Goal: Task Accomplishment & Management: Manage account settings

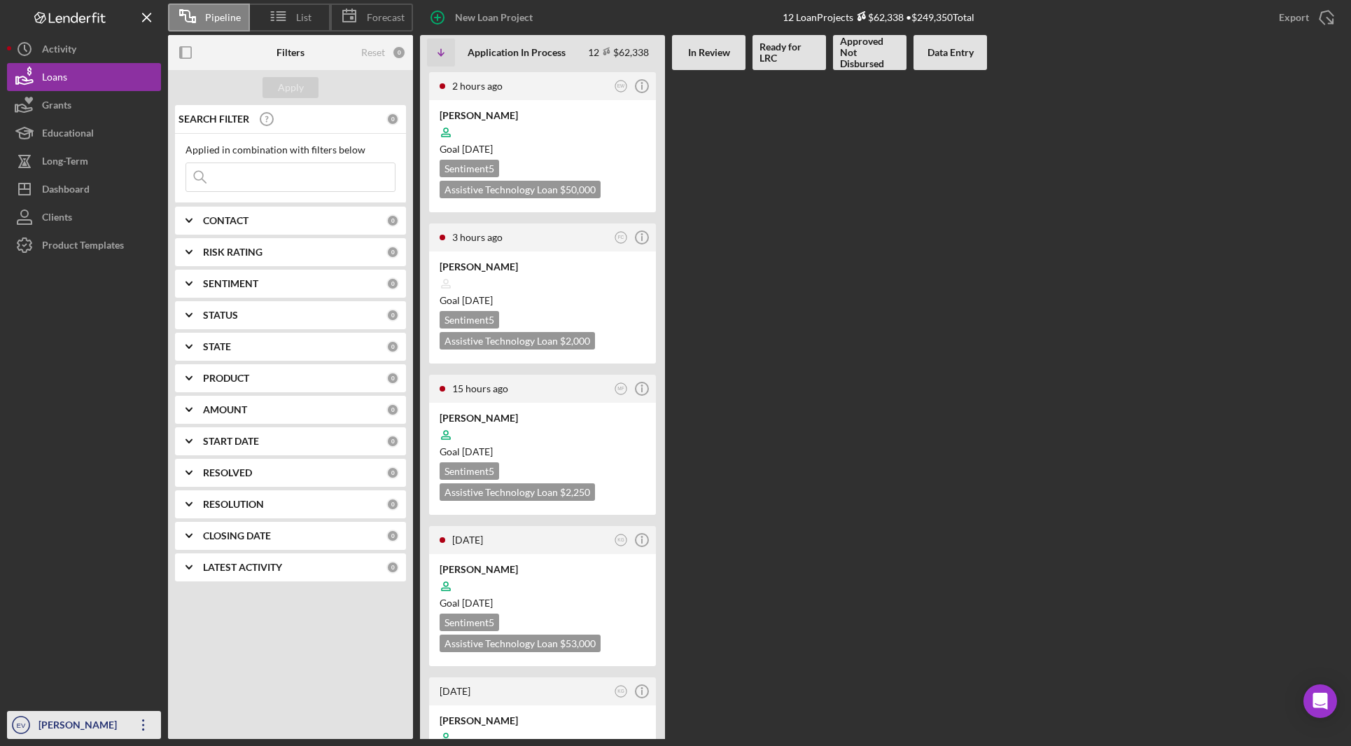
click at [32, 720] on icon "EV" at bounding box center [21, 724] width 28 height 35
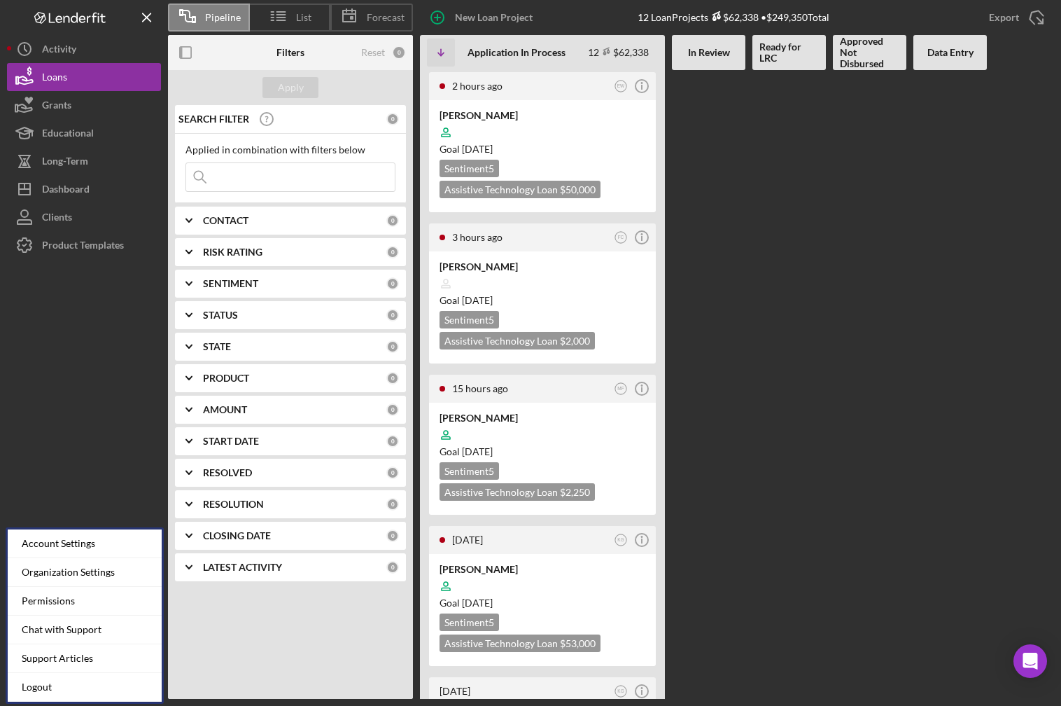
click at [78, 464] on div at bounding box center [84, 465] width 154 height 412
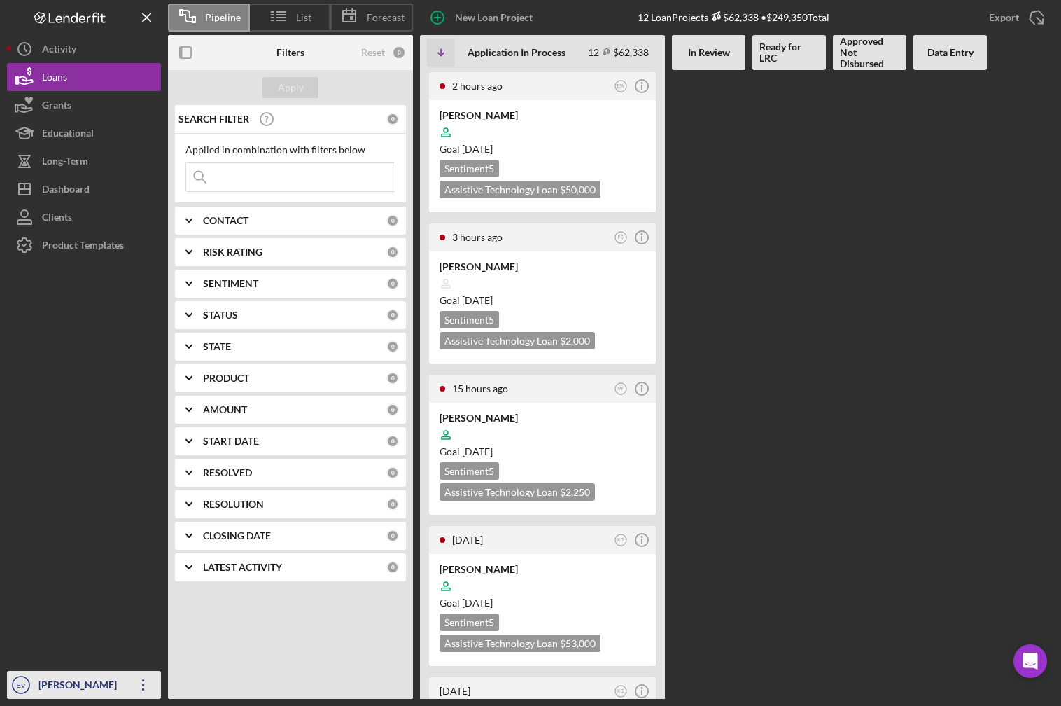
click at [78, 683] on div "[PERSON_NAME]" at bounding box center [80, 687] width 91 height 32
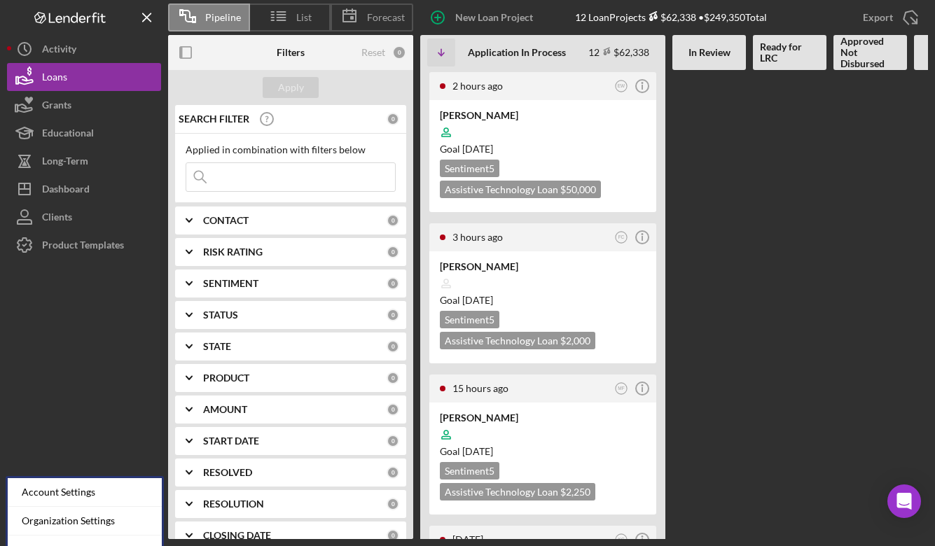
click at [129, 387] on div at bounding box center [84, 385] width 154 height 252
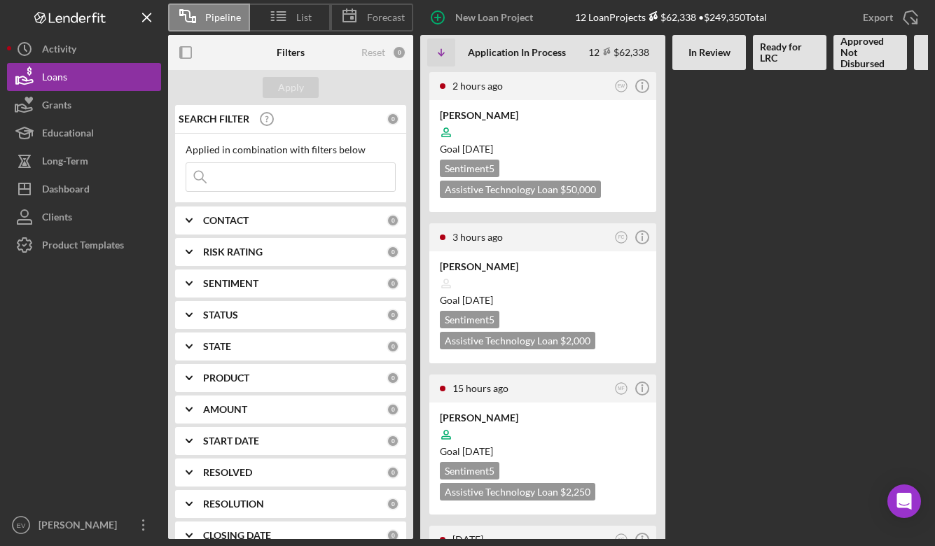
click at [72, 517] on div "[PERSON_NAME]" at bounding box center [80, 527] width 91 height 32
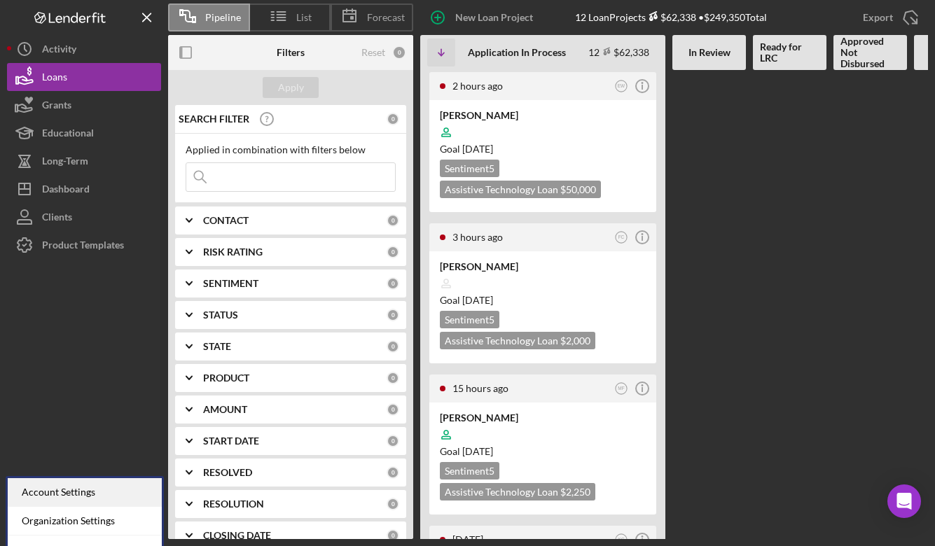
click at [85, 495] on div "Account Settings" at bounding box center [85, 492] width 154 height 29
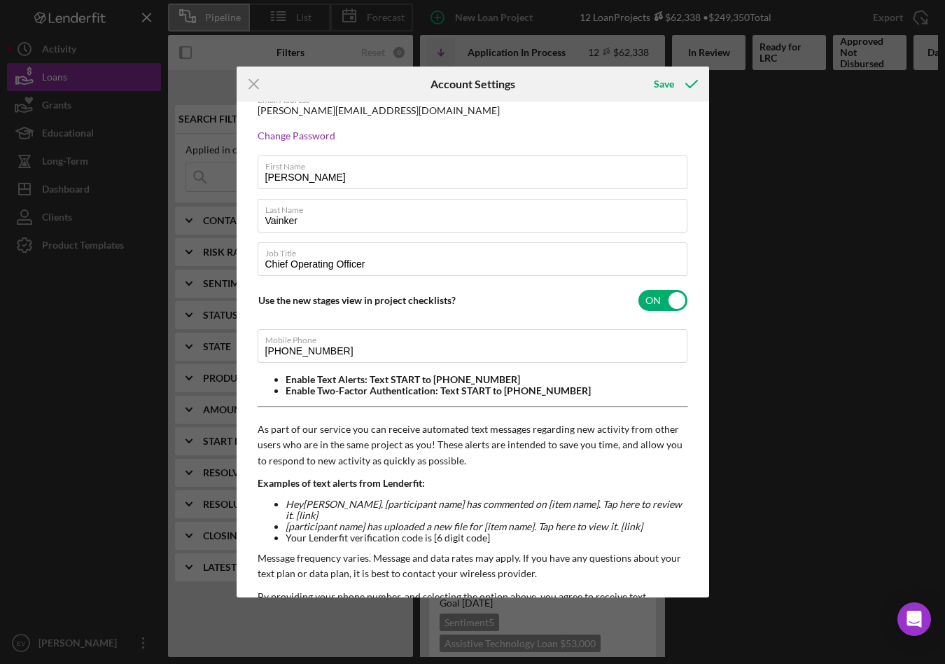
scroll to position [36, 0]
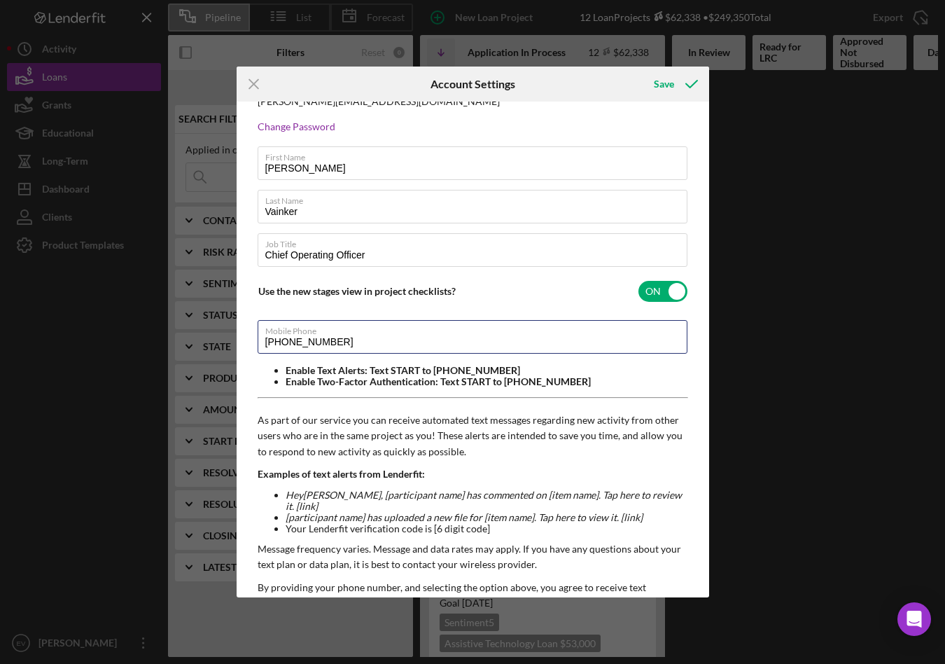
drag, startPoint x: 358, startPoint y: 341, endPoint x: 224, endPoint y: 341, distance: 134.4
click at [224, 341] on div "Icon/Menu Close Account Settings Save Email Address [PERSON_NAME][EMAIL_ADDRESS…" at bounding box center [472, 332] width 945 height 664
click at [441, 547] on p "Message frequency varies. Message and data rates may apply. If you have any que…" at bounding box center [473, 557] width 431 height 32
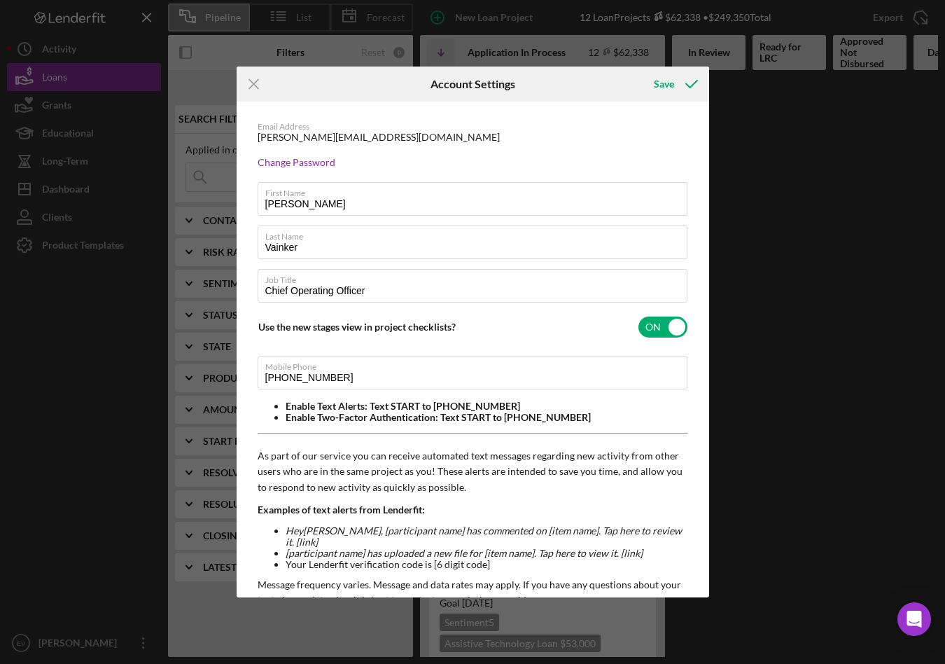
scroll to position [0, 0]
drag, startPoint x: 393, startPoint y: 409, endPoint x: 490, endPoint y: 437, distance: 100.6
click at [490, 437] on div "Email Address [PERSON_NAME][EMAIL_ADDRESS][DOMAIN_NAME] Change Password First N…" at bounding box center [473, 435] width 473 height 667
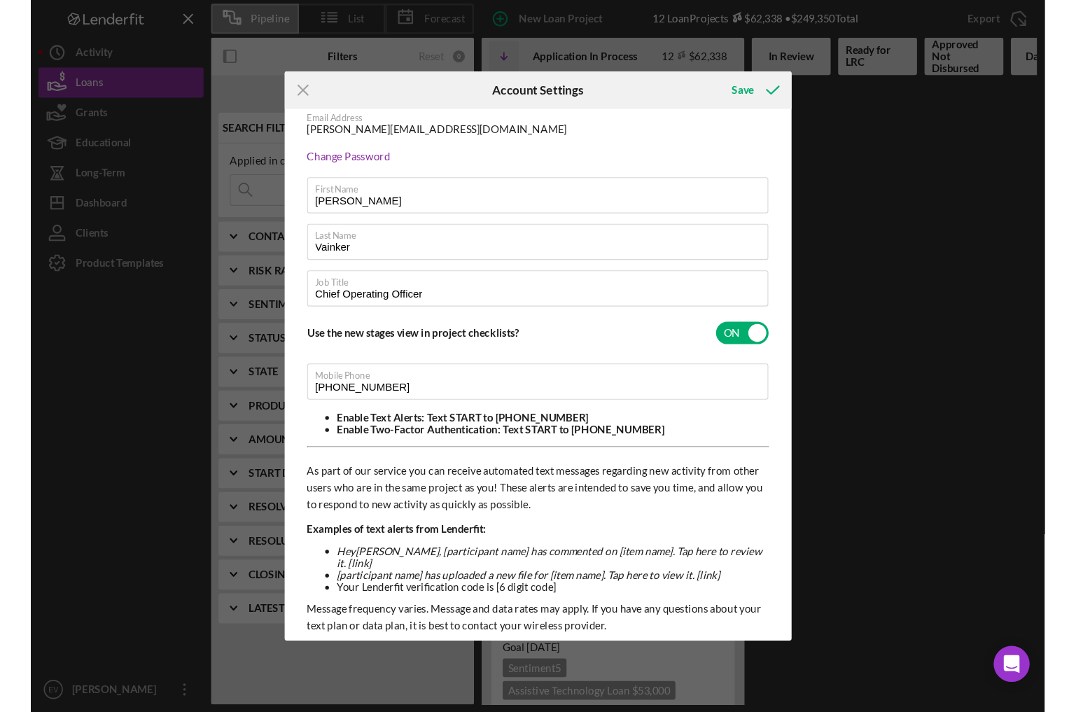
scroll to position [45, 0]
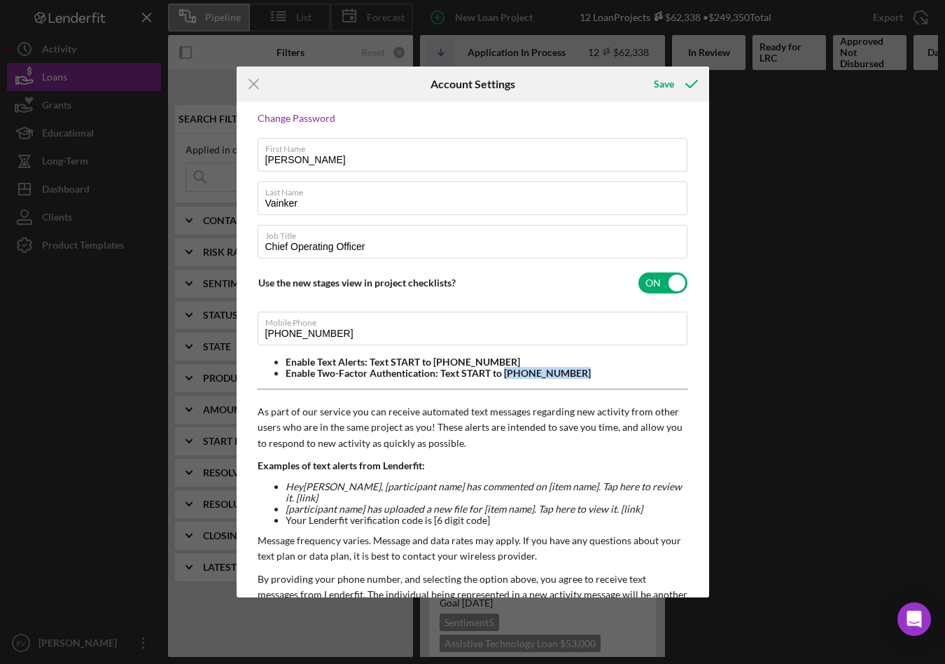
drag, startPoint x: 585, startPoint y: 373, endPoint x: 503, endPoint y: 371, distance: 81.2
click at [503, 371] on li "Enable Two-Factor Authentication: Text START to [PHONE_NUMBER]" at bounding box center [487, 373] width 403 height 11
copy li "[PHONE_NUMBER]"
click at [257, 88] on line at bounding box center [253, 83] width 9 height 9
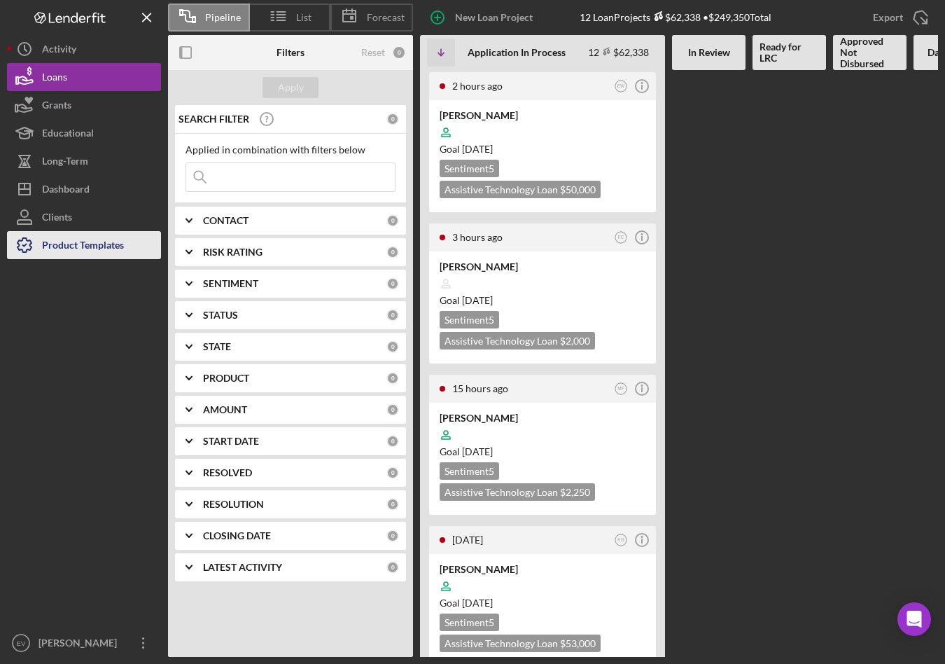
click at [80, 237] on div "Product Templates" at bounding box center [83, 247] width 82 height 32
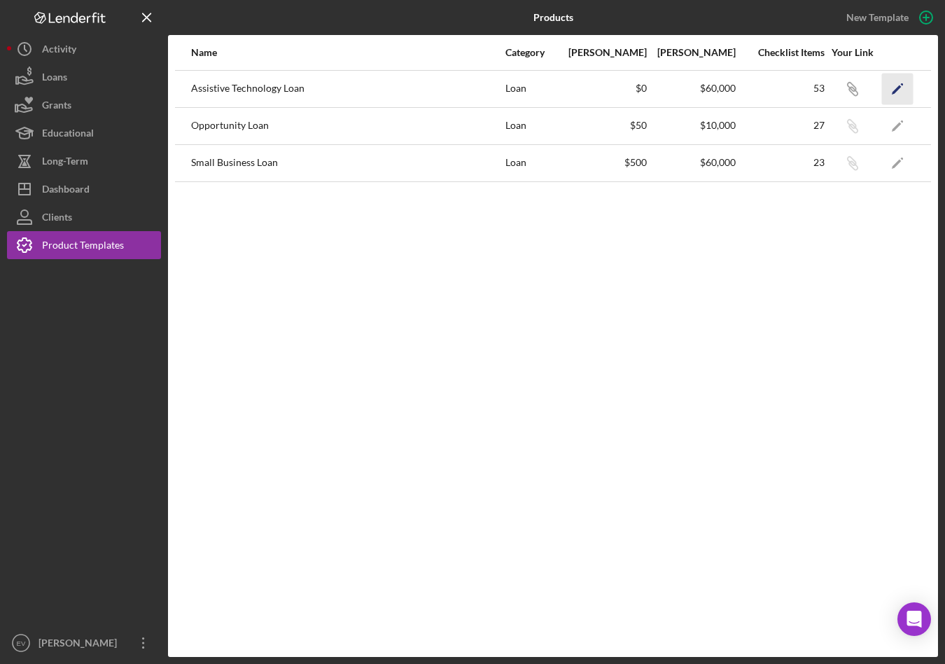
click at [898, 94] on icon "Icon/Edit" at bounding box center [898, 89] width 32 height 32
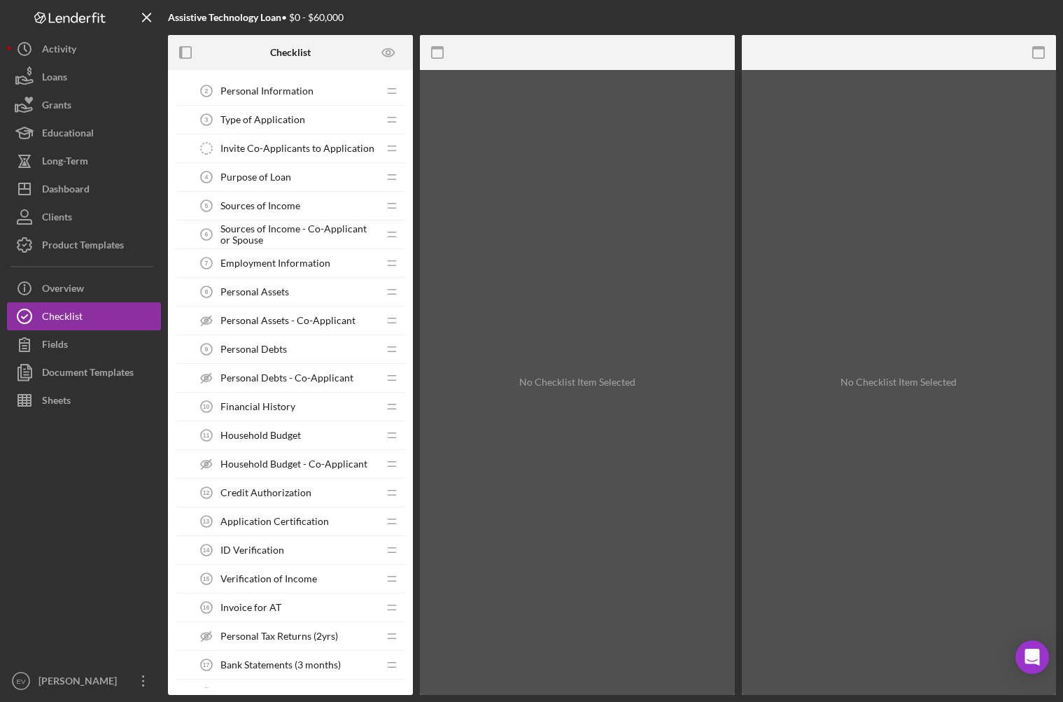
scroll to position [229, 0]
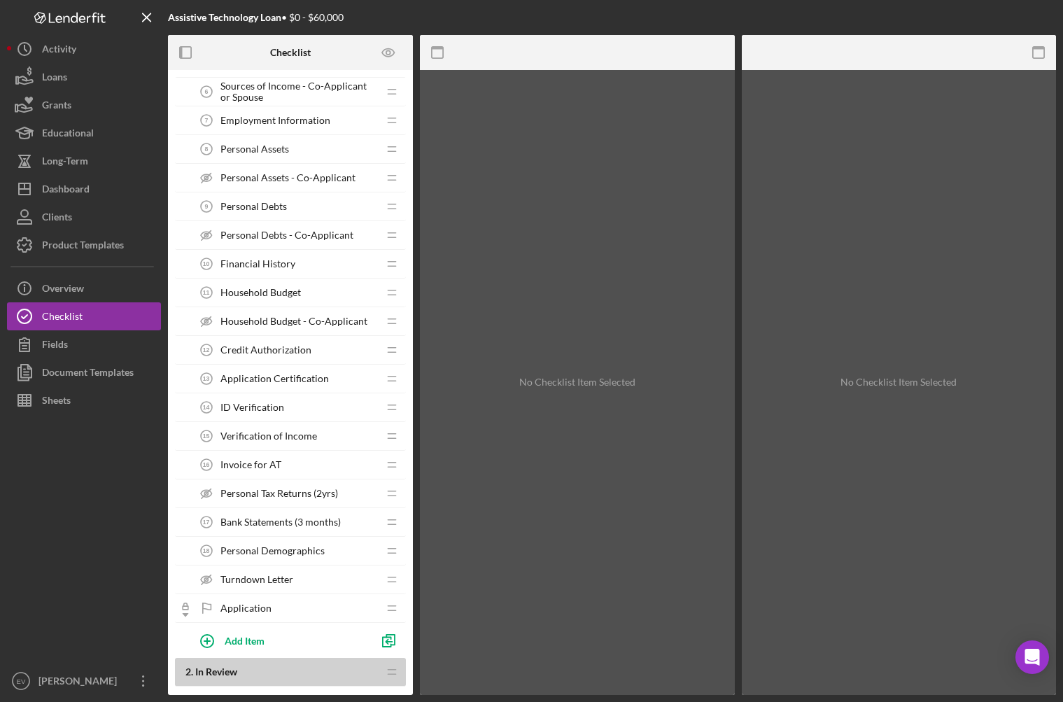
click at [320, 377] on span "Application Certification" at bounding box center [275, 378] width 109 height 11
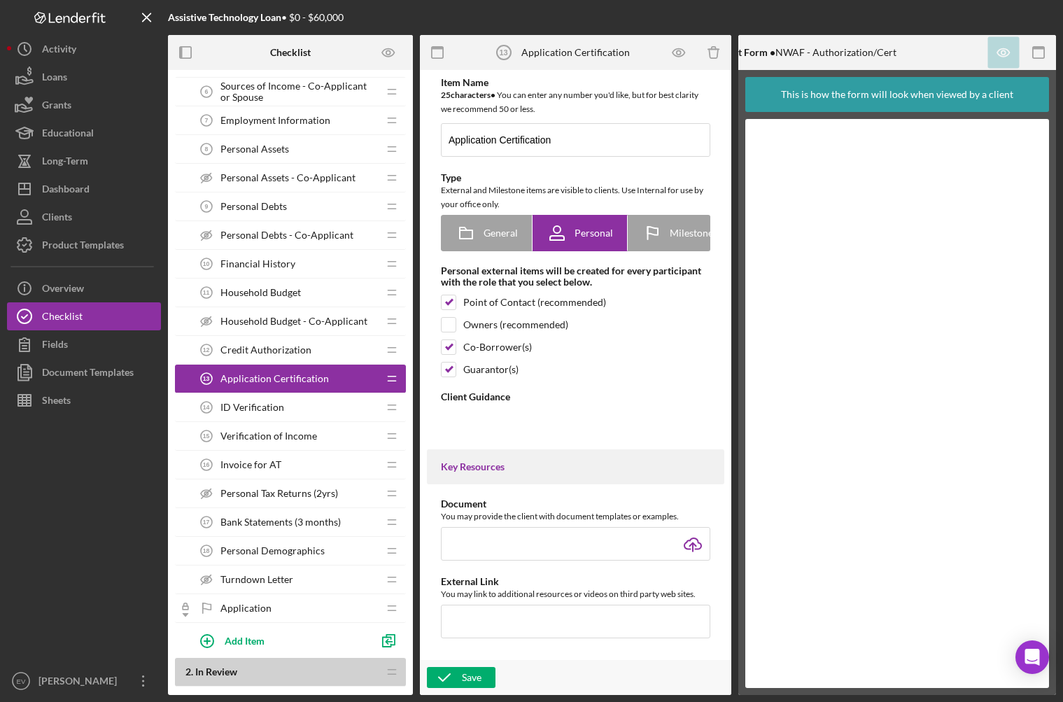
type textarea "<div>We ask applicants to authorize or certify their application as a formal co…"
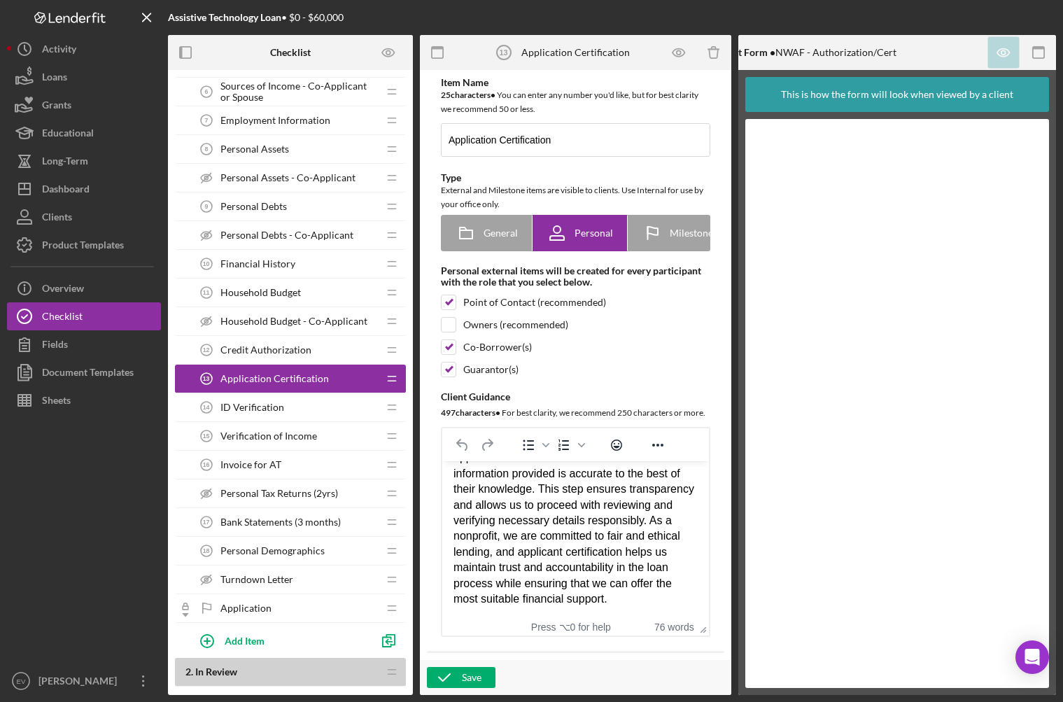
scroll to position [54, 0]
click at [613, 602] on div "We ask applicants to authorize or certify their application as a formal confirm…" at bounding box center [576, 521] width 244 height 172
click at [281, 556] on span "Personal Demographics" at bounding box center [273, 550] width 104 height 11
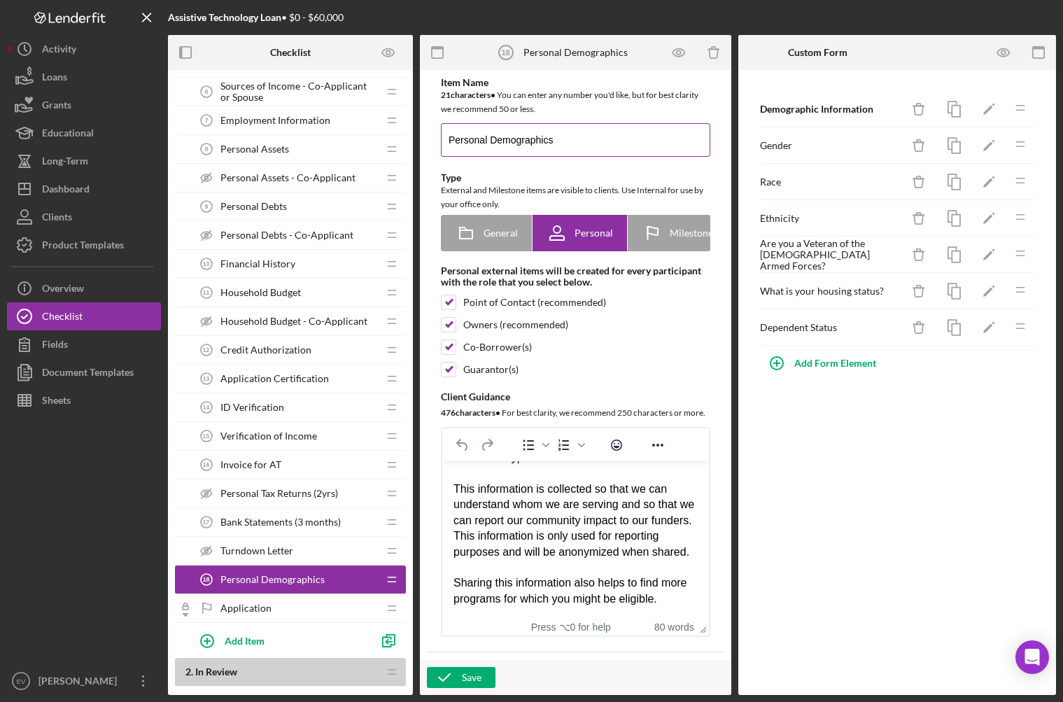
click at [592, 138] on input "Personal Demographics" at bounding box center [576, 140] width 270 height 34
click at [589, 146] on input "Personal Demographics" at bounding box center [576, 140] width 270 height 34
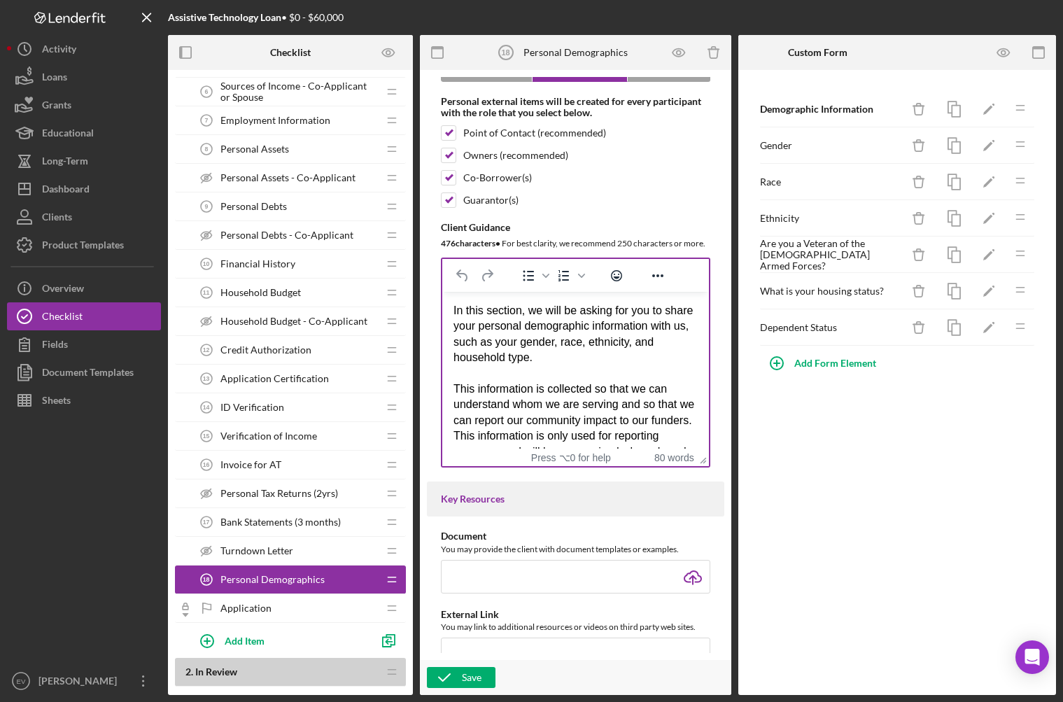
scroll to position [160, 0]
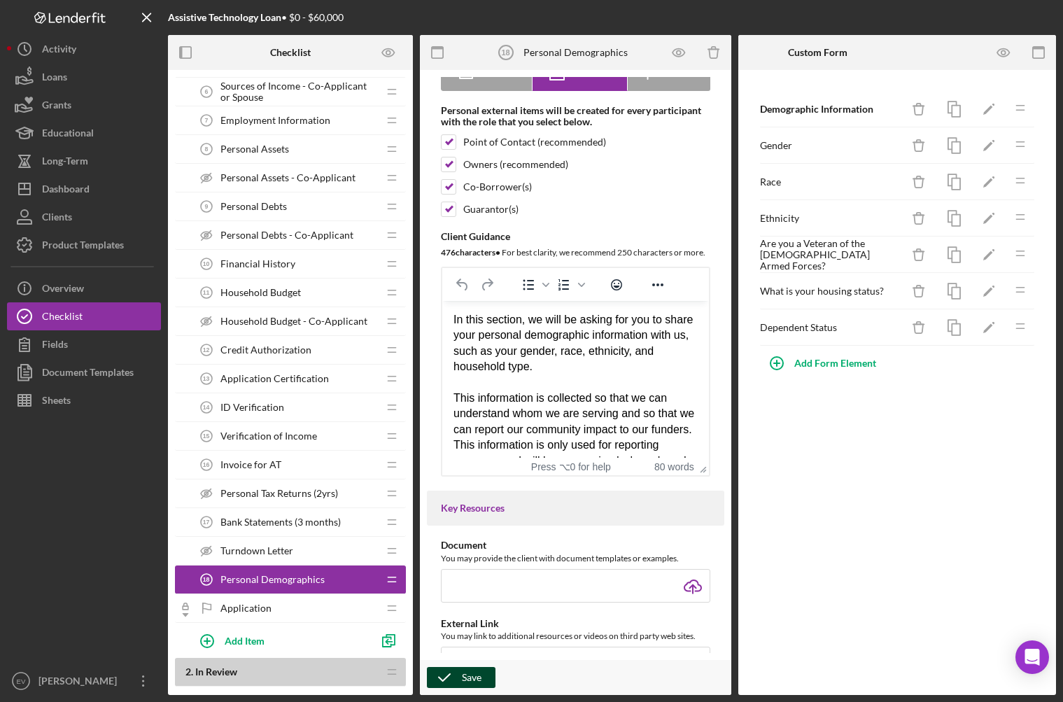
type input "Personal Demographics - For Reporting Purposes Only"
click at [465, 671] on div "Save" at bounding box center [472, 677] width 20 height 21
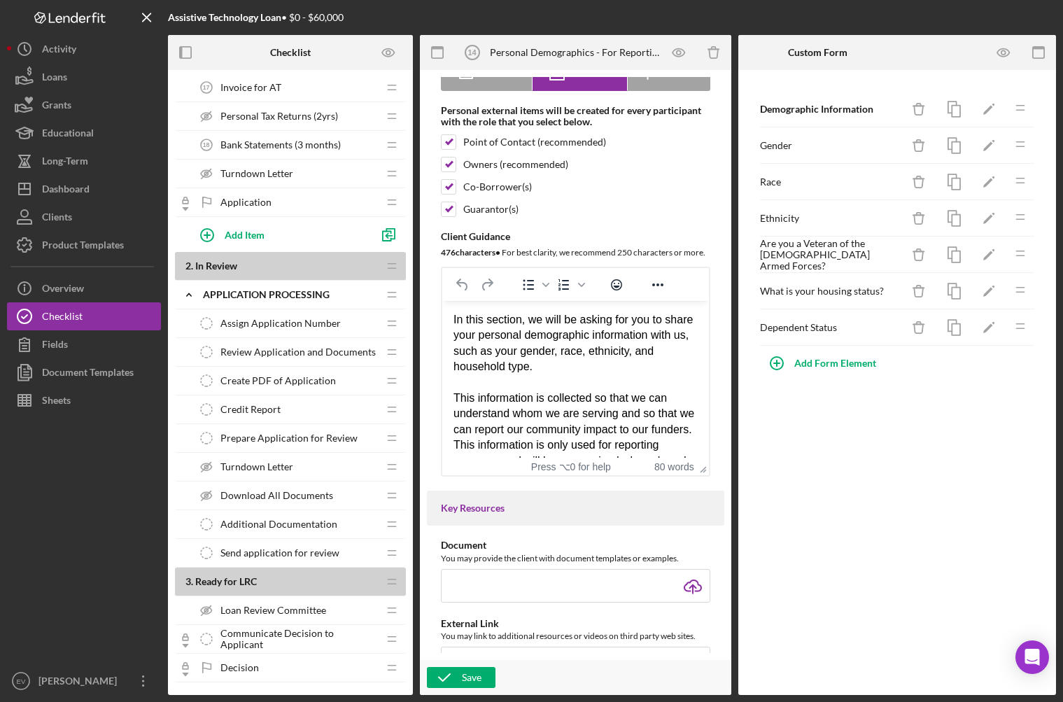
scroll to position [653, 0]
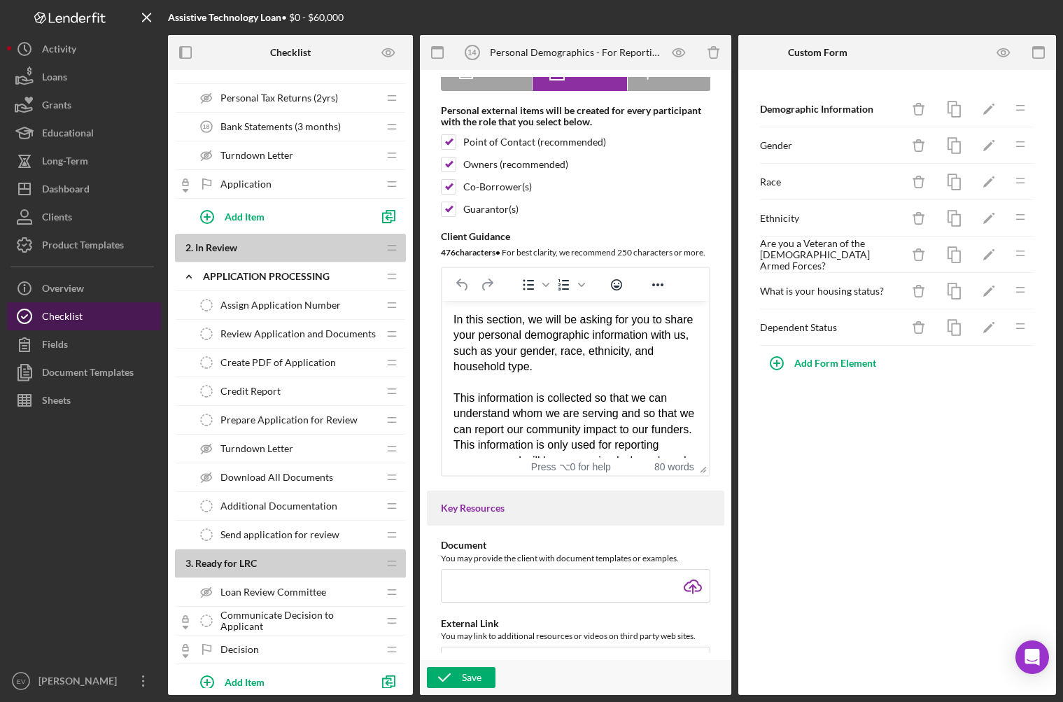
click at [65, 319] on div "Checklist" at bounding box center [62, 318] width 41 height 32
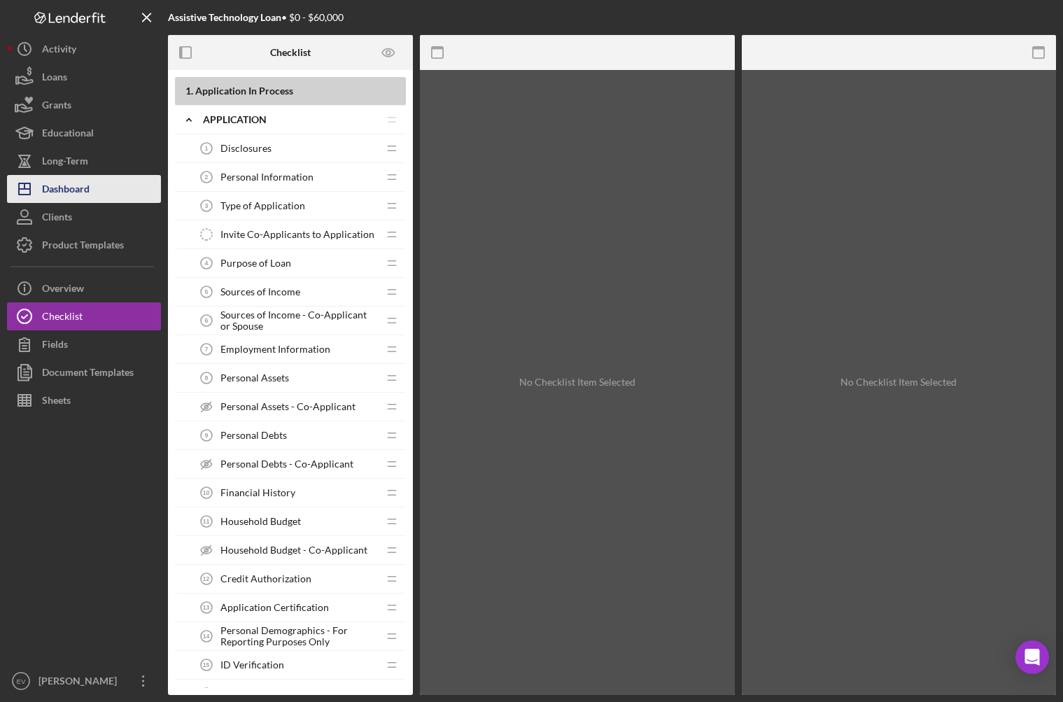
click at [74, 177] on div "Dashboard" at bounding box center [66, 191] width 48 height 32
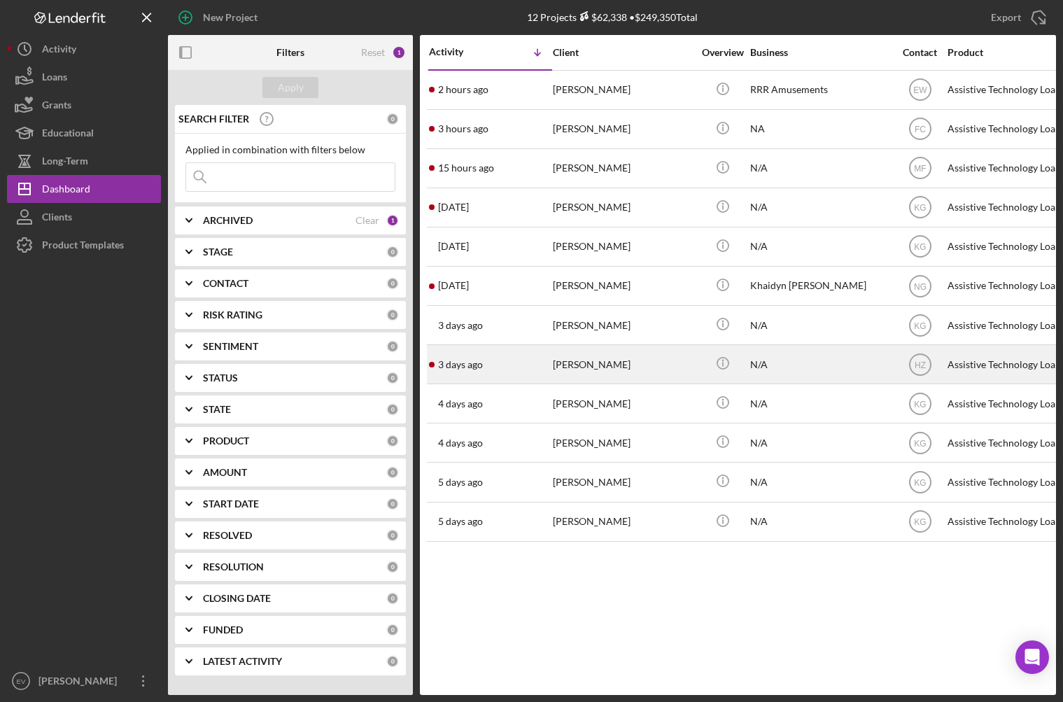
click at [582, 373] on div "[PERSON_NAME]" at bounding box center [623, 364] width 140 height 37
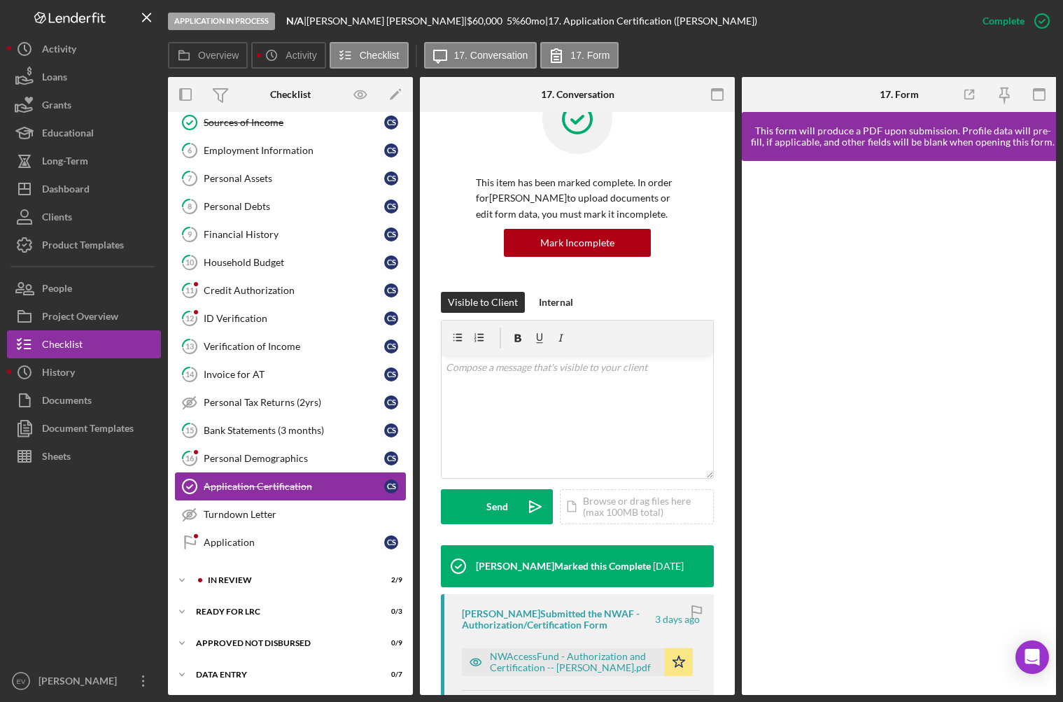
scroll to position [185, 0]
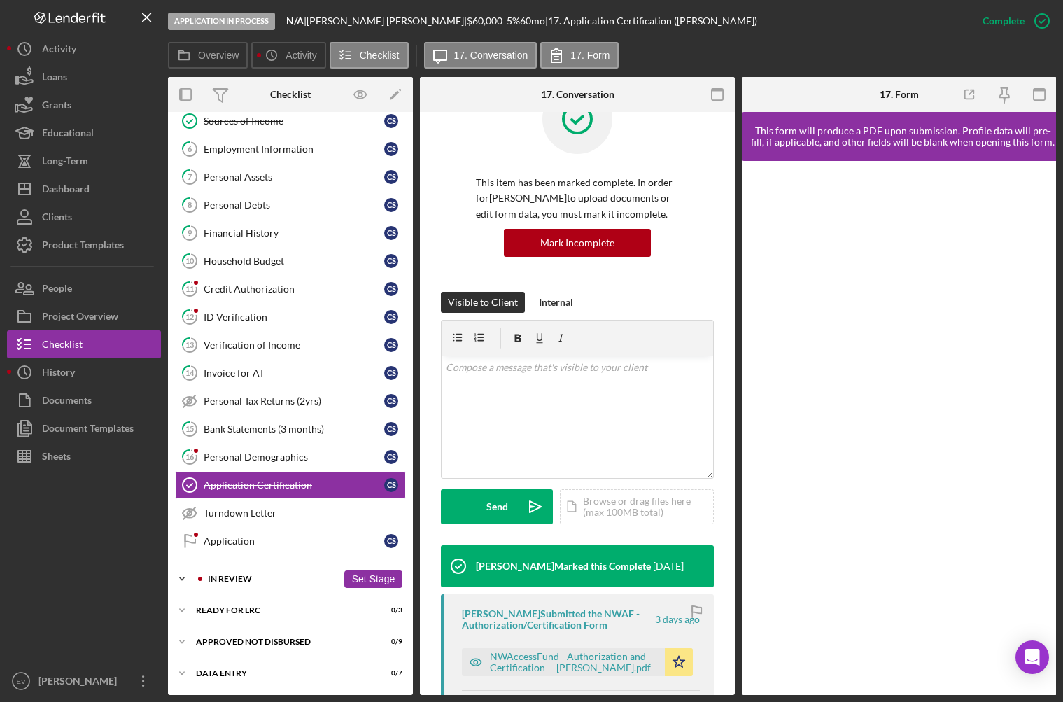
click at [245, 575] on div "In Review" at bounding box center [273, 579] width 130 height 8
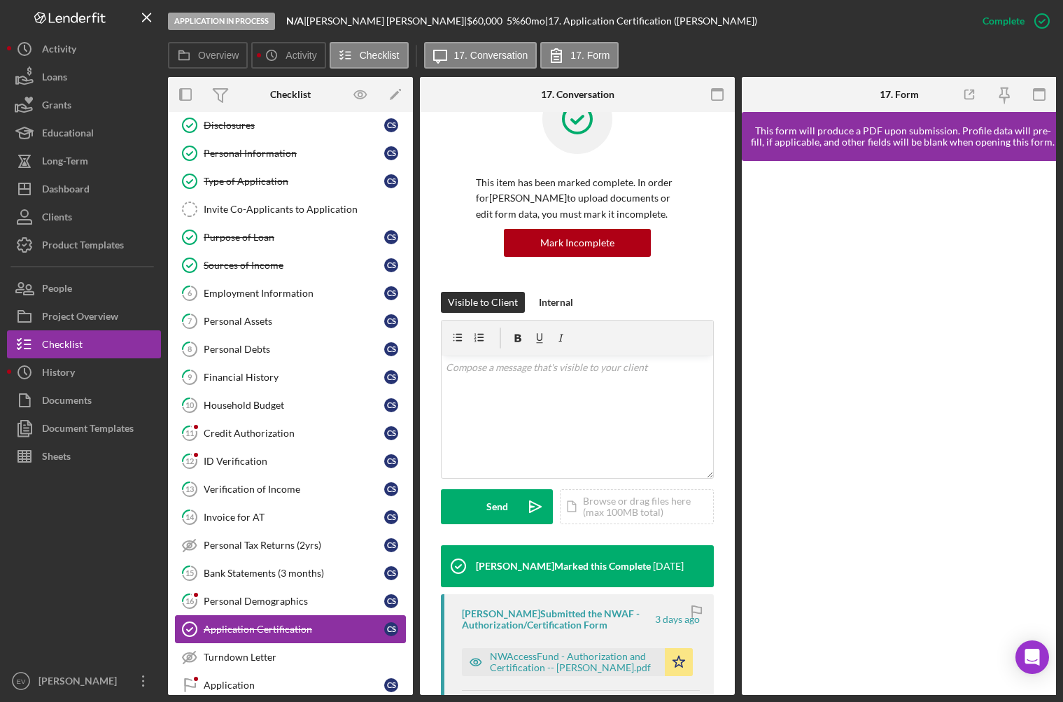
scroll to position [204, 0]
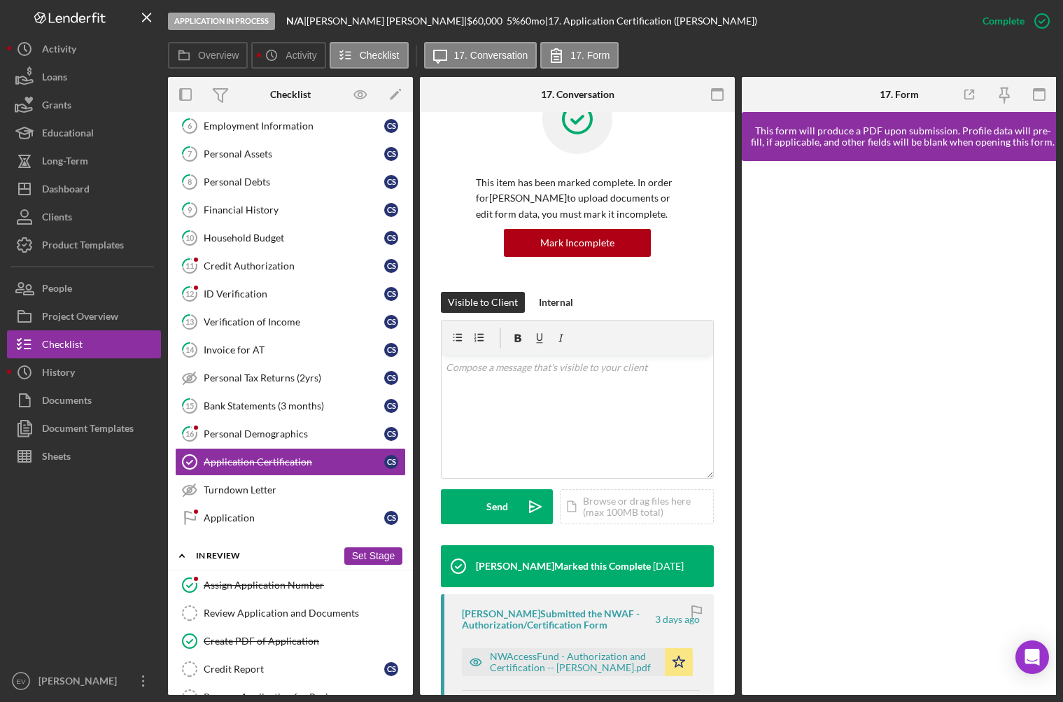
click at [359, 554] on button "Set Stage" at bounding box center [373, 556] width 58 height 18
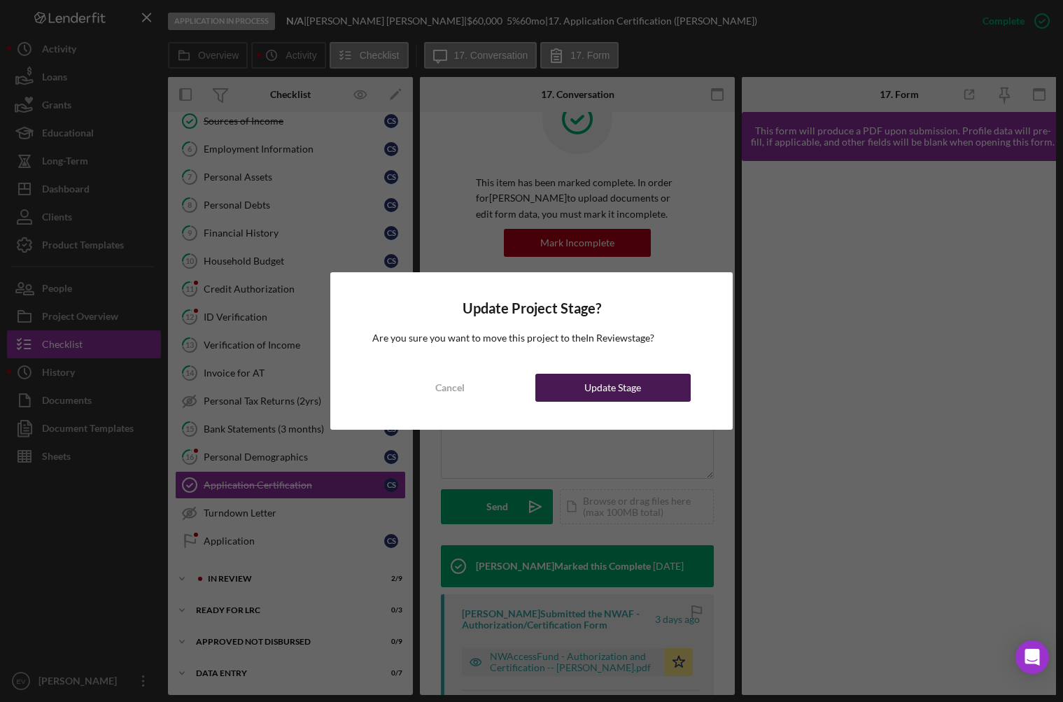
click at [602, 384] on div "Update Stage" at bounding box center [613, 388] width 57 height 28
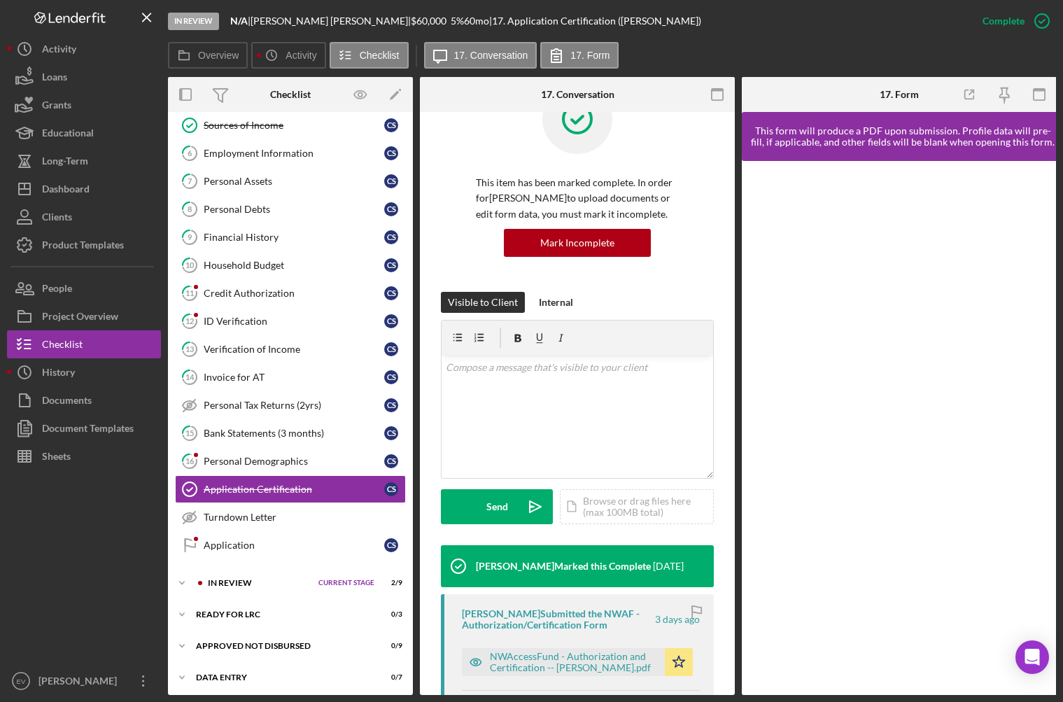
scroll to position [167, 0]
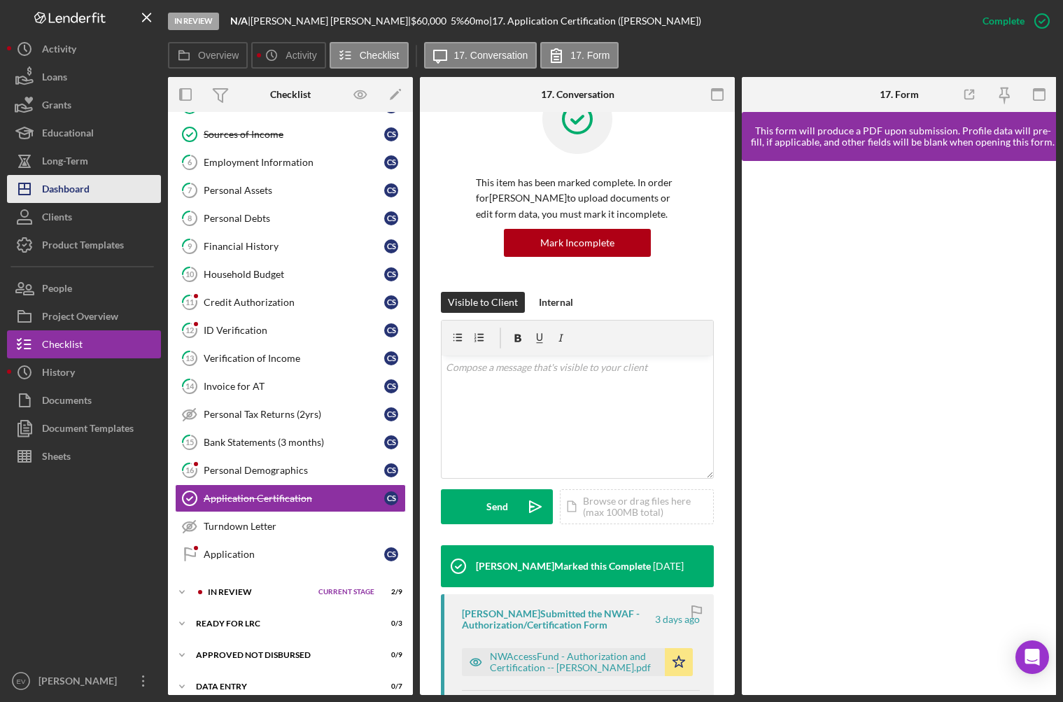
click at [76, 186] on div "Dashboard" at bounding box center [66, 191] width 48 height 32
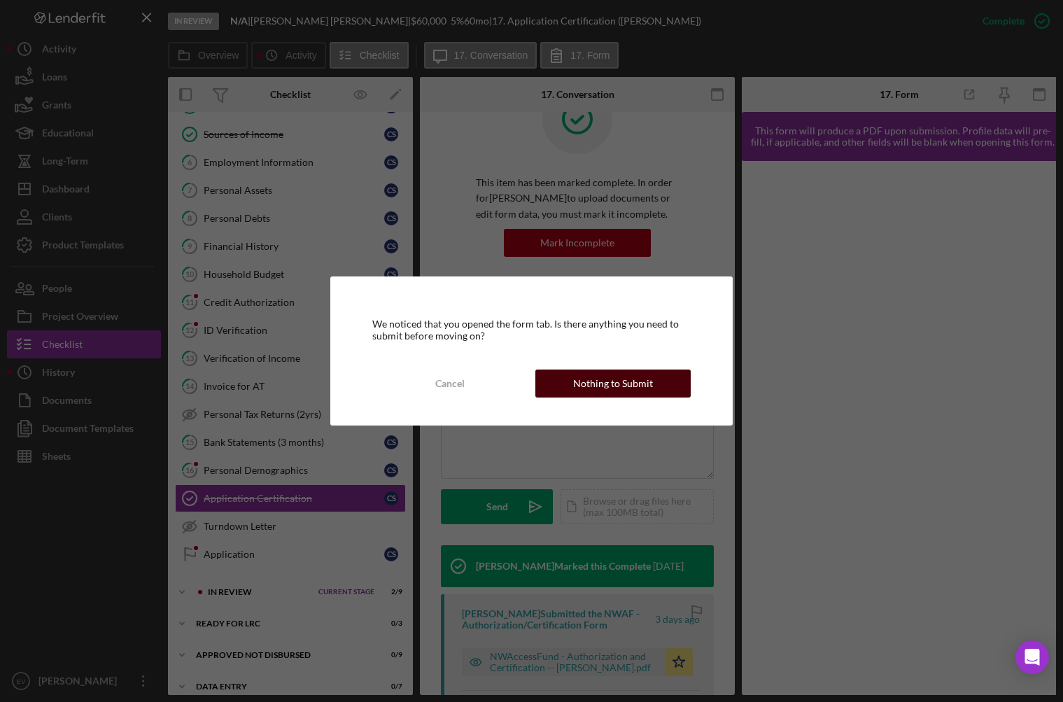
click at [611, 389] on div "Nothing to Submit" at bounding box center [613, 384] width 80 height 28
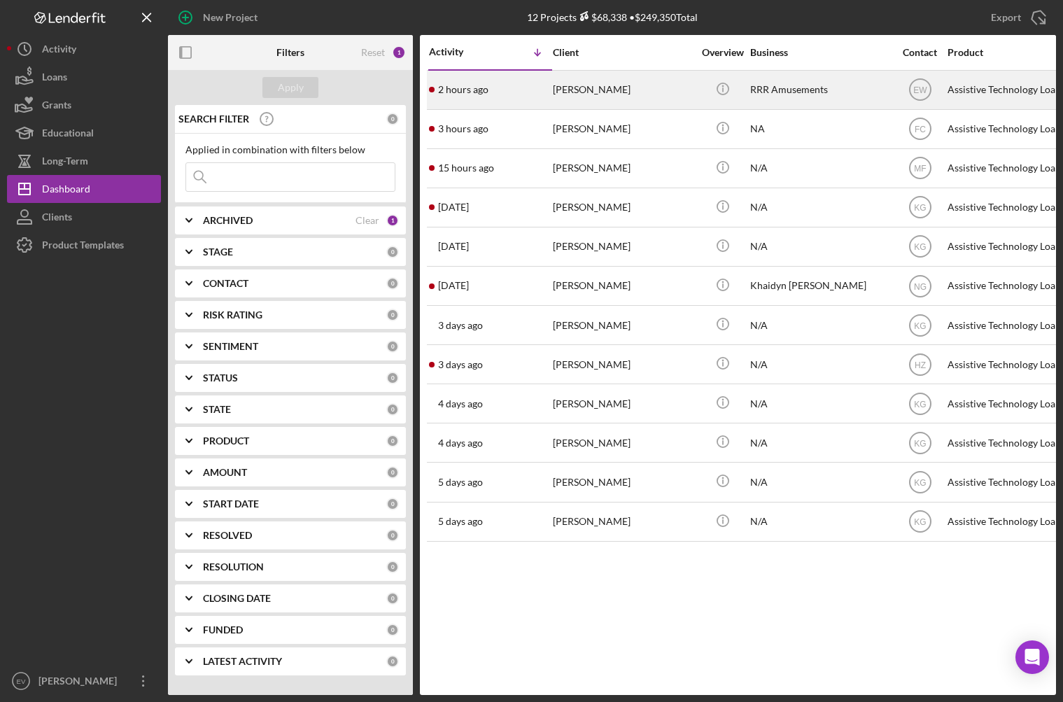
click at [557, 90] on div "[PERSON_NAME]" at bounding box center [623, 89] width 140 height 37
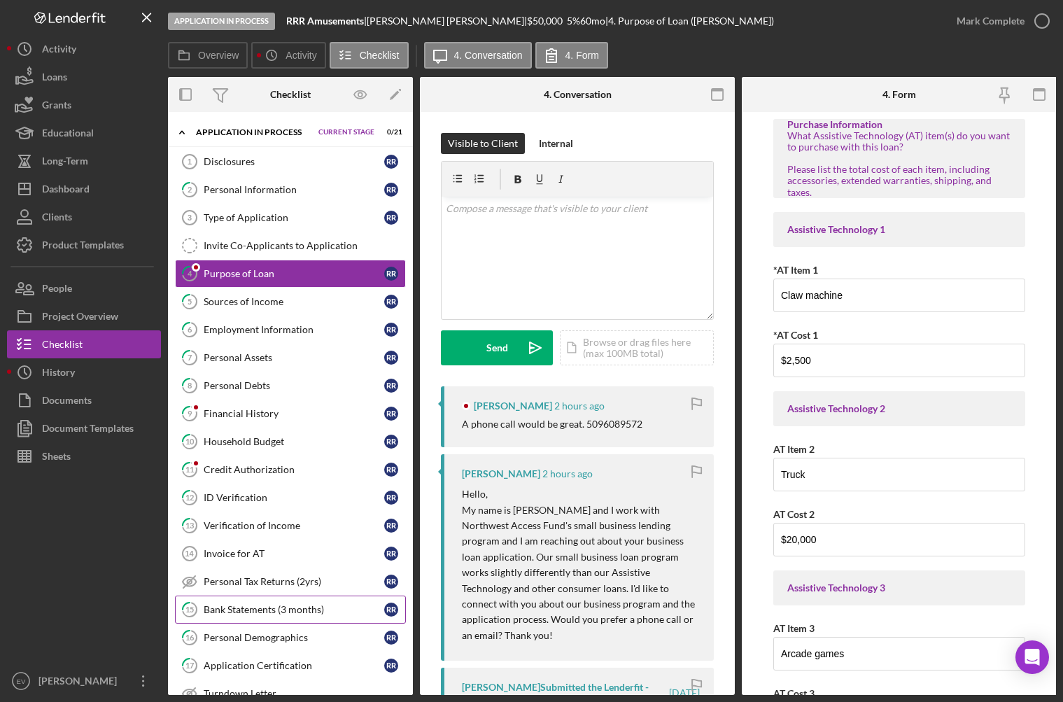
scroll to position [185, 0]
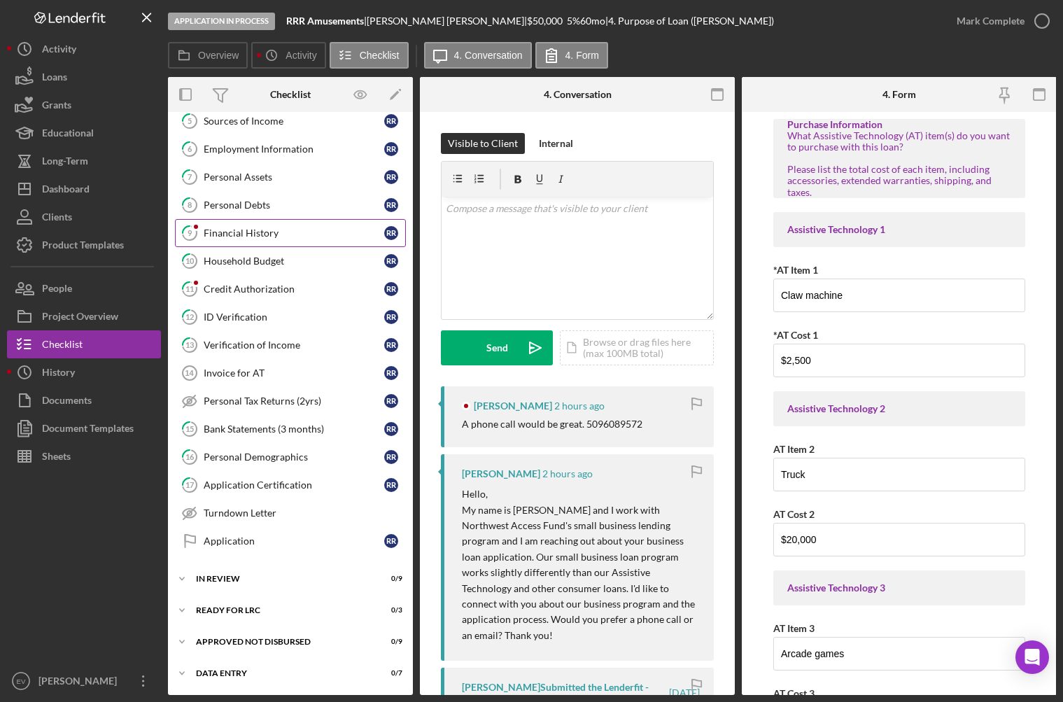
click at [268, 232] on div "Financial History" at bounding box center [294, 233] width 181 height 11
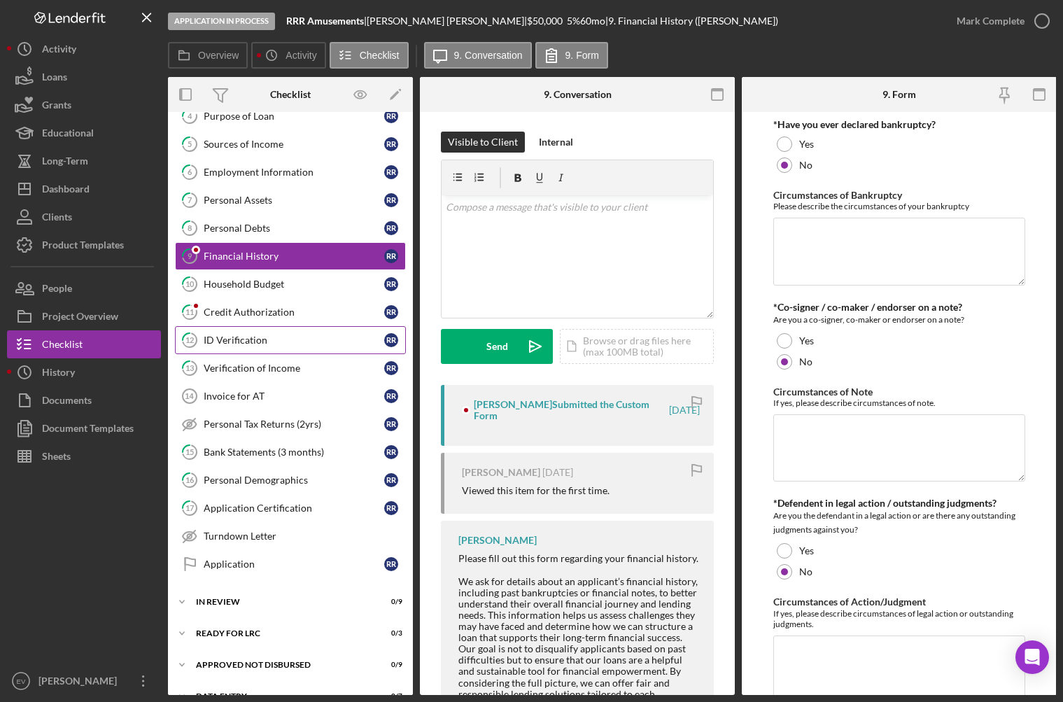
scroll to position [148, 0]
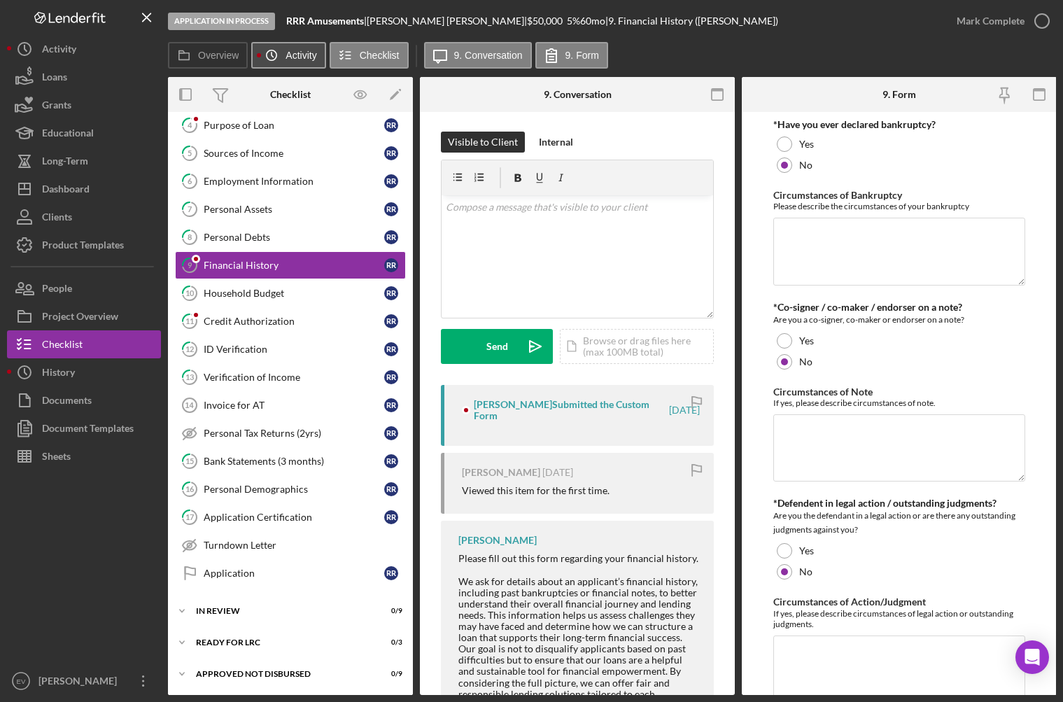
click at [293, 58] on label "Activity" at bounding box center [301, 55] width 31 height 11
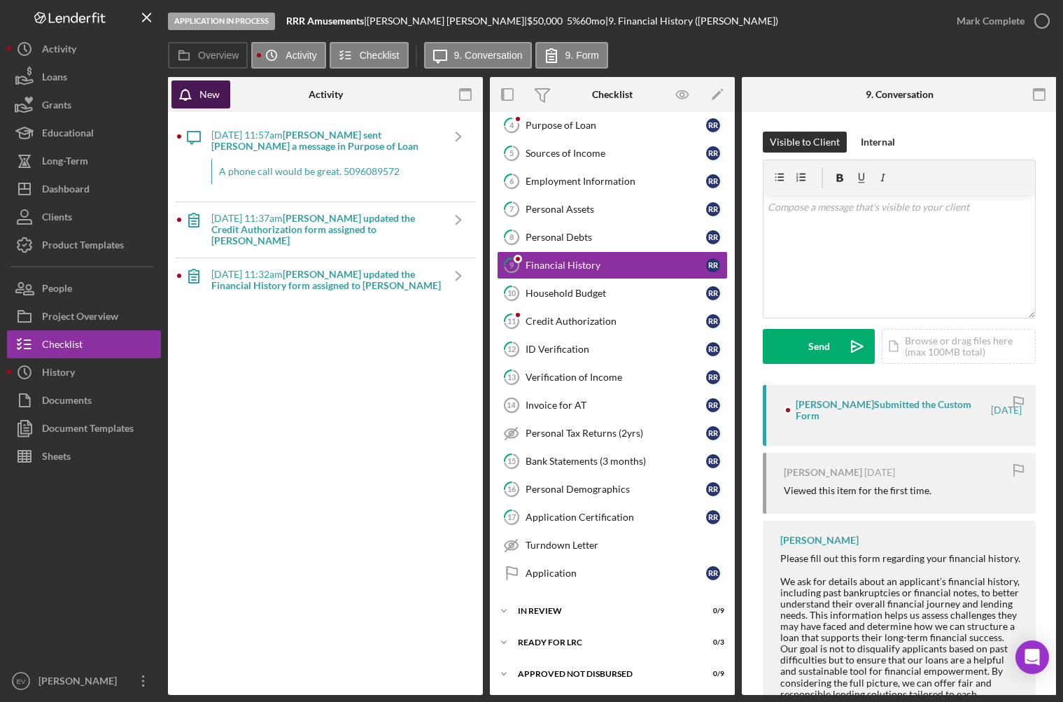
click at [196, 94] on icon "button" at bounding box center [189, 98] width 35 height 35
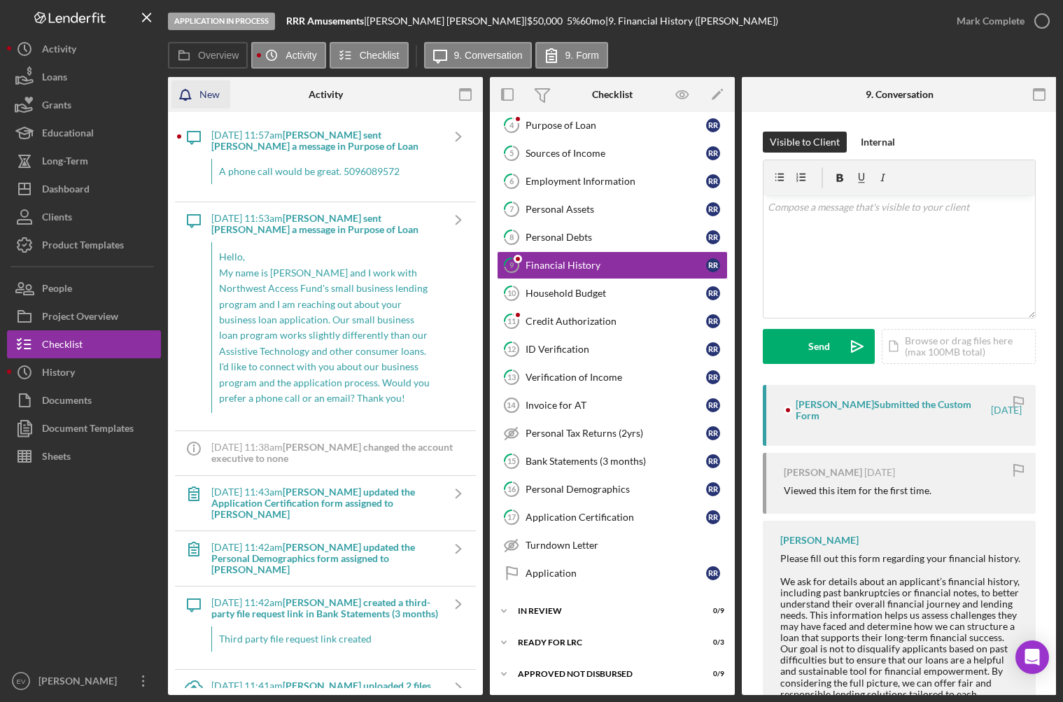
click at [192, 99] on icon "button" at bounding box center [189, 98] width 35 height 35
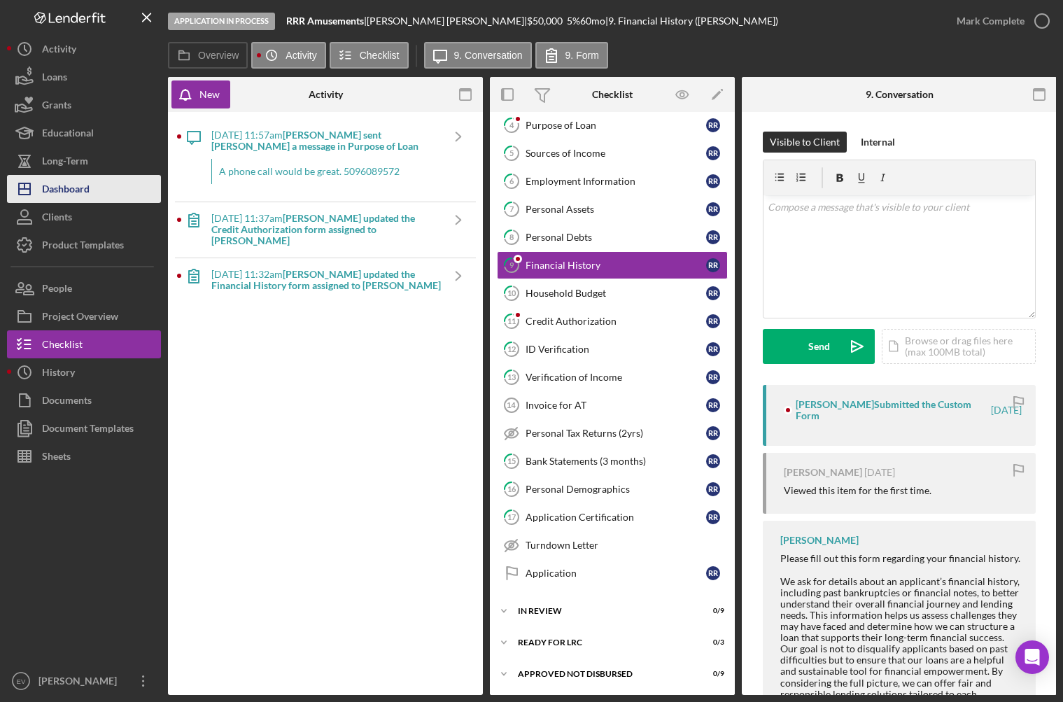
click at [81, 192] on div "Dashboard" at bounding box center [66, 191] width 48 height 32
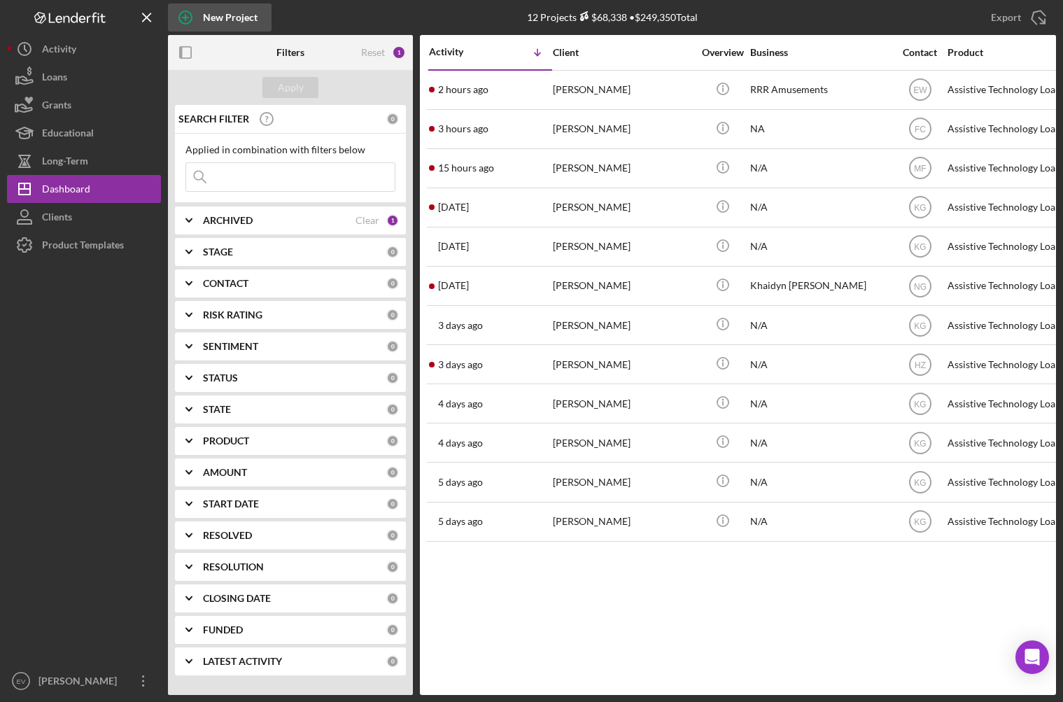
click at [223, 15] on div "New Project" at bounding box center [230, 18] width 55 height 28
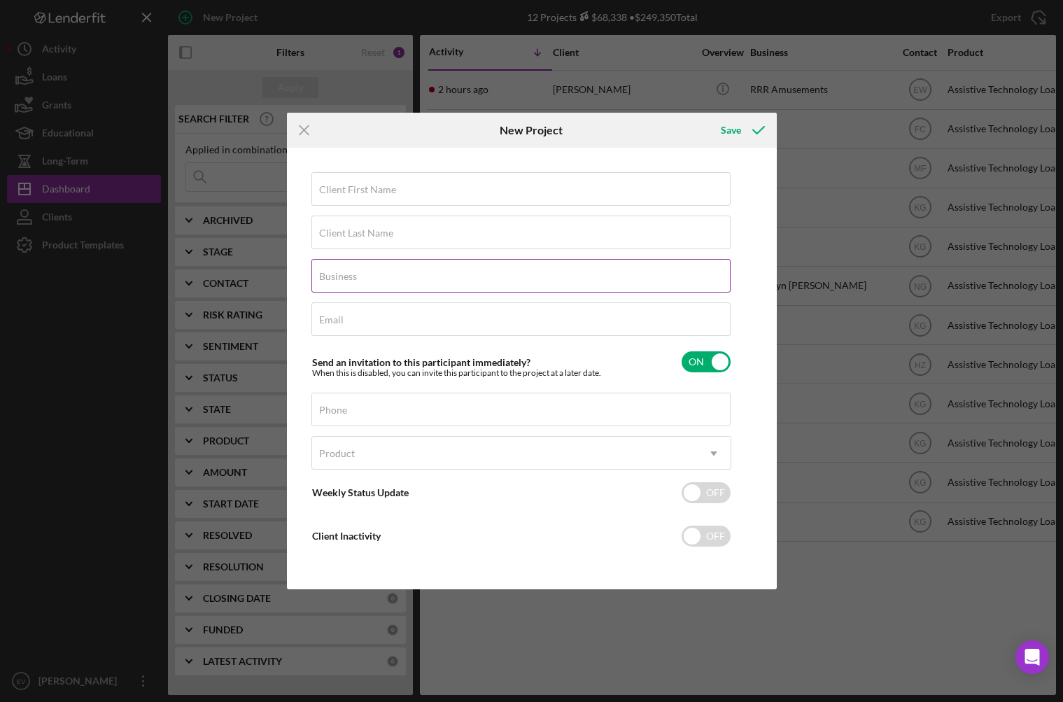
click at [390, 268] on div "Business Required" at bounding box center [522, 276] width 420 height 35
click at [360, 283] on input "Business" at bounding box center [521, 276] width 419 height 34
click at [344, 309] on div "Email Required" at bounding box center [522, 319] width 420 height 35
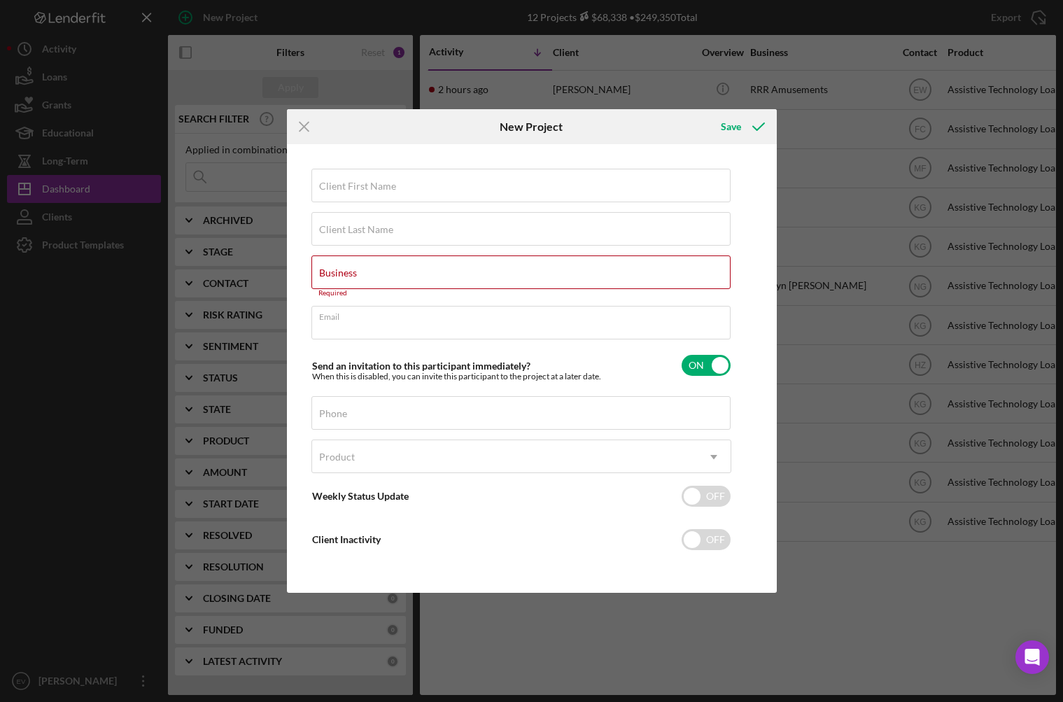
click at [302, 305] on div "Client First Name Required Client Last Name Required Business Required Email Re…" at bounding box center [532, 368] width 483 height 441
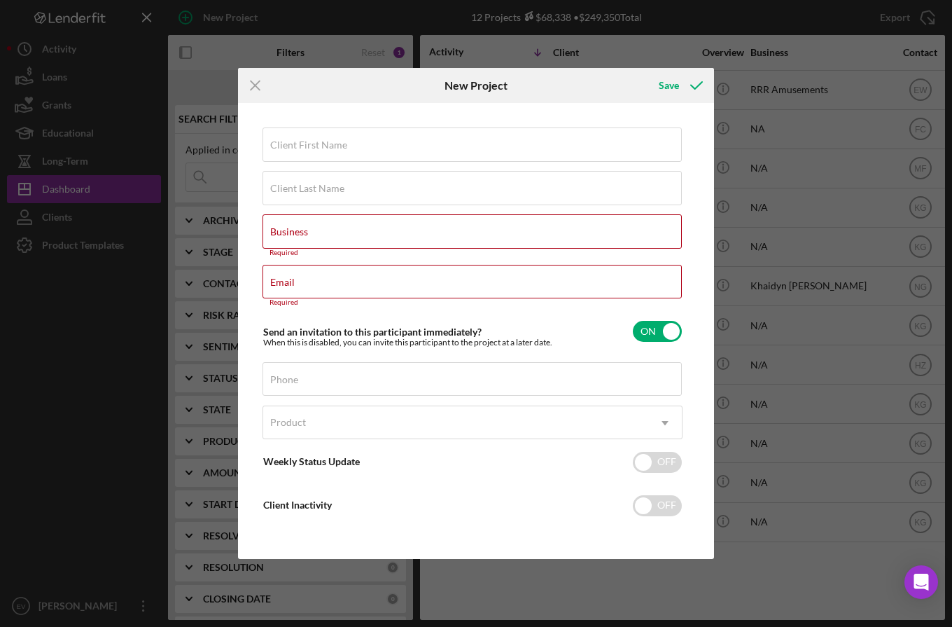
click at [698, 228] on div "Client First Name Required Client Last Name Required Business Required Email Re…" at bounding box center [476, 330] width 469 height 448
click at [257, 84] on line at bounding box center [255, 85] width 9 height 9
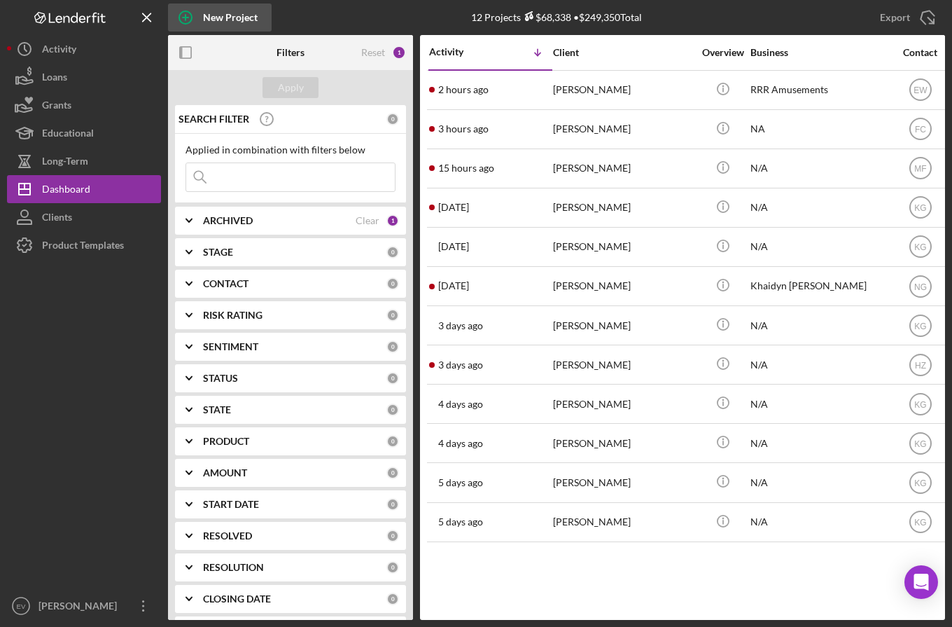
click at [232, 18] on div "New Project" at bounding box center [230, 18] width 55 height 28
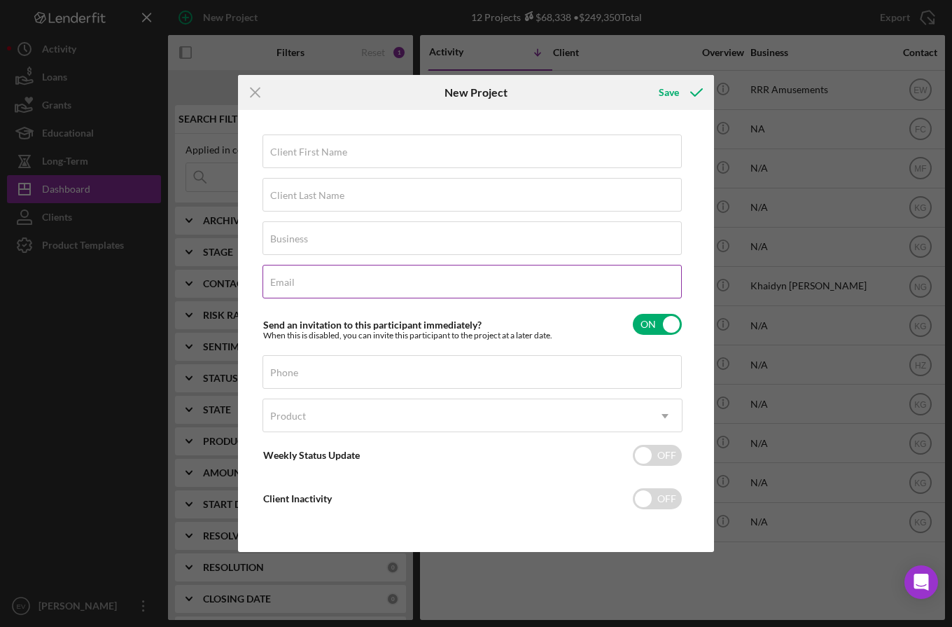
click at [315, 284] on input "Email" at bounding box center [472, 282] width 419 height 34
click at [482, 277] on div "Email Required" at bounding box center [473, 282] width 420 height 35
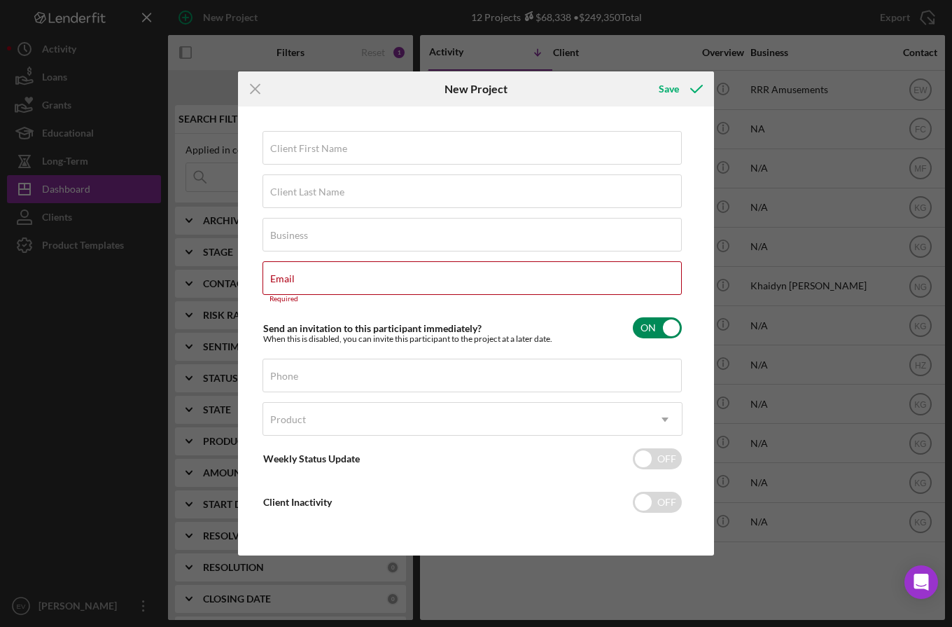
click at [540, 315] on div "Send an invitation to this participant immediately? When this is disabled, you …" at bounding box center [473, 328] width 420 height 33
checkbox input "false"
click at [260, 91] on icon "Icon/Menu Close" at bounding box center [255, 88] width 35 height 35
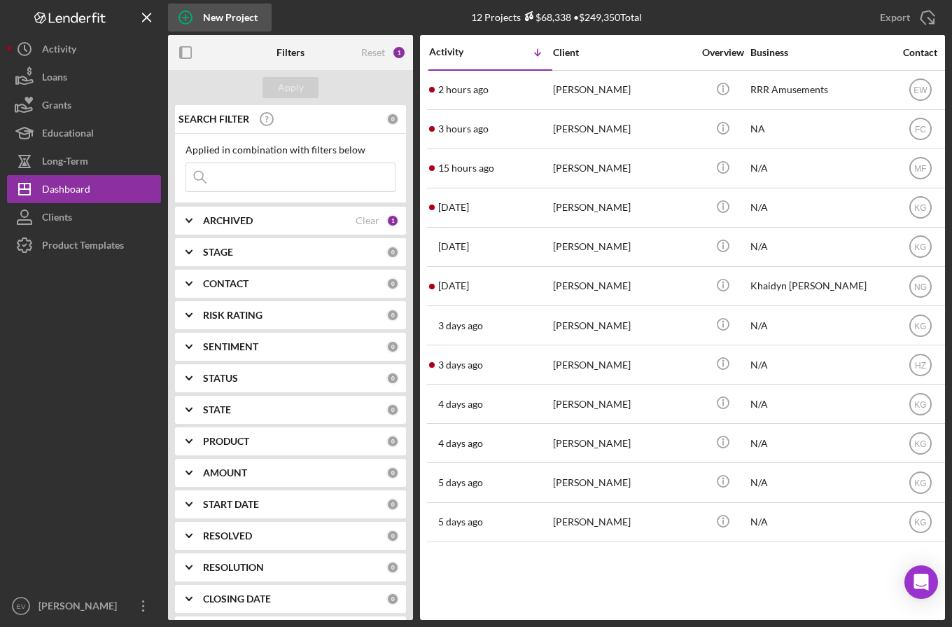
click at [223, 24] on div "New Project" at bounding box center [230, 18] width 55 height 28
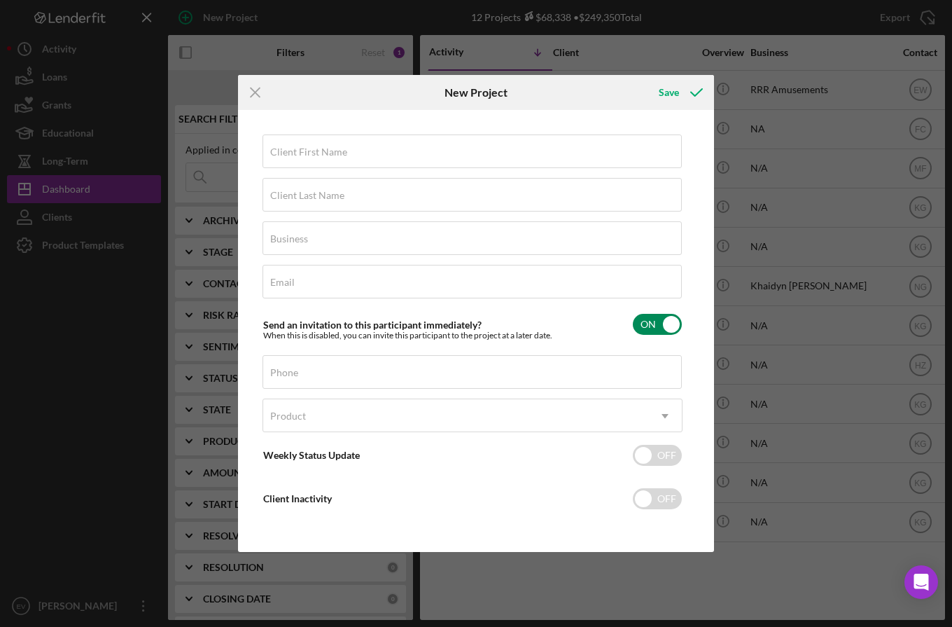
click at [656, 325] on input "checkbox" at bounding box center [657, 324] width 49 height 21
click at [646, 326] on input "checkbox" at bounding box center [657, 324] width 49 height 21
click at [699, 328] on div "Client First Name Required Client Last Name Required Business Required Email Re…" at bounding box center [476, 330] width 469 height 435
click at [674, 325] on input "checkbox" at bounding box center [657, 324] width 49 height 21
checkbox input "false"
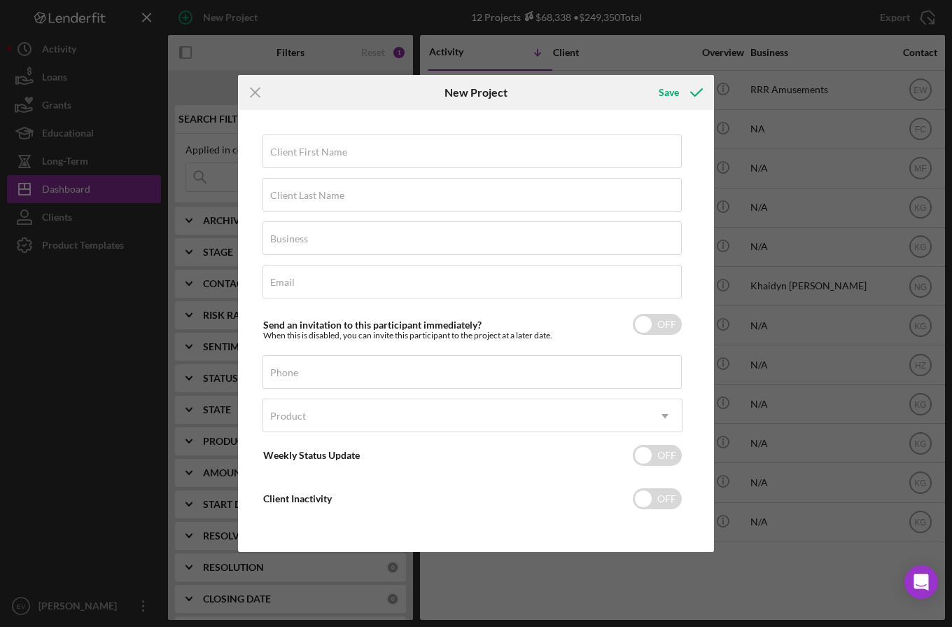
drag, startPoint x: 258, startPoint y: 95, endPoint x: 310, endPoint y: 100, distance: 52.8
click at [310, 100] on div "Icon/Menu Close" at bounding box center [317, 92] width 159 height 35
click at [256, 99] on icon "Icon/Menu Close" at bounding box center [255, 92] width 35 height 35
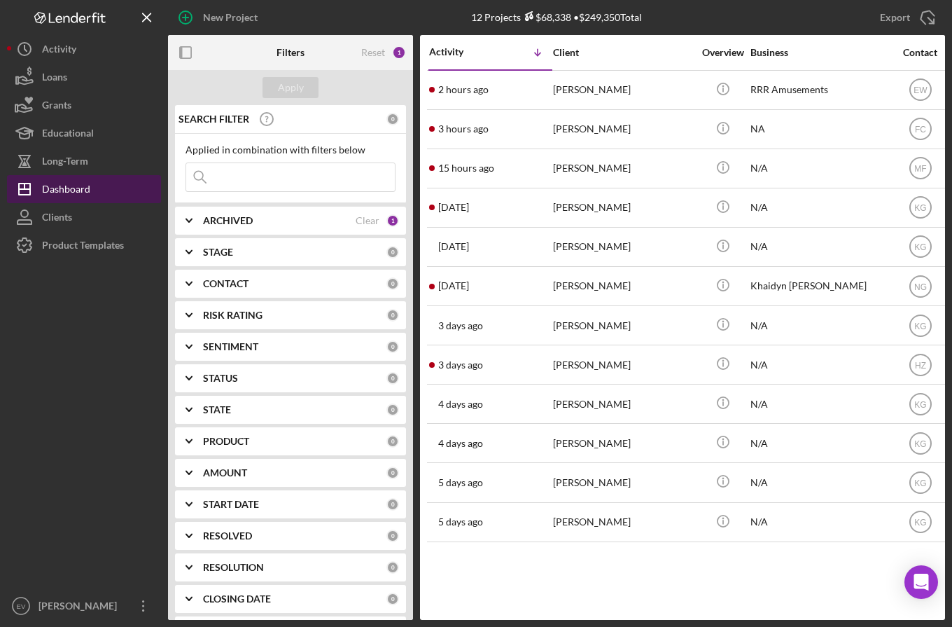
click at [64, 186] on div "Dashboard" at bounding box center [66, 191] width 48 height 32
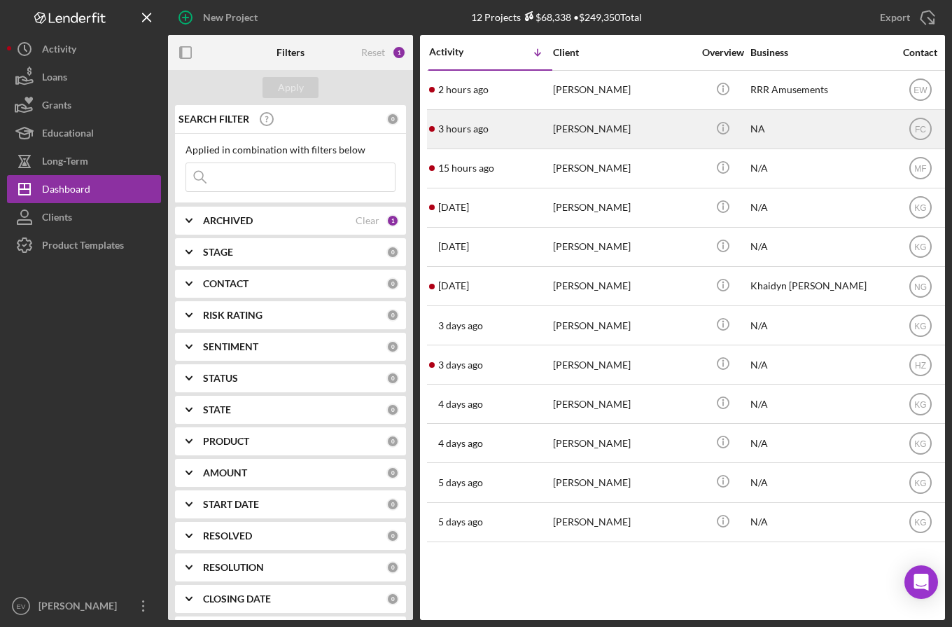
click at [578, 125] on div "[PERSON_NAME]" at bounding box center [623, 129] width 140 height 37
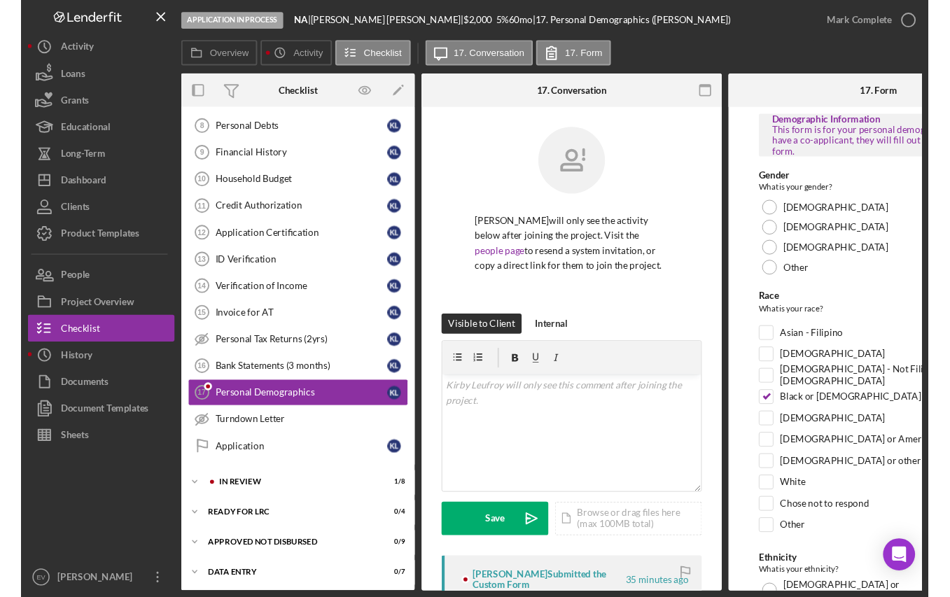
scroll to position [255, 0]
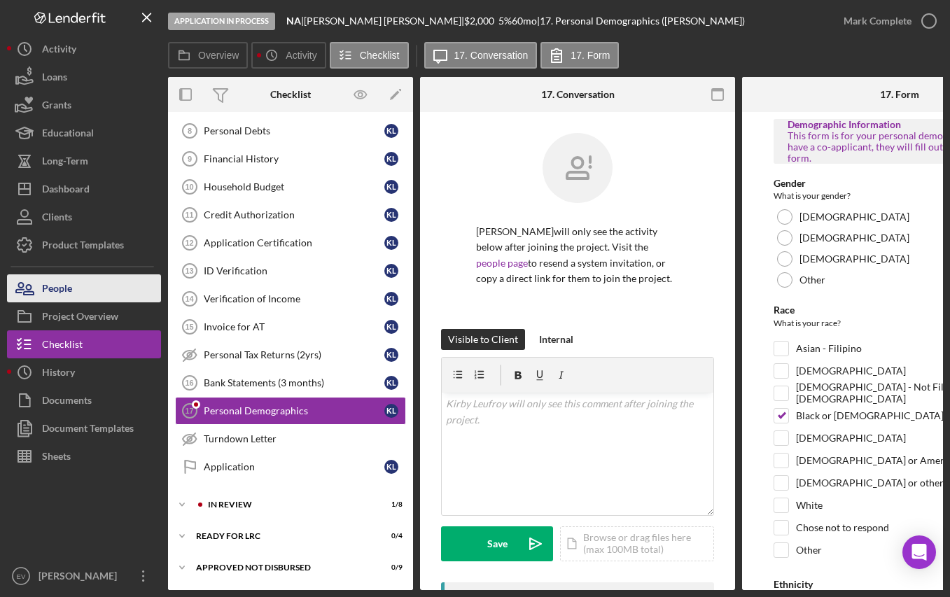
click at [69, 288] on div "People" at bounding box center [57, 290] width 30 height 32
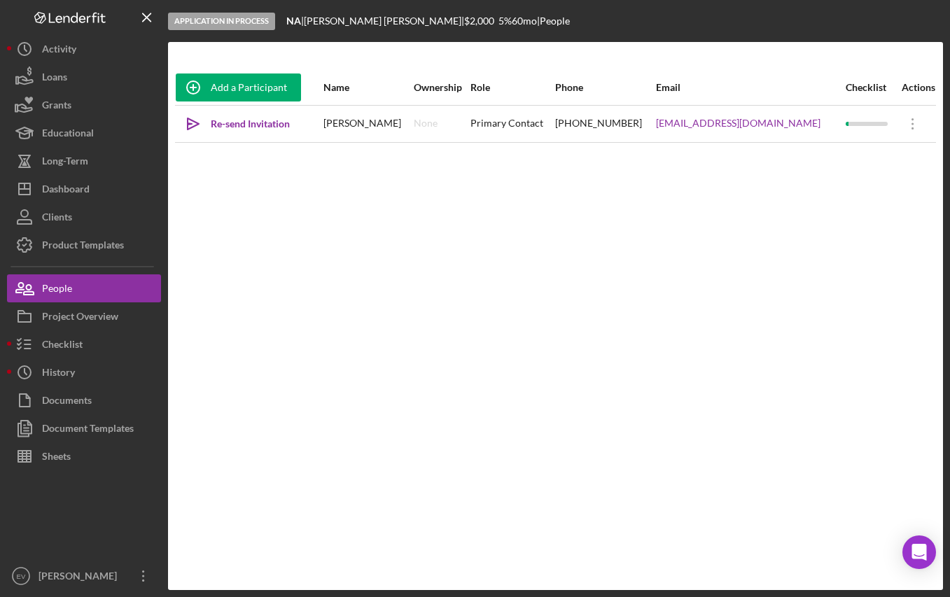
click at [270, 200] on div "Add a Participant Name Ownership Role Phone Email Checklist Actions Icon/icon-i…" at bounding box center [555, 316] width 775 height 492
click at [906, 124] on icon "Icon/Overflow" at bounding box center [912, 123] width 35 height 35
click at [818, 188] on button "Icon/Link Get Invitation Link" at bounding box center [843, 189] width 154 height 28
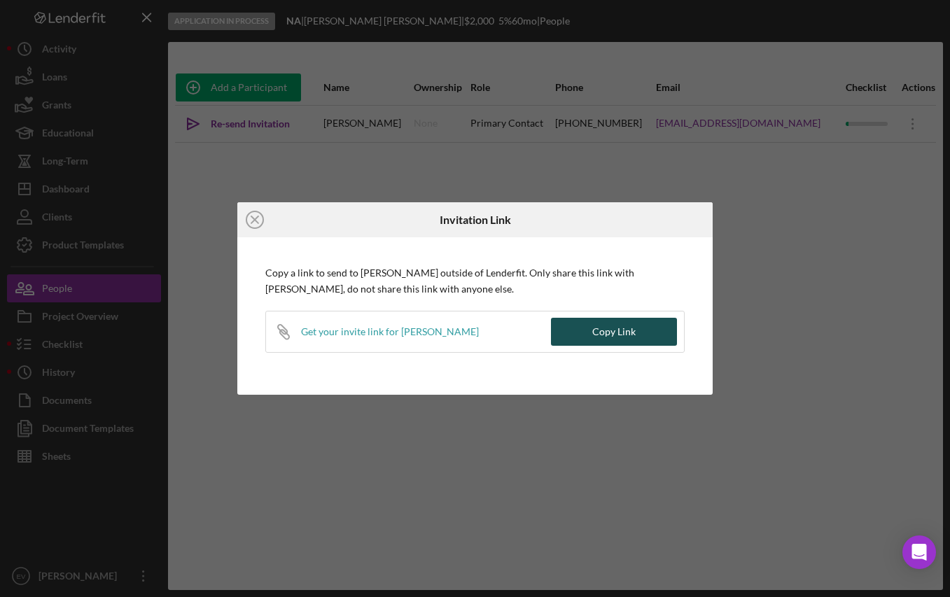
click at [587, 323] on button "Copy Link" at bounding box center [614, 332] width 126 height 28
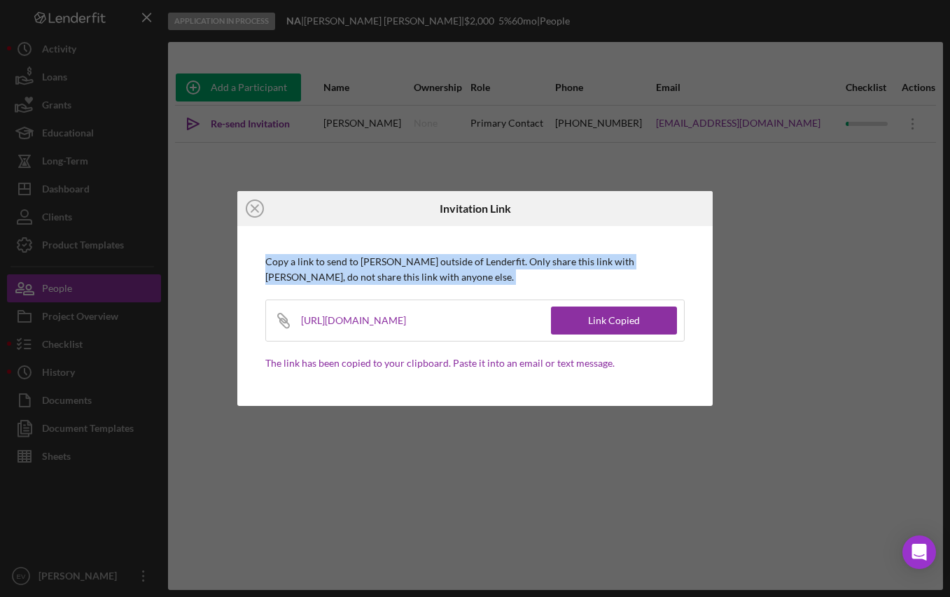
drag, startPoint x: 467, startPoint y: 251, endPoint x: 519, endPoint y: 287, distance: 62.9
click at [519, 287] on div "Icon/Close Invitation Link Copy a link to send to [PERSON_NAME] outside of Lend…" at bounding box center [474, 298] width 475 height 215
click at [519, 287] on div "Copy a link to send to [PERSON_NAME] outside of Lenderfit. Only share this link…" at bounding box center [474, 312] width 419 height 117
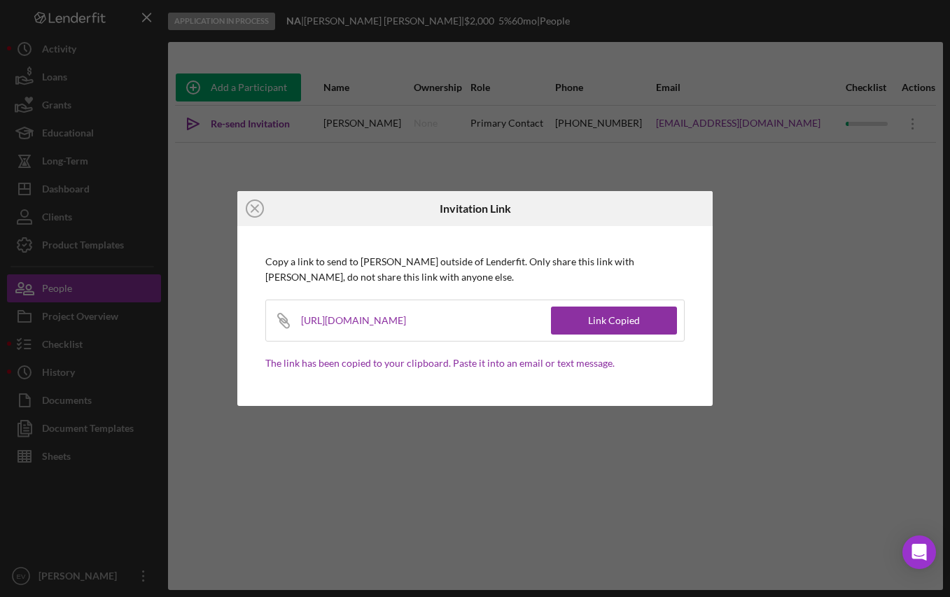
click at [818, 297] on div "Icon/Close Invitation Link Copy a link to send to [PERSON_NAME] outside of Lend…" at bounding box center [475, 298] width 950 height 597
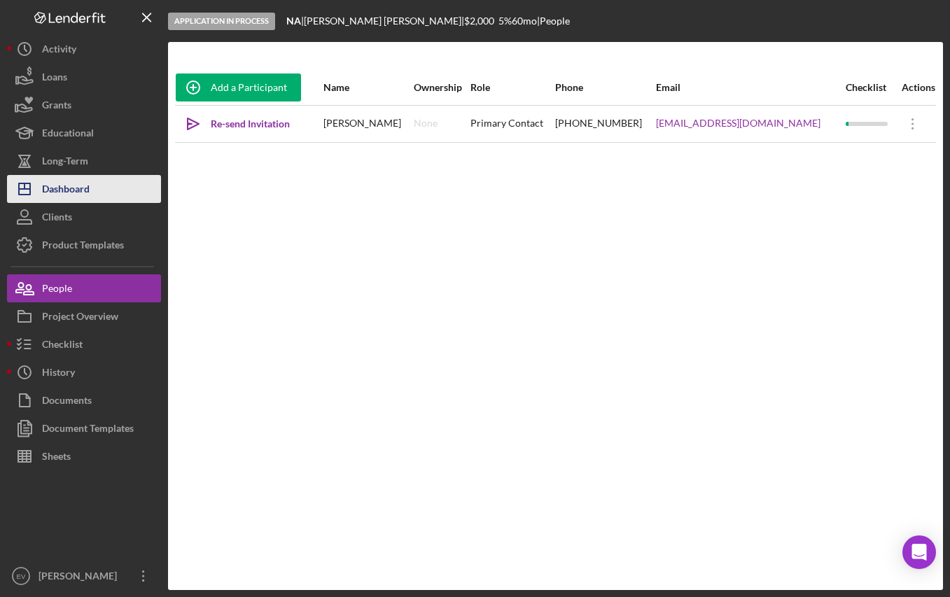
click at [75, 190] on div "Dashboard" at bounding box center [66, 191] width 48 height 32
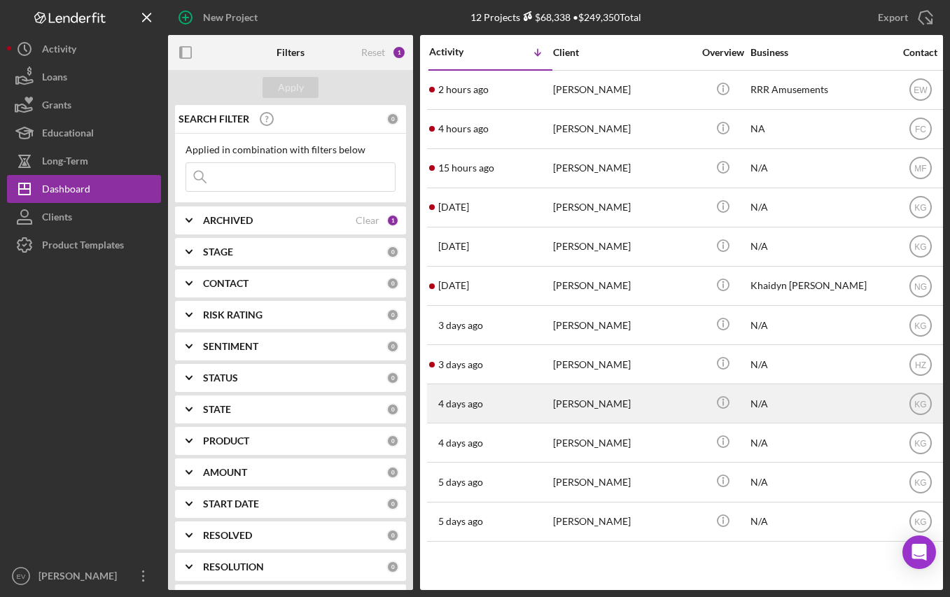
click at [600, 408] on div "[PERSON_NAME]" at bounding box center [623, 403] width 140 height 37
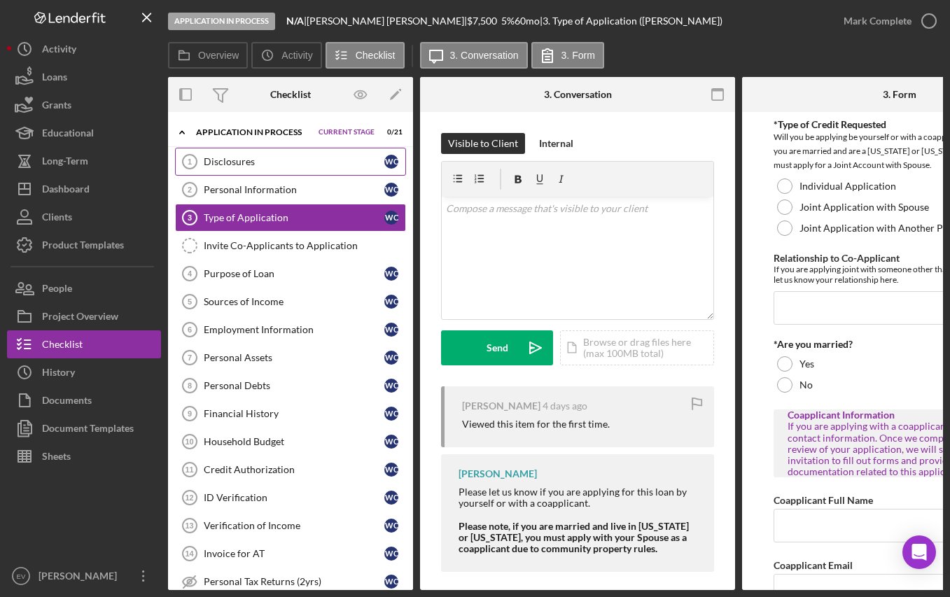
click at [270, 164] on div "Disclosures" at bounding box center [294, 161] width 181 height 11
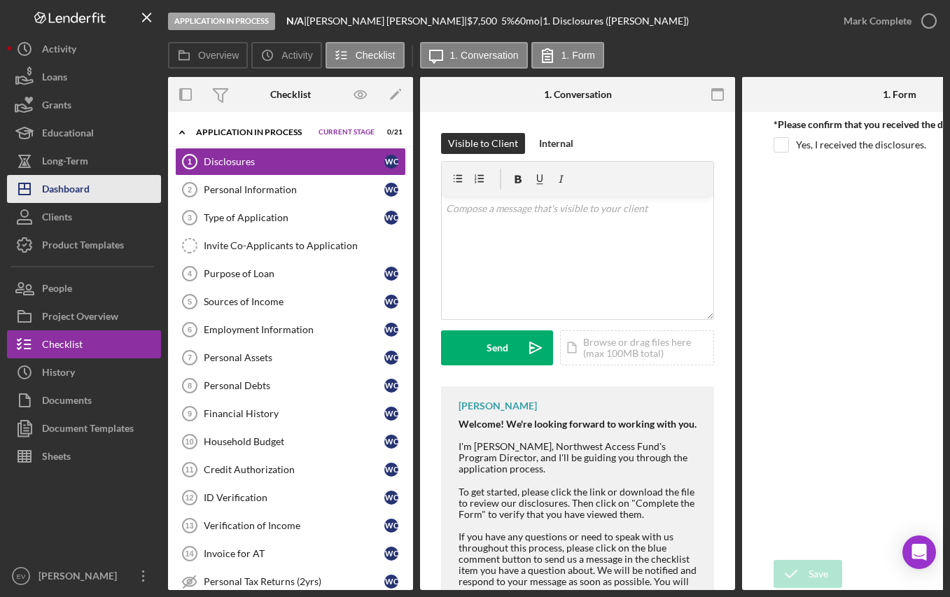
click at [74, 186] on div "Dashboard" at bounding box center [66, 191] width 48 height 32
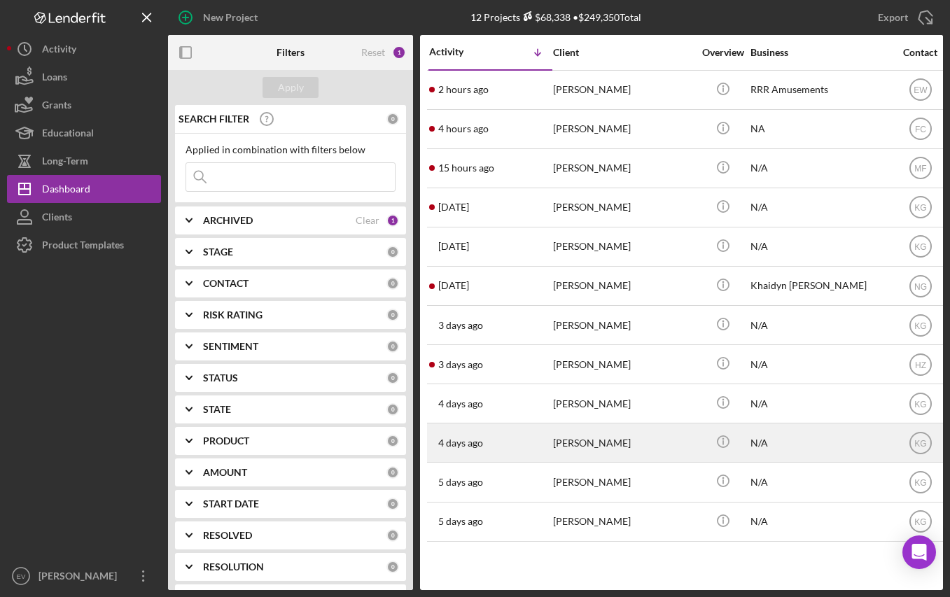
click at [613, 452] on div "[PERSON_NAME]" at bounding box center [623, 442] width 140 height 37
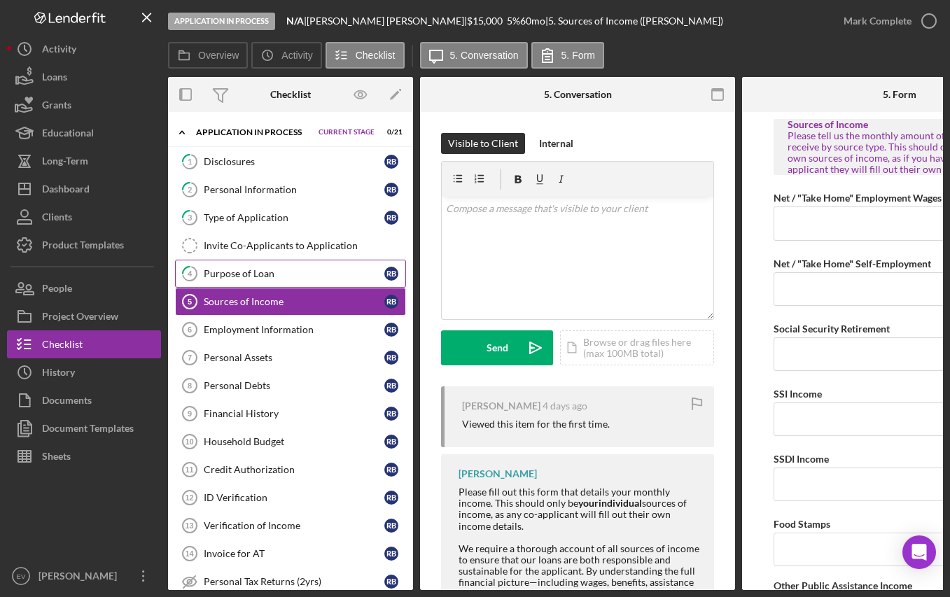
click at [285, 268] on div "Purpose of Loan" at bounding box center [294, 273] width 181 height 11
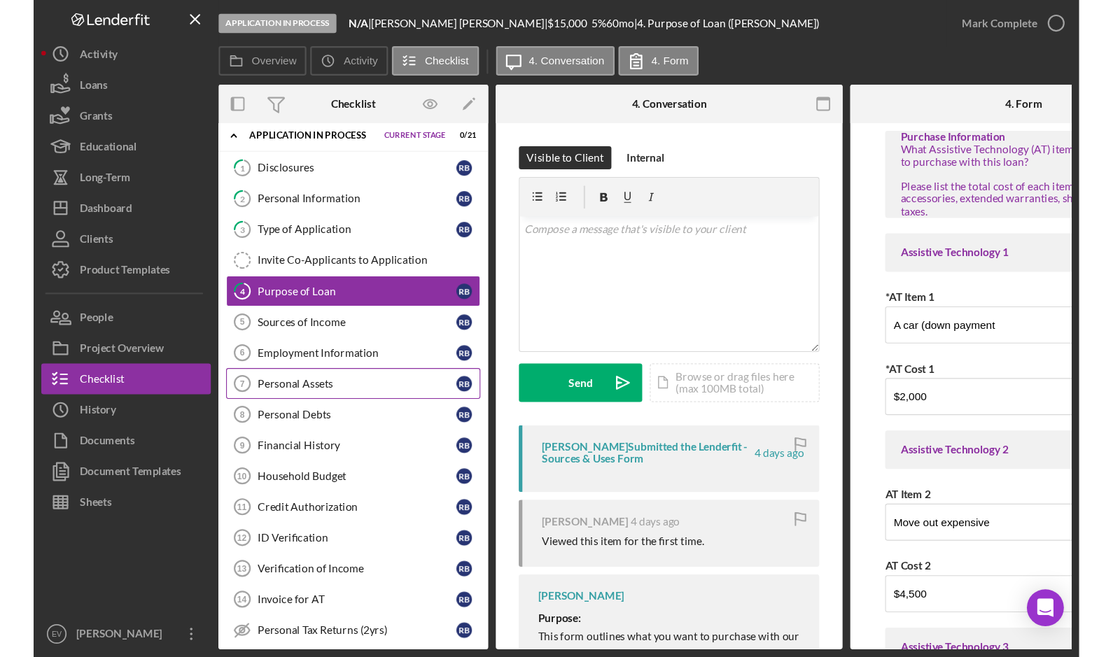
scroll to position [18, 0]
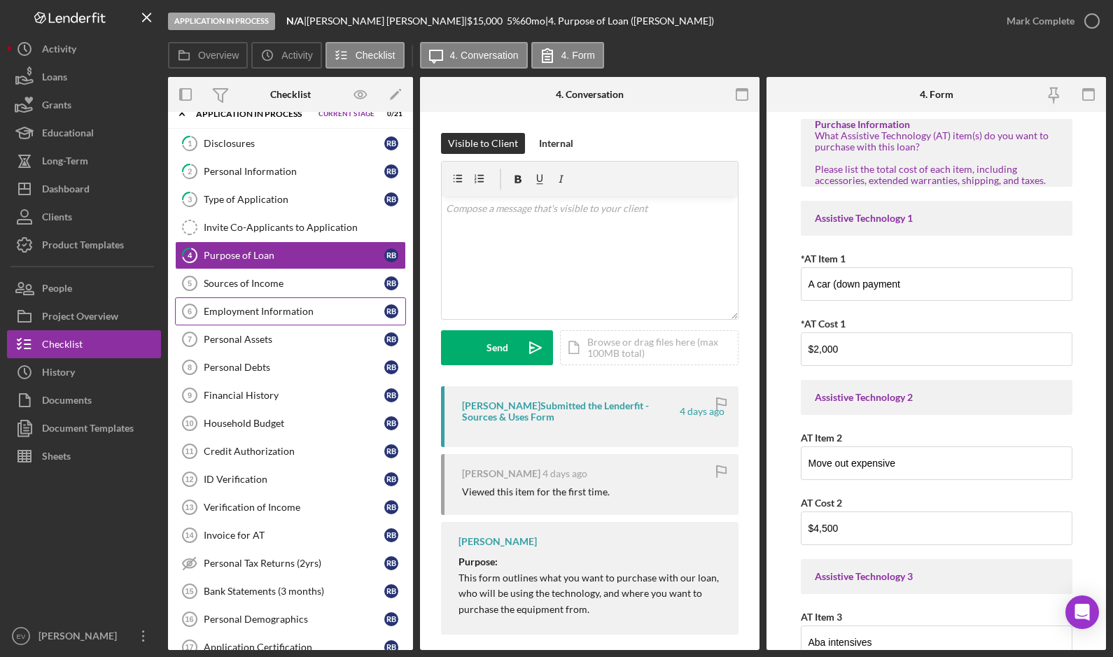
click at [281, 291] on link "Sources of Income 5 Sources of Income R B" at bounding box center [290, 284] width 231 height 28
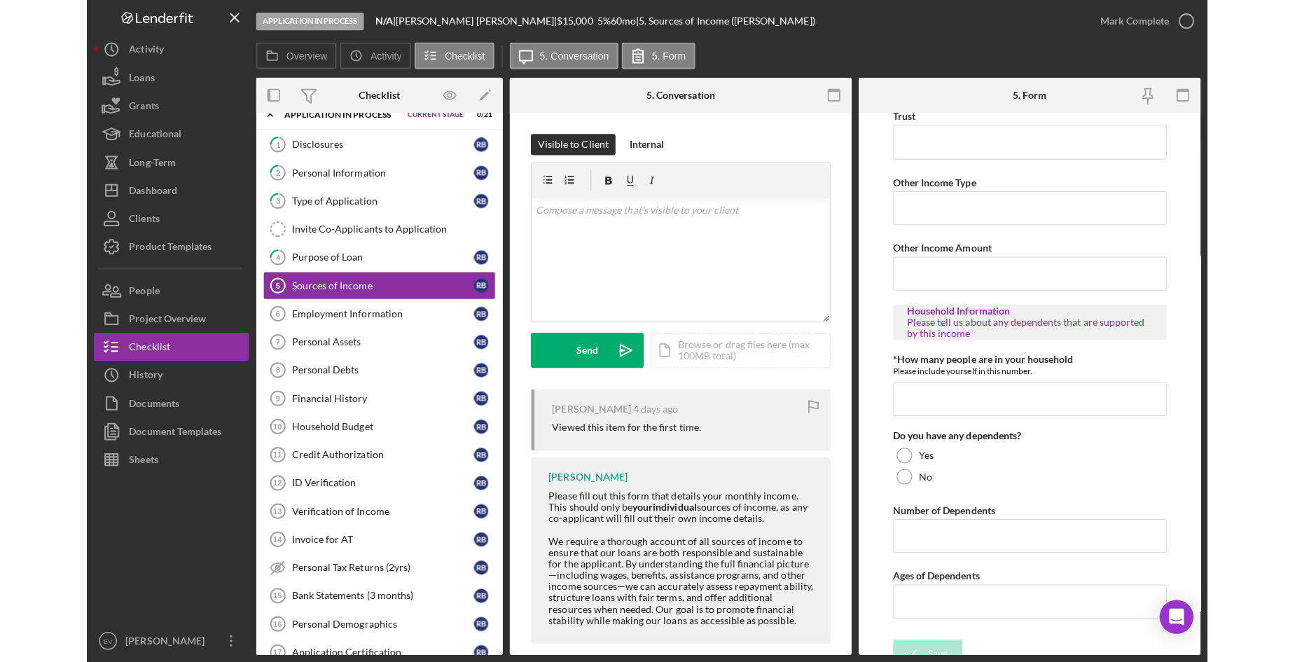
scroll to position [695, 0]
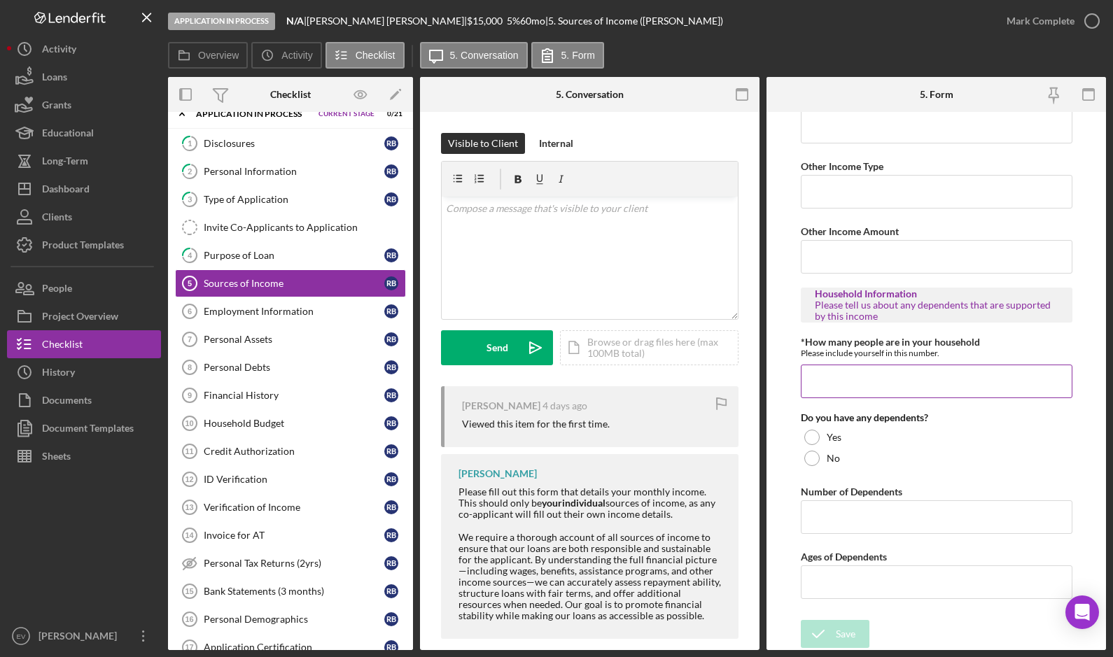
click at [1056, 337] on div "*How many people are in your household Please include yourself in this number." at bounding box center [937, 348] width 272 height 22
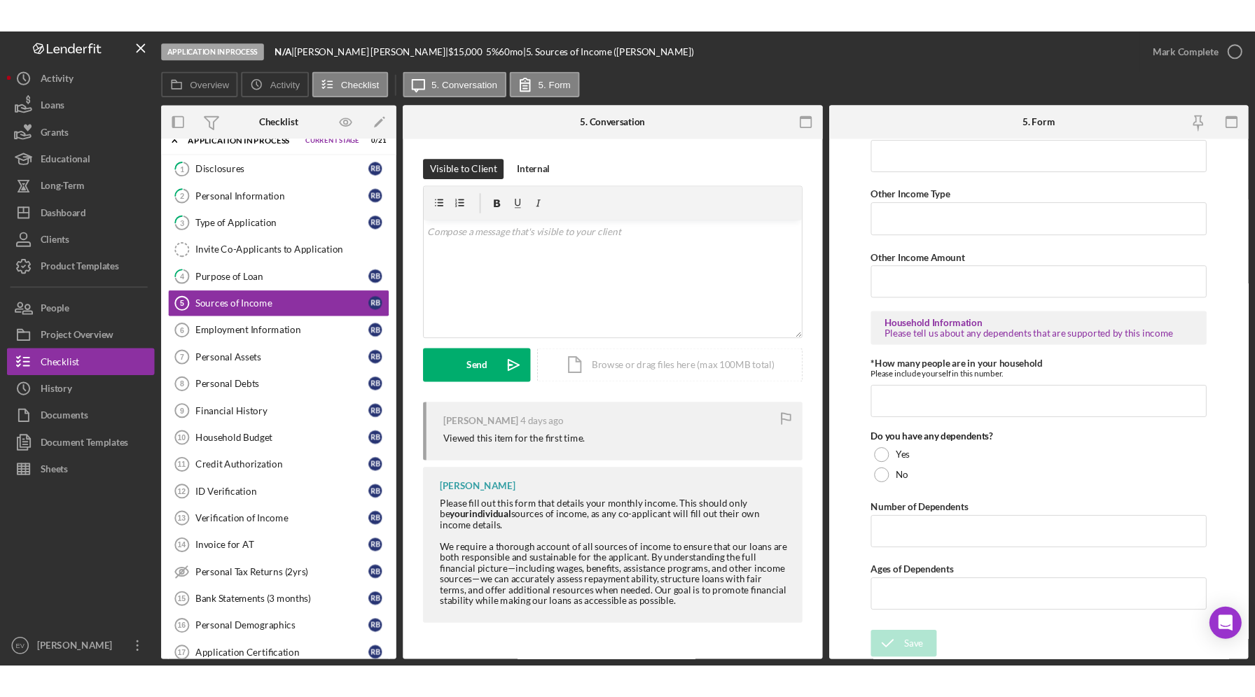
scroll to position [679, 0]
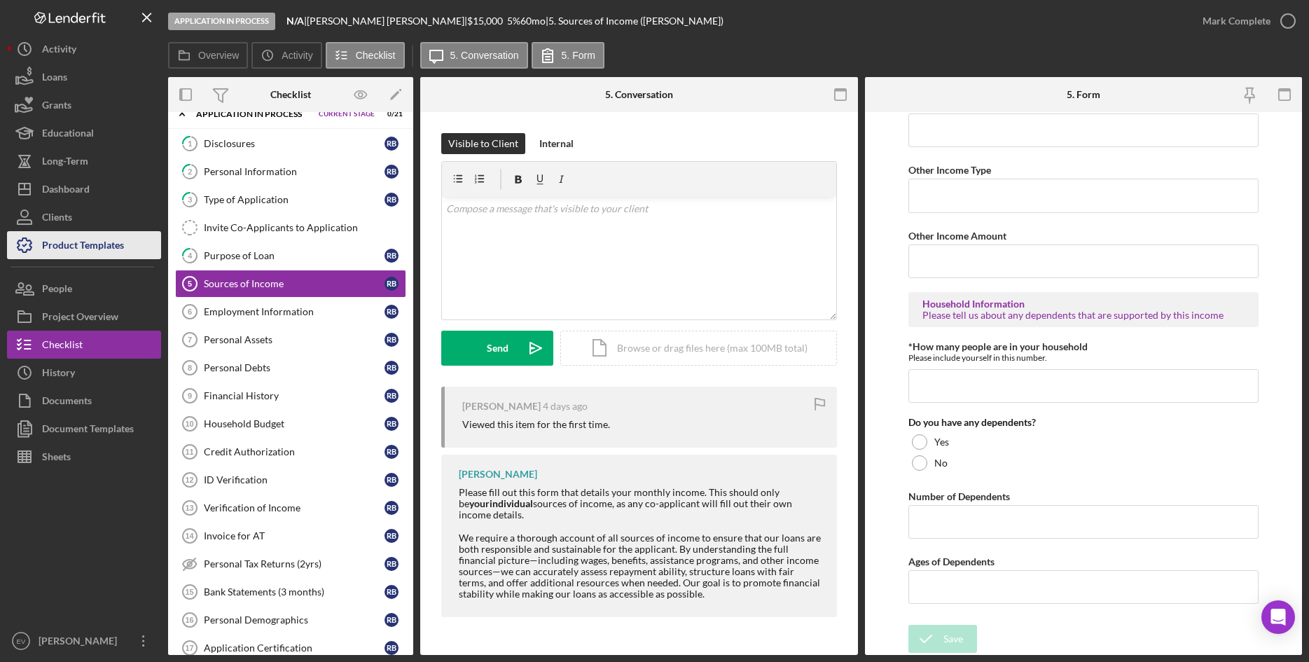
click at [85, 248] on div "Product Templates" at bounding box center [83, 247] width 82 height 32
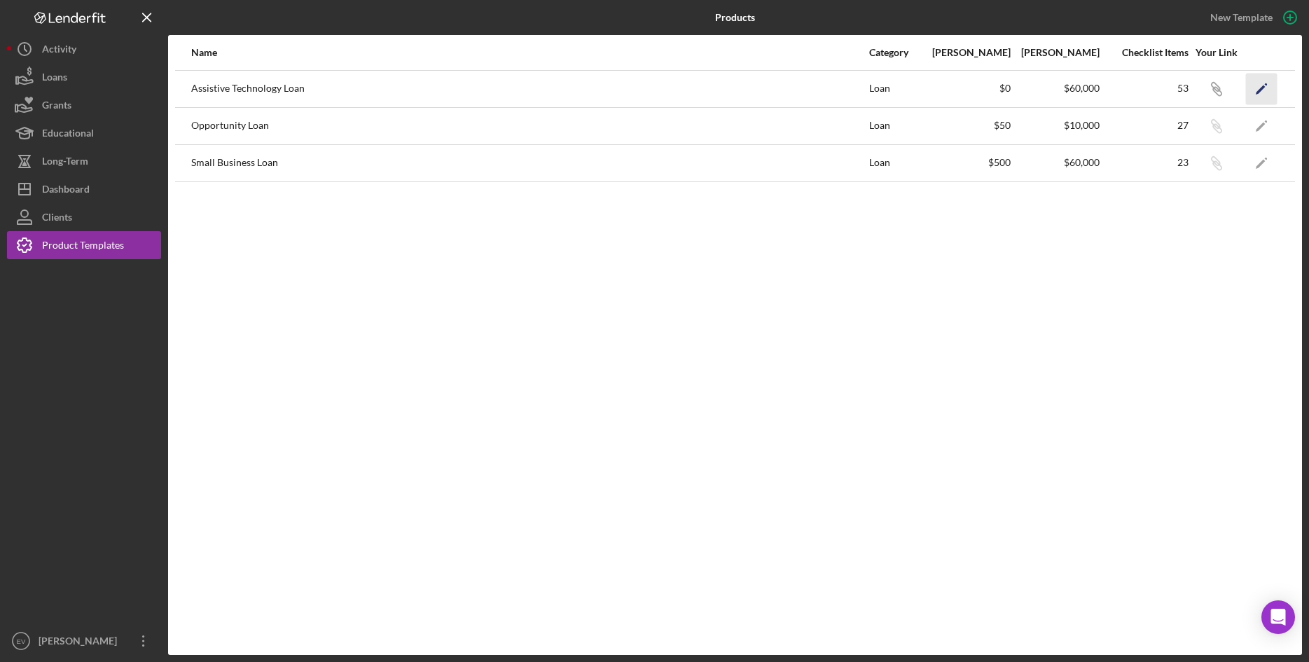
click at [1262, 90] on icon "Icon/Edit" at bounding box center [1262, 89] width 32 height 32
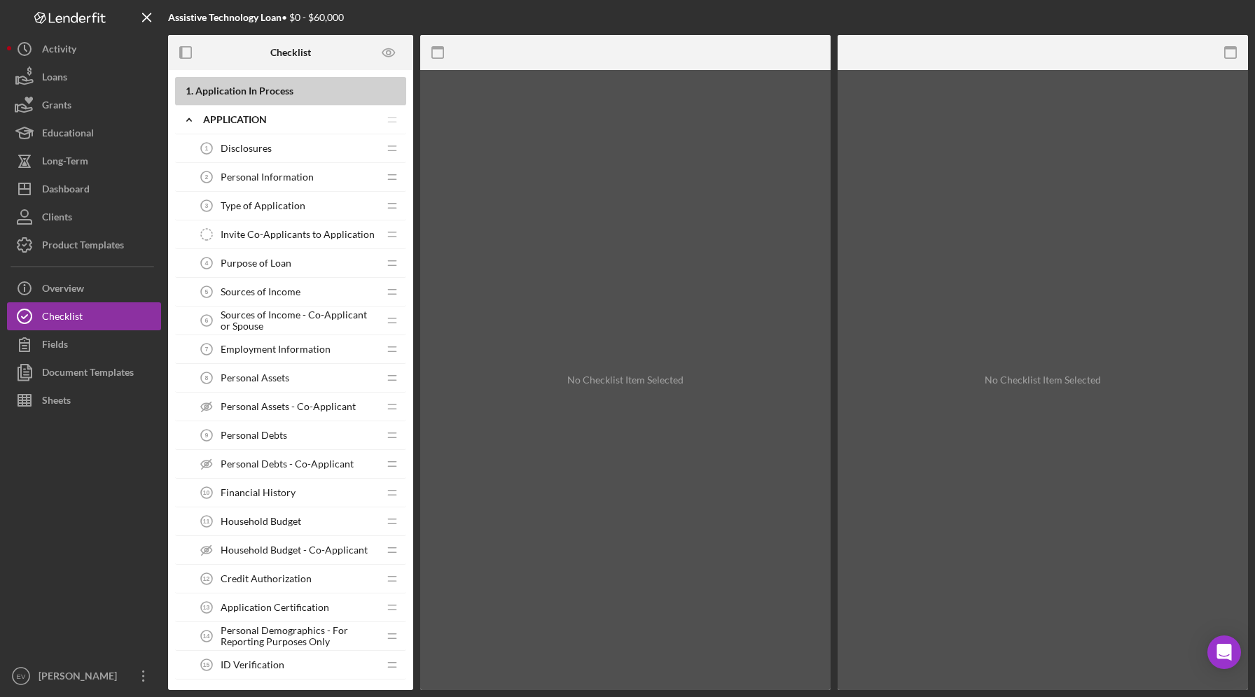
click at [278, 295] on span "Sources of Income" at bounding box center [261, 291] width 80 height 11
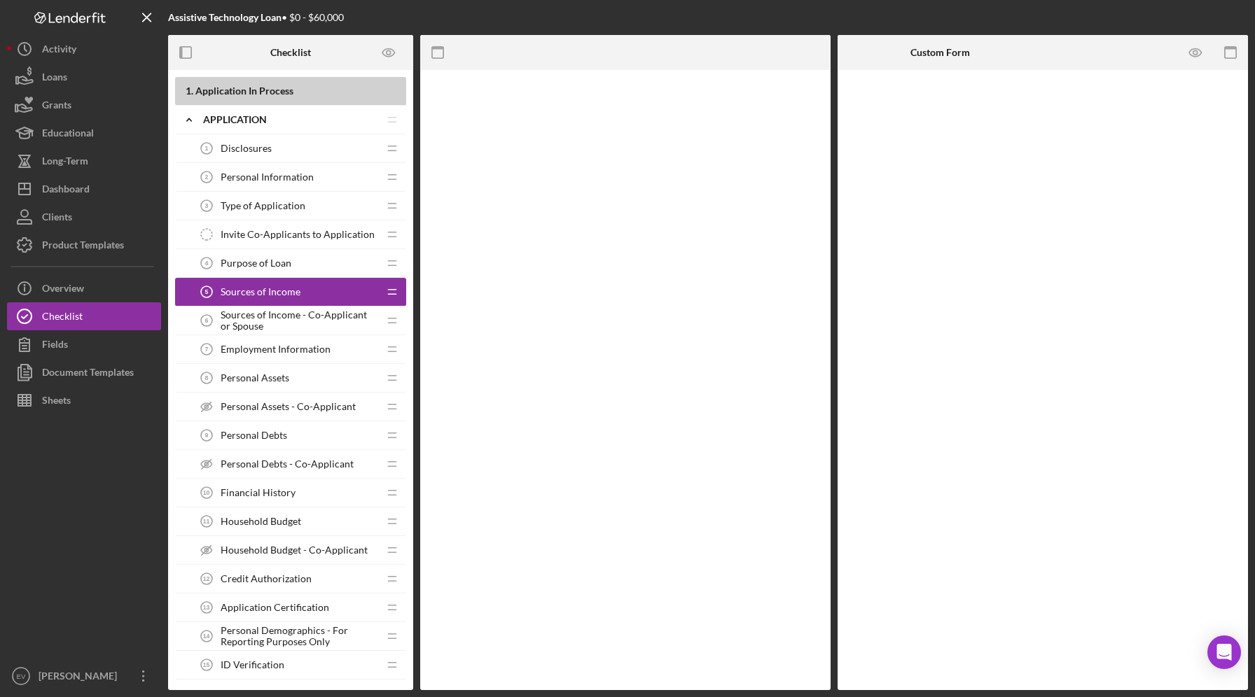
click at [273, 258] on span "Purpose of Loan" at bounding box center [256, 263] width 71 height 11
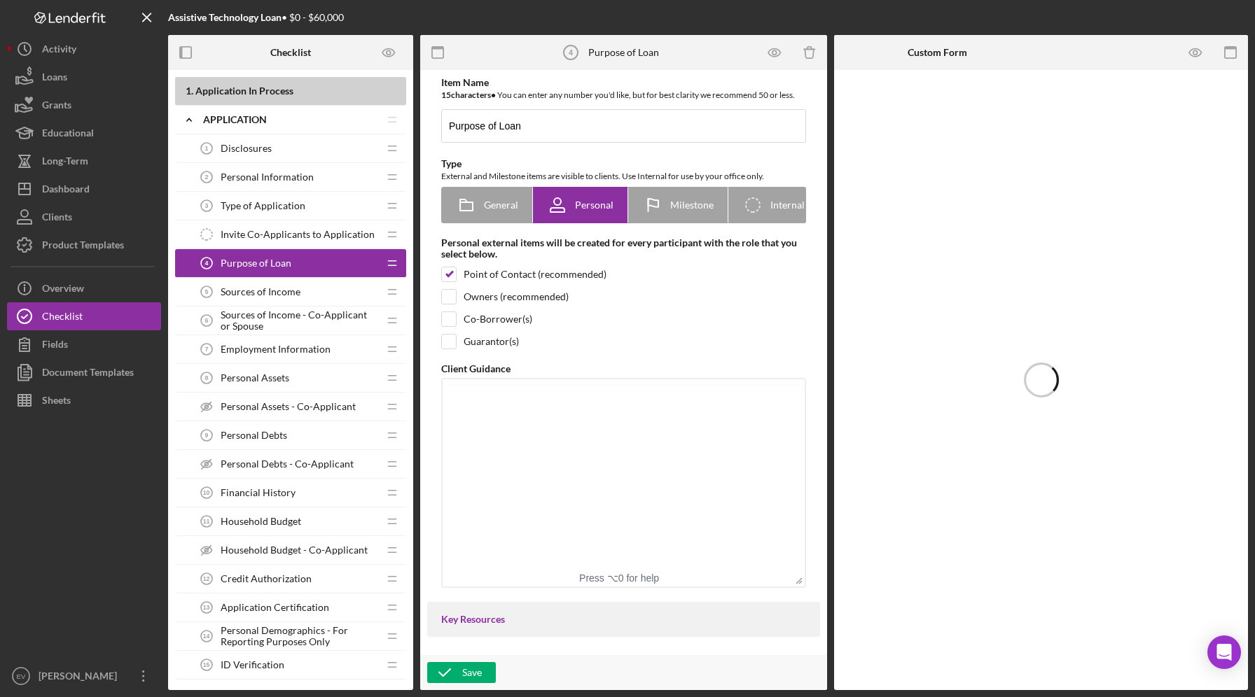
click at [271, 293] on span "Sources of Income" at bounding box center [261, 291] width 80 height 11
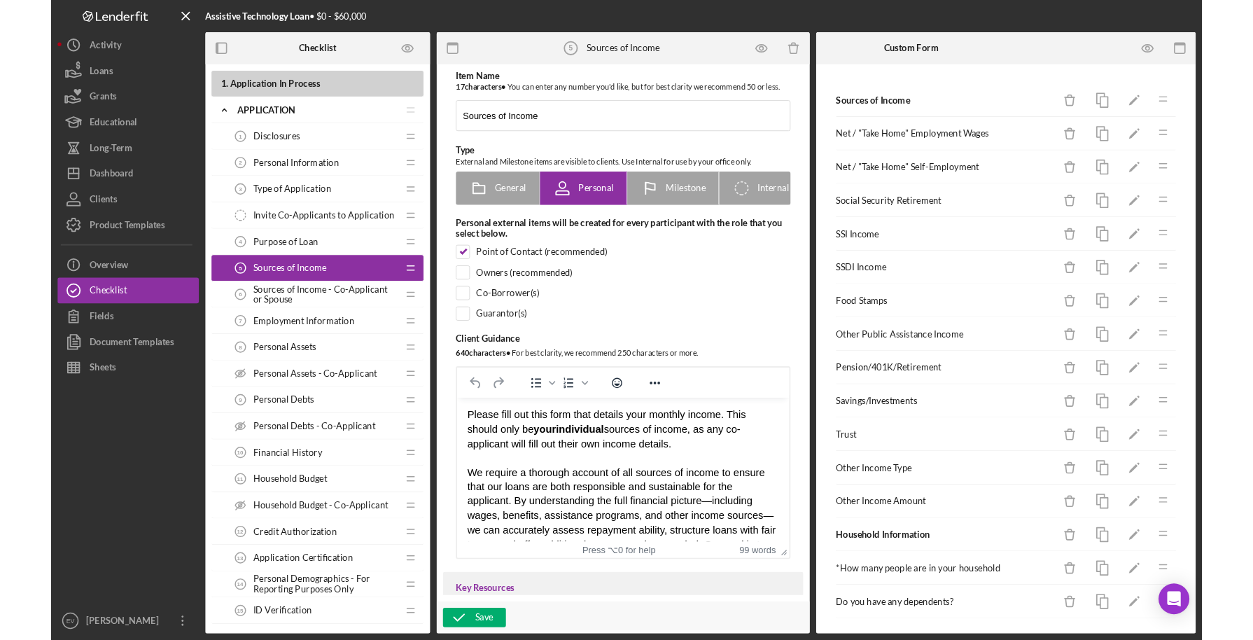
scroll to position [109, 0]
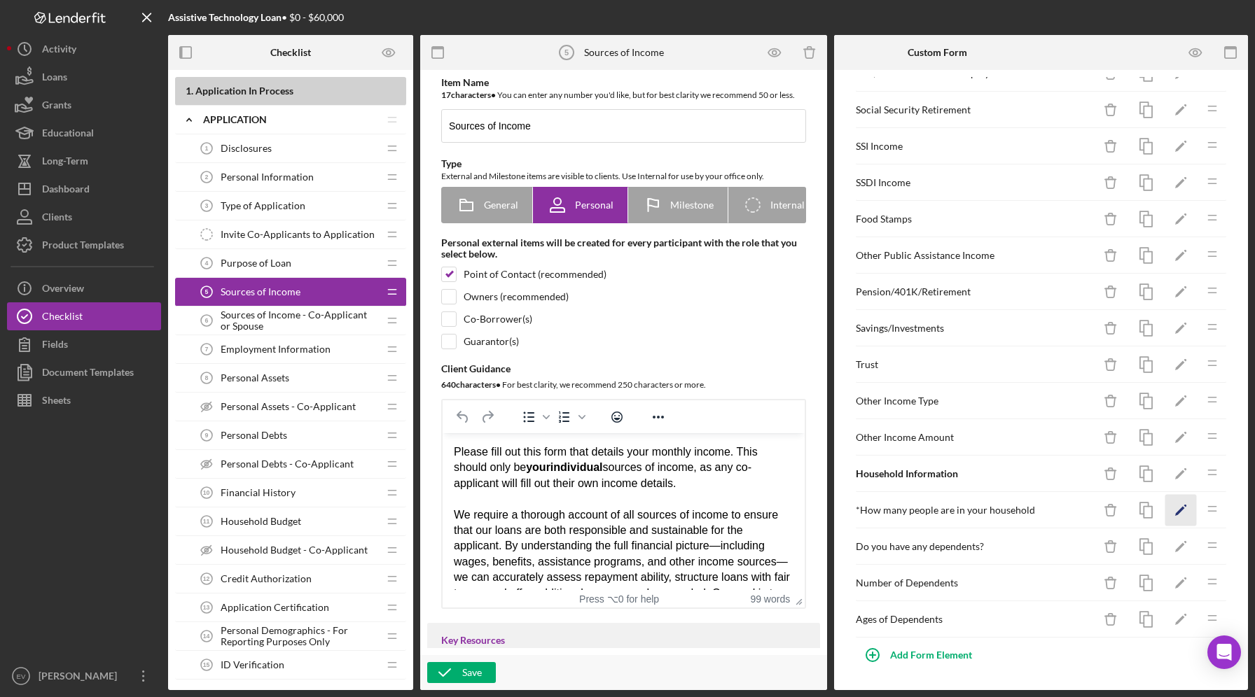
click at [1172, 515] on icon "Icon/Edit" at bounding box center [1181, 511] width 32 height 32
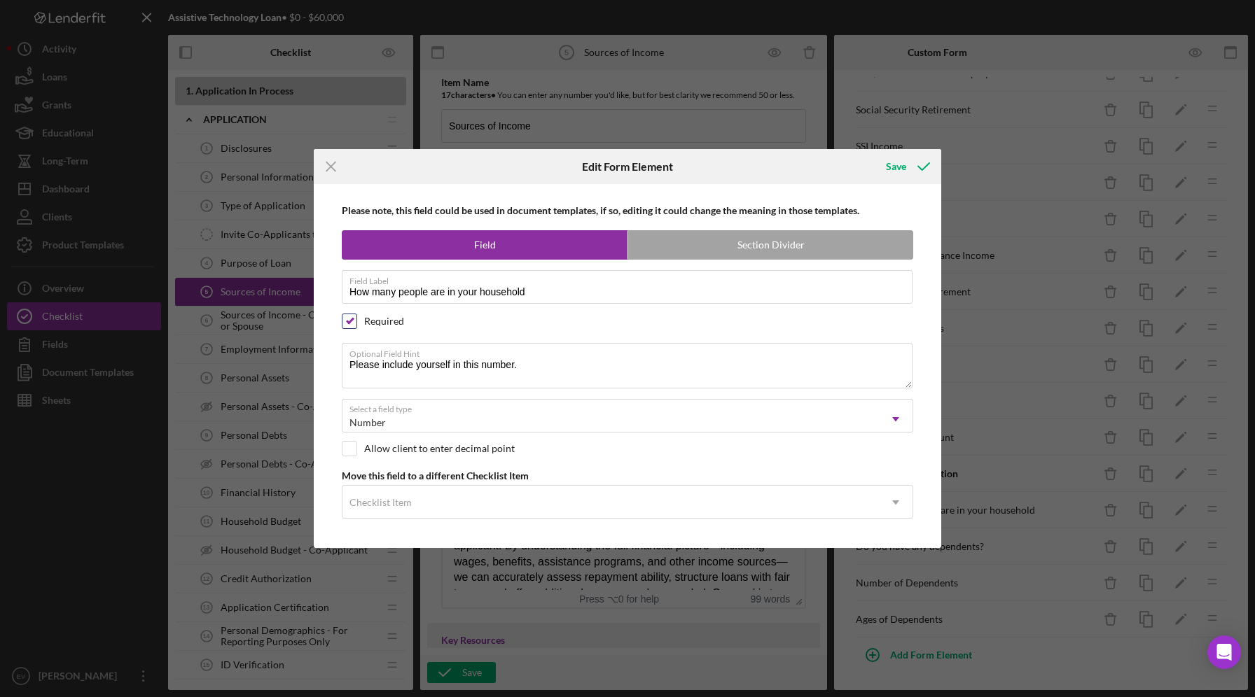
click at [346, 314] on input "checkbox" at bounding box center [349, 321] width 14 height 14
checkbox input "false"
click at [902, 158] on div "Save" at bounding box center [896, 167] width 20 height 28
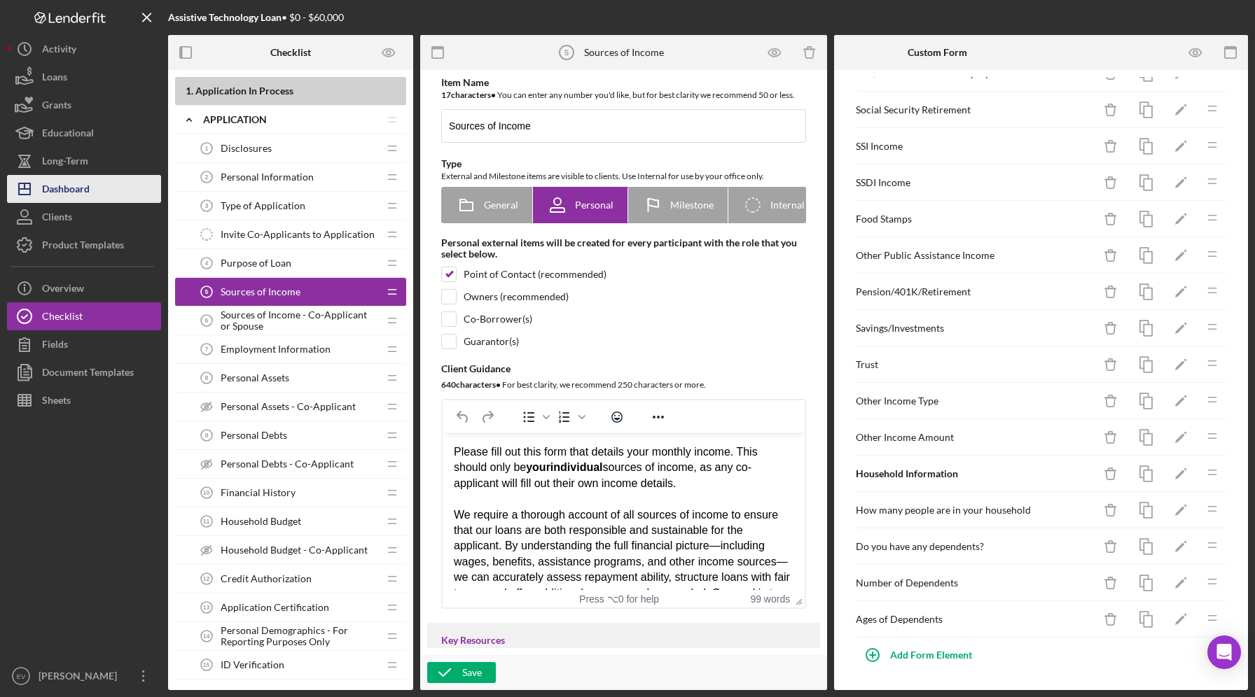
click at [98, 193] on button "Icon/Dashboard Dashboard" at bounding box center [84, 189] width 154 height 28
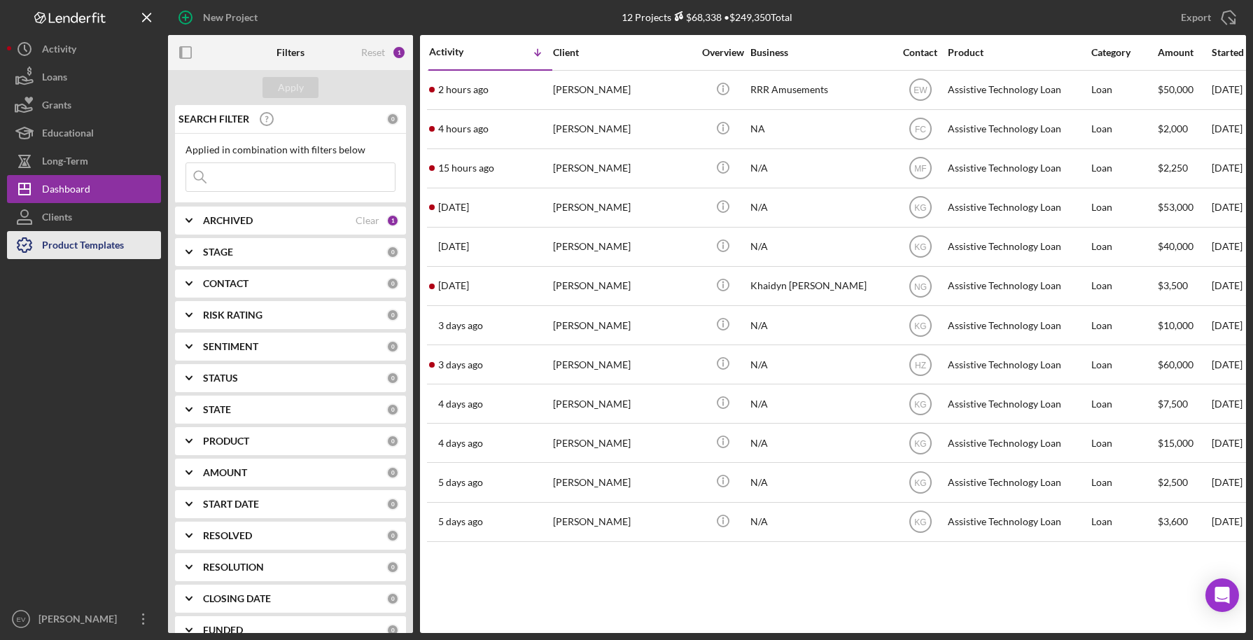
click at [53, 249] on div "Product Templates" at bounding box center [83, 247] width 82 height 32
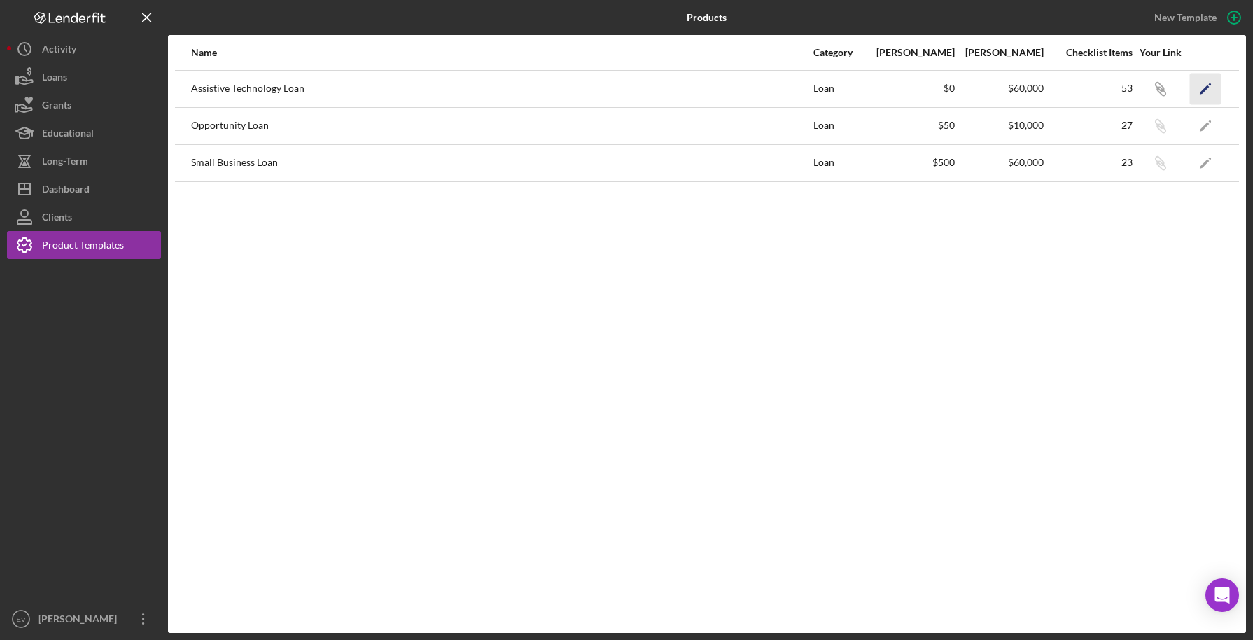
click at [1199, 89] on icon "Icon/Edit" at bounding box center [1206, 89] width 32 height 32
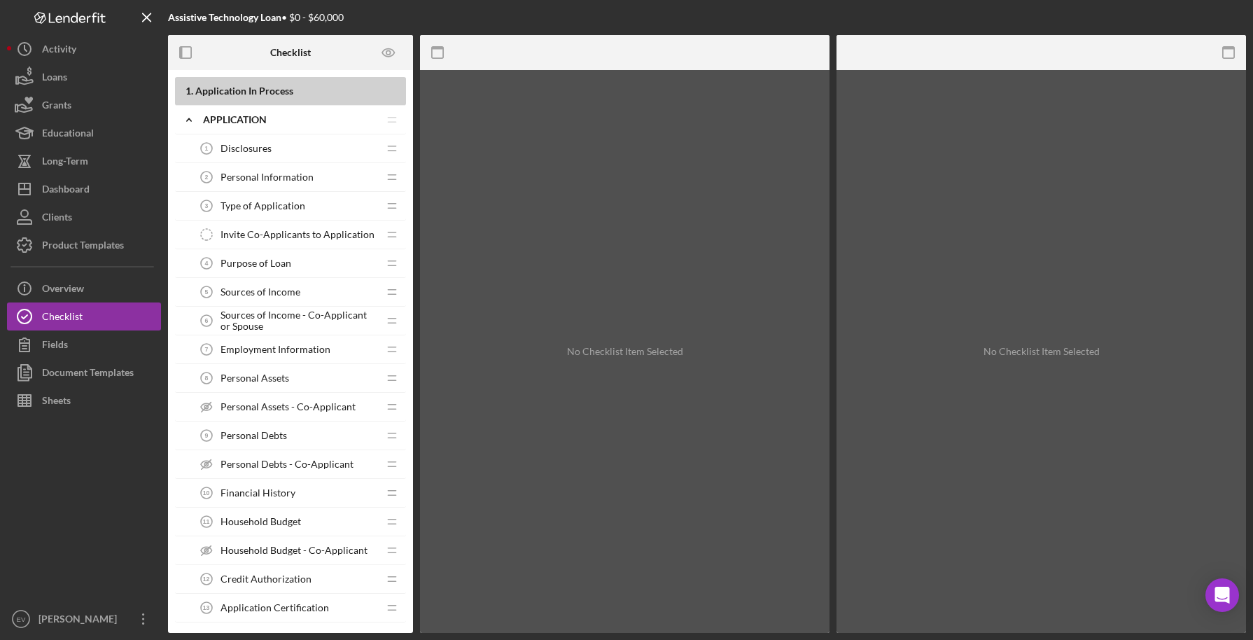
click at [263, 267] on span "Purpose of Loan" at bounding box center [256, 263] width 71 height 11
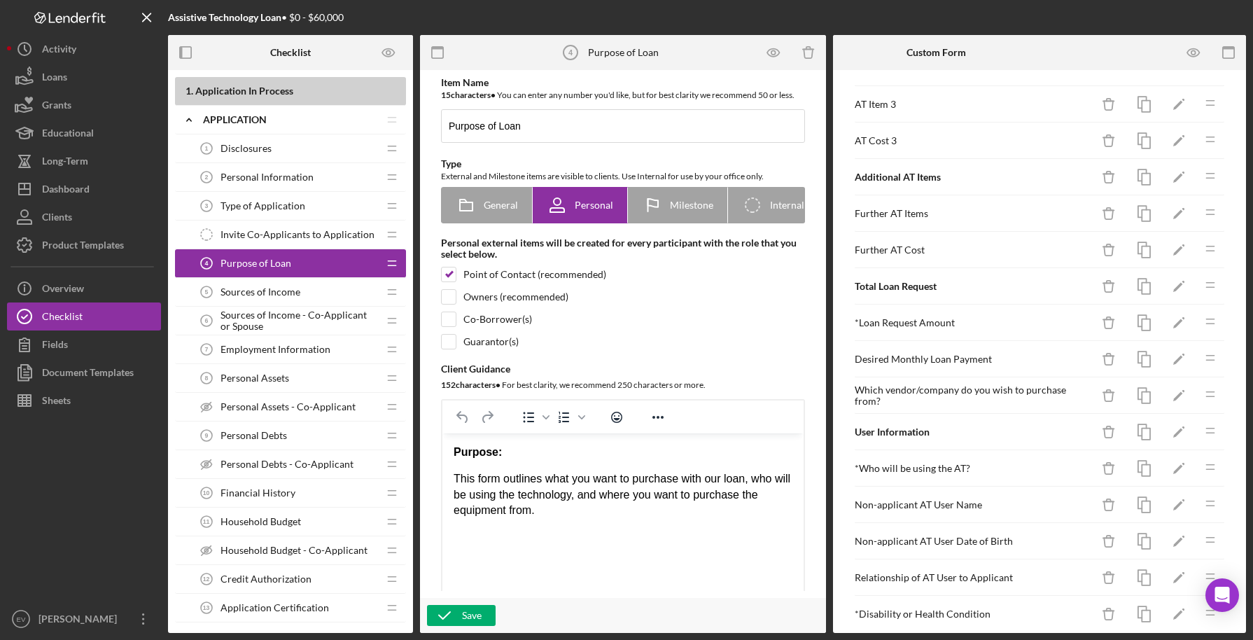
scroll to position [348, 0]
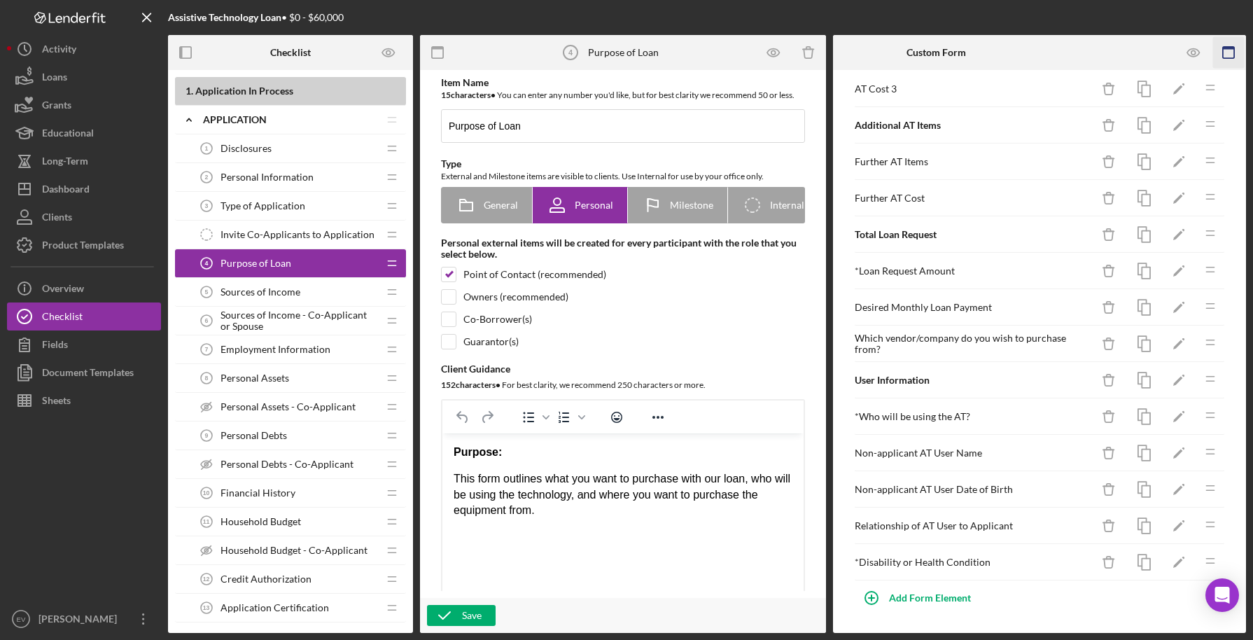
click at [1235, 53] on icon "button" at bounding box center [1229, 53] width 32 height 32
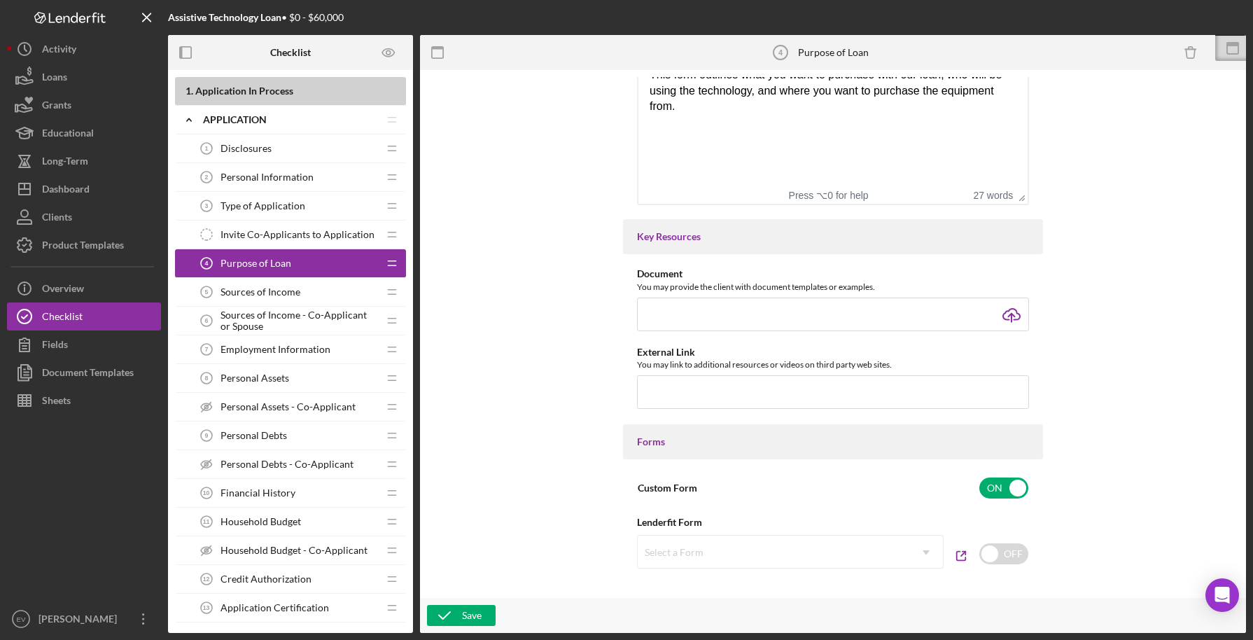
scroll to position [0, 0]
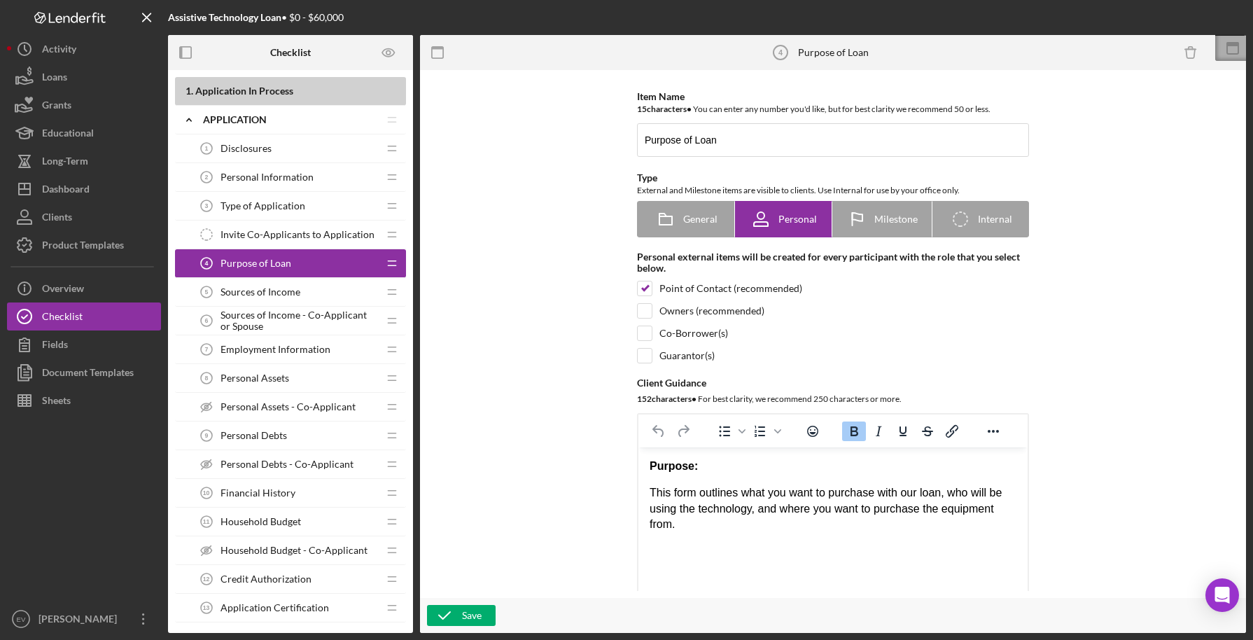
click at [1229, 50] on icon at bounding box center [1232, 48] width 35 height 35
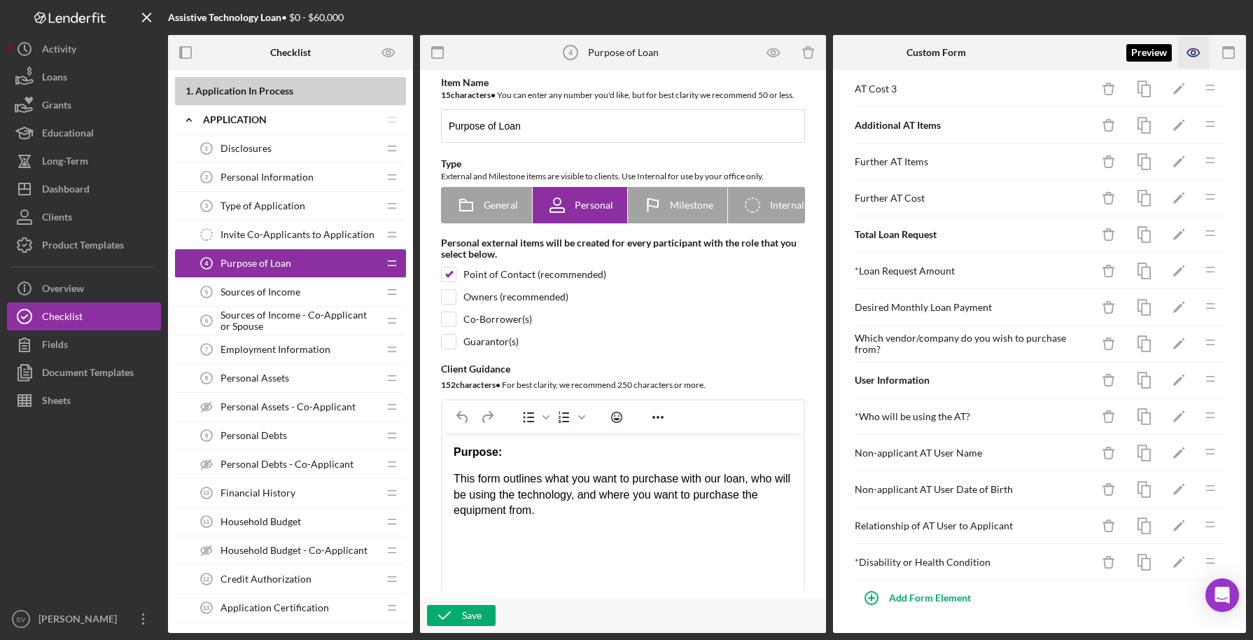
click at [1199, 52] on icon "button" at bounding box center [1193, 53] width 12 height 8
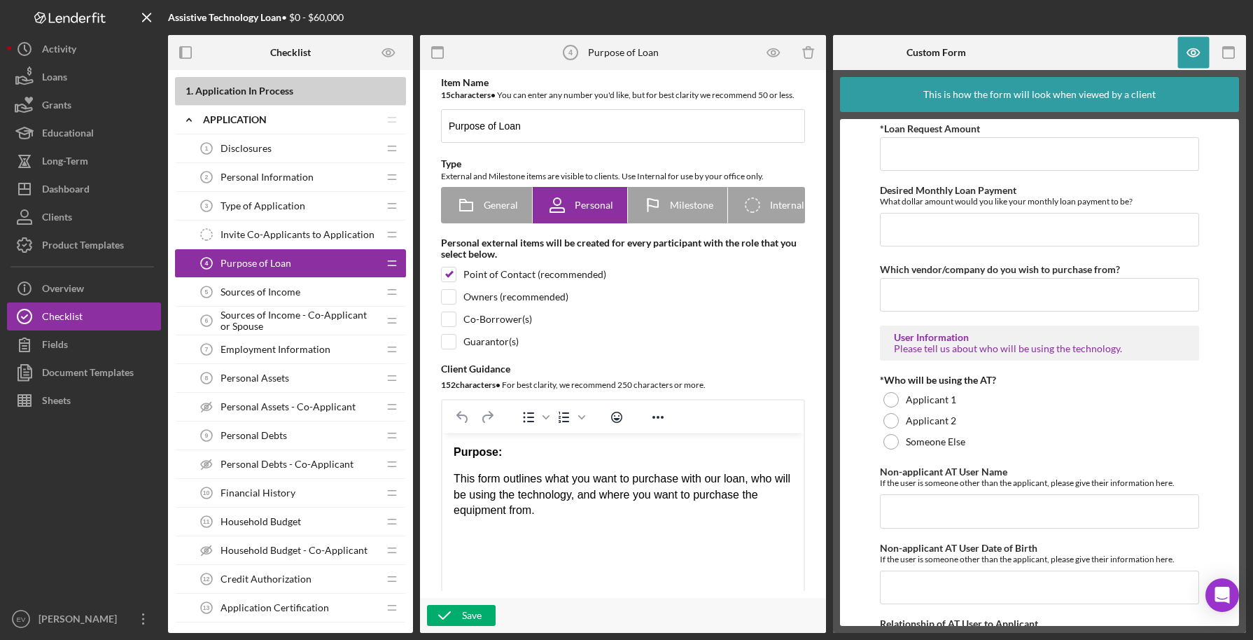
scroll to position [1083, 0]
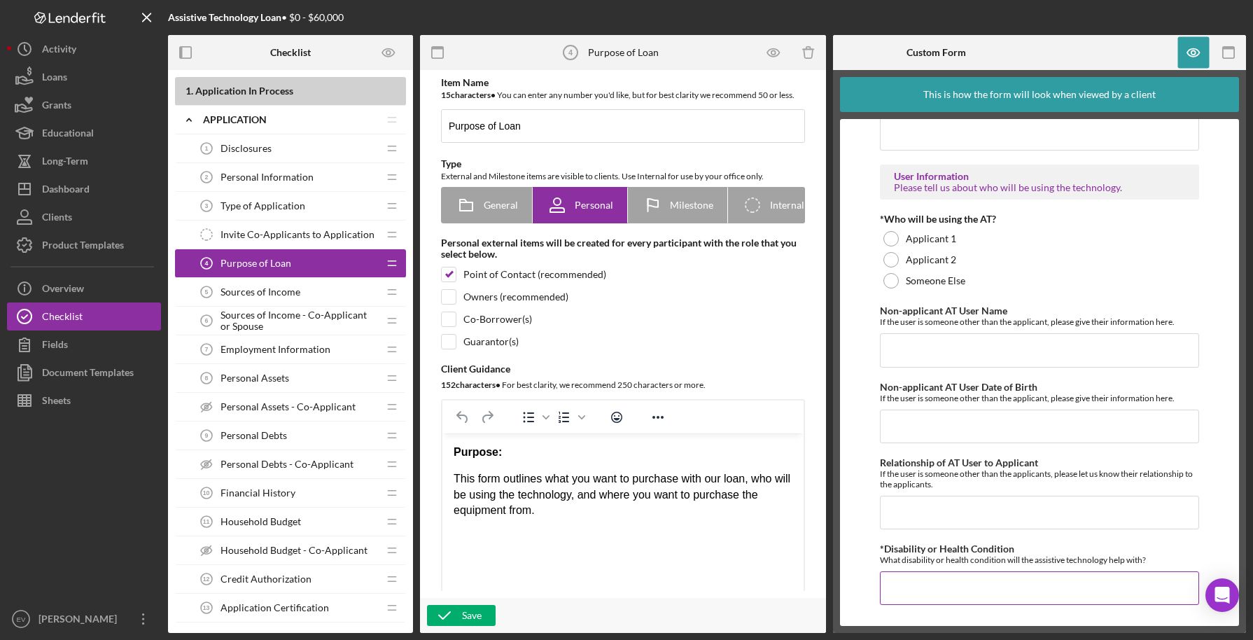
click at [992, 559] on div "What disability or health condition will the assistive technology help with?" at bounding box center [1039, 559] width 319 height 11
drag, startPoint x: 992, startPoint y: 559, endPoint x: 935, endPoint y: 548, distance: 57.8
click at [935, 548] on div "*Disability or Health Condition What disability or health condition will the as…" at bounding box center [1039, 554] width 319 height 22
click at [935, 549] on label "*Disability or Health Condition" at bounding box center [947, 549] width 134 height 12
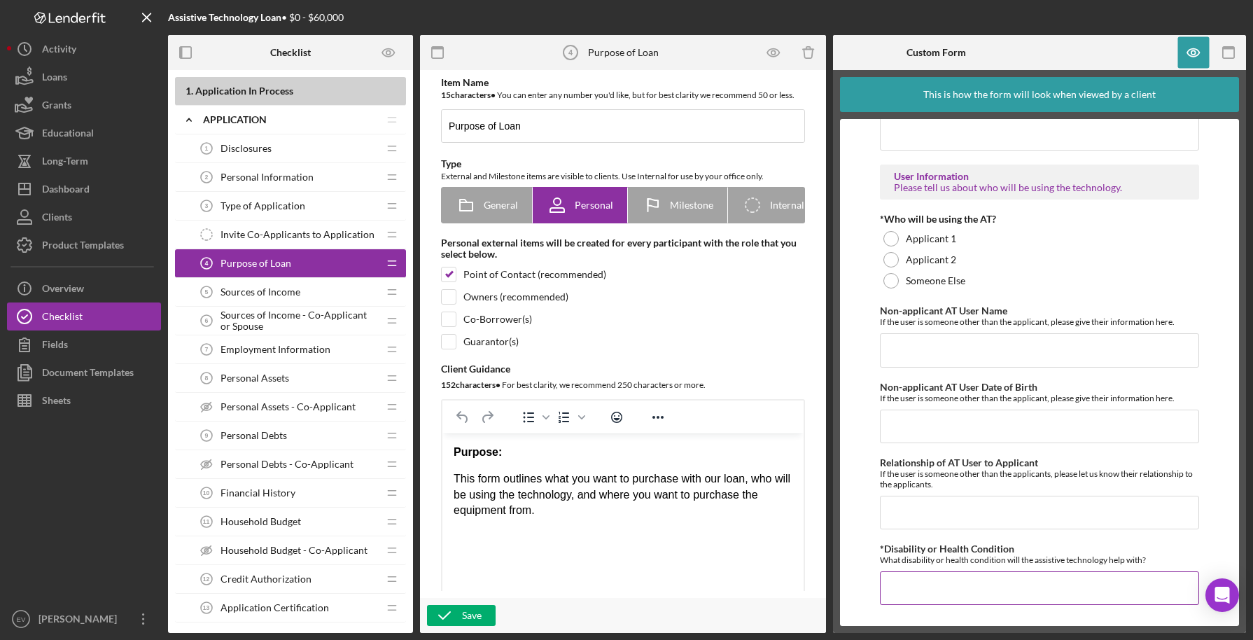
click at [935, 571] on input "*Disability or Health Condition" at bounding box center [1039, 588] width 319 height 34
click at [935, 549] on label "*Disability or Health Condition" at bounding box center [947, 549] width 134 height 12
click at [935, 571] on input "*Disability or Health Condition" at bounding box center [1039, 588] width 319 height 34
drag, startPoint x: 935, startPoint y: 549, endPoint x: 1002, endPoint y: 564, distance: 68.3
click at [1002, 564] on div "*Disability or Health Condition What disability or health condition will the as…" at bounding box center [1039, 554] width 319 height 22
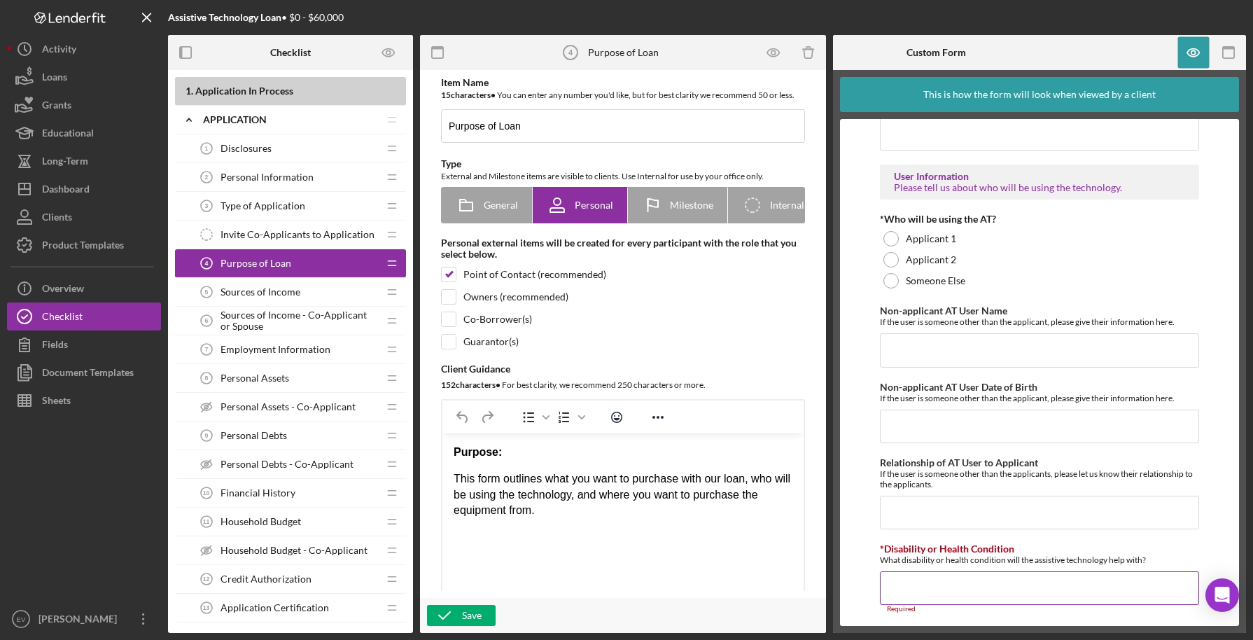
click at [1002, 564] on div "What disability or health condition will the assistive technology help with?" at bounding box center [1039, 559] width 319 height 11
click at [998, 585] on input "*Disability or Health Condition" at bounding box center [1039, 588] width 319 height 34
drag, startPoint x: 864, startPoint y: 538, endPoint x: 1192, endPoint y: 569, distance: 329.8
click at [1192, 569] on form "Purchase Information What Assistive Technology (AT) item(s) do you want to purc…" at bounding box center [1039, 372] width 399 height 507
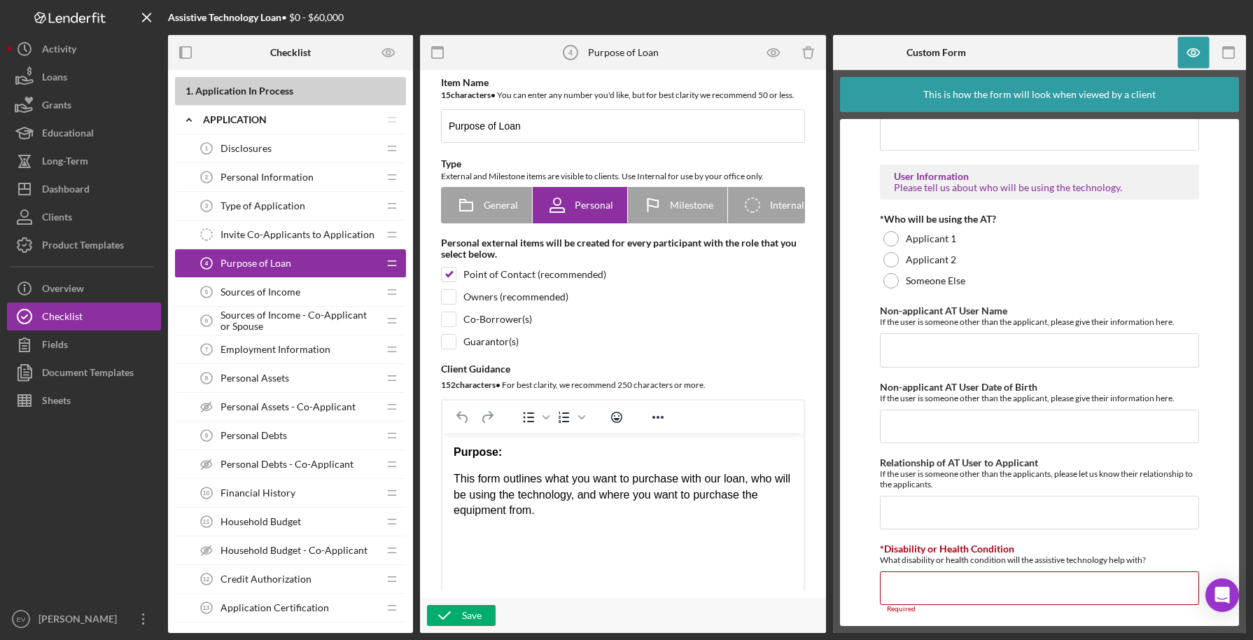
click at [1218, 52] on icon "button" at bounding box center [1229, 53] width 32 height 32
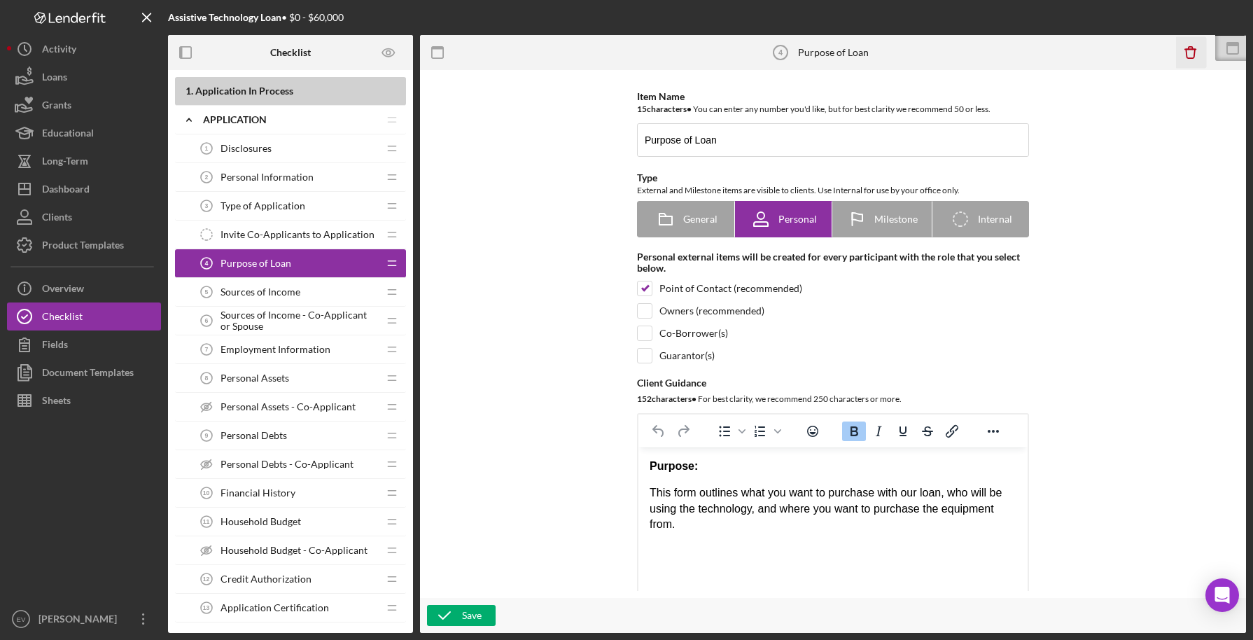
click at [1184, 47] on icon "Icon/Delete" at bounding box center [1191, 53] width 32 height 32
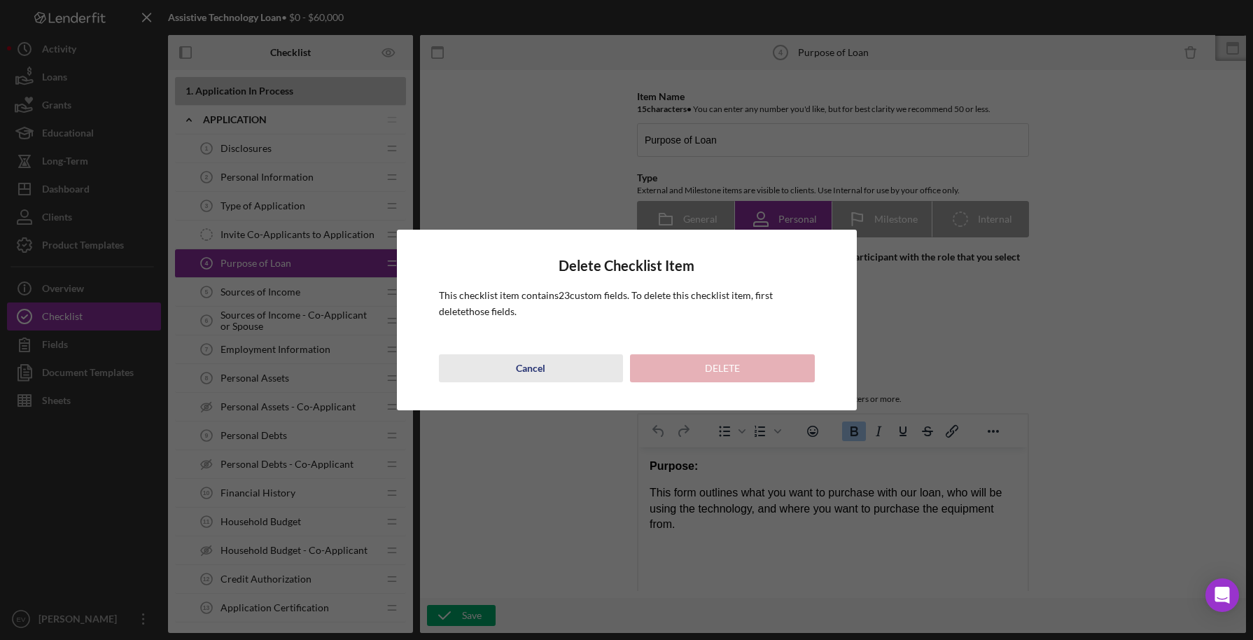
click at [533, 375] on div "Cancel" at bounding box center [530, 368] width 29 height 28
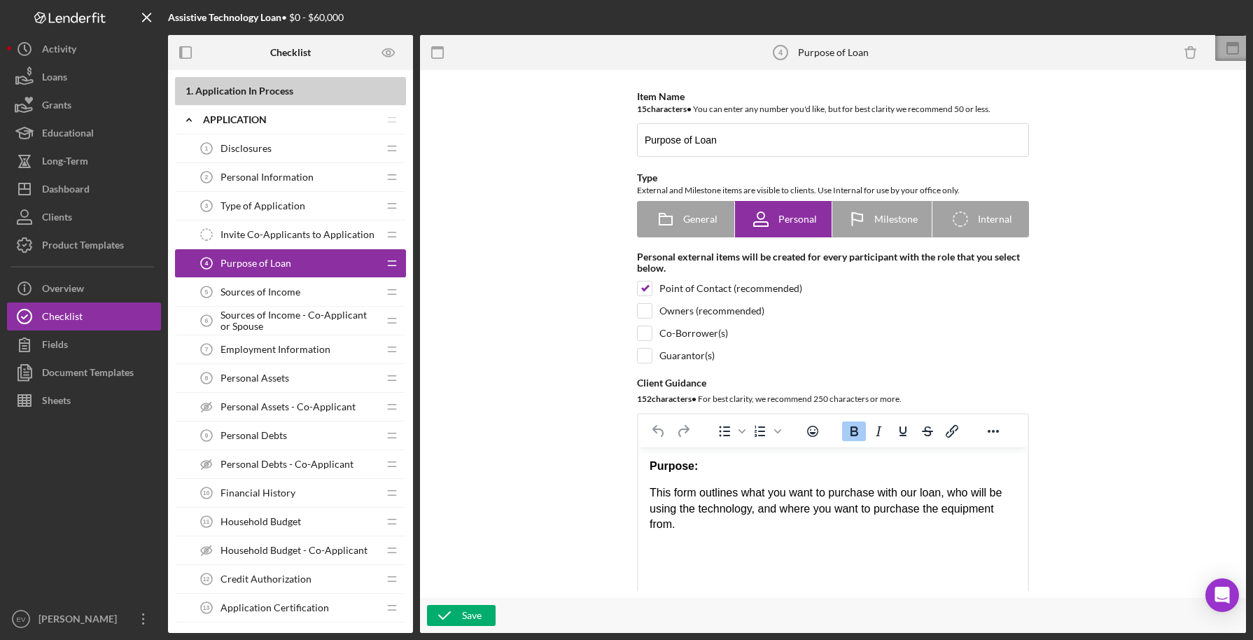
click at [1239, 42] on icon at bounding box center [1233, 44] width 13 height 4
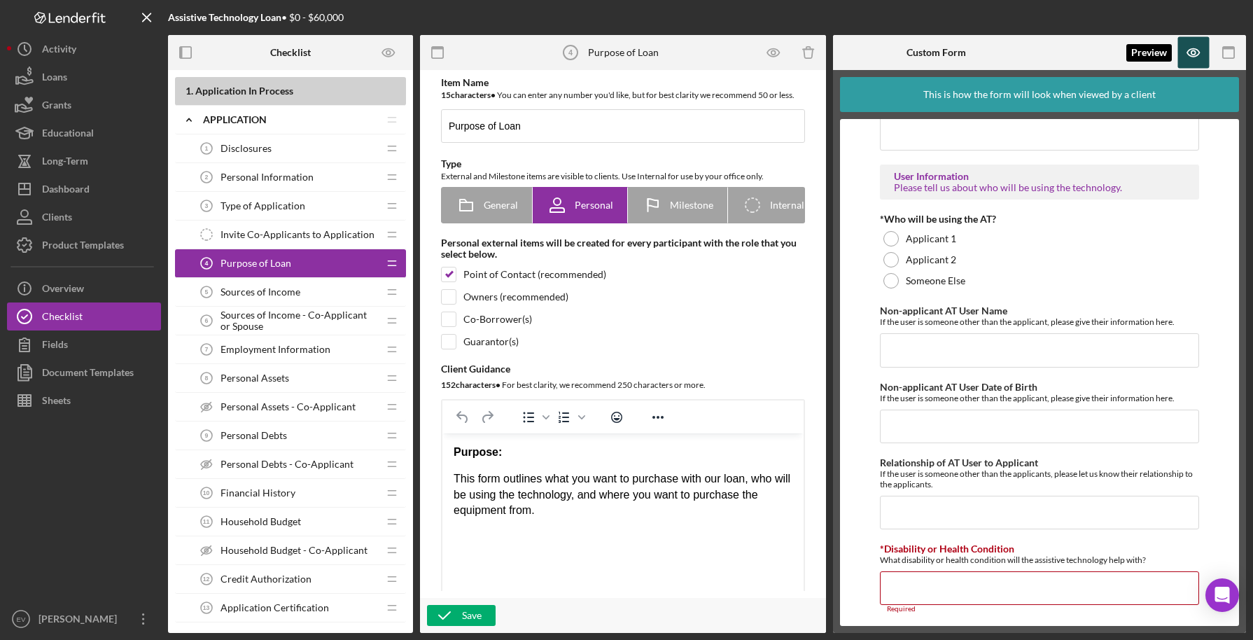
click at [1204, 50] on icon "button" at bounding box center [1194, 53] width 32 height 32
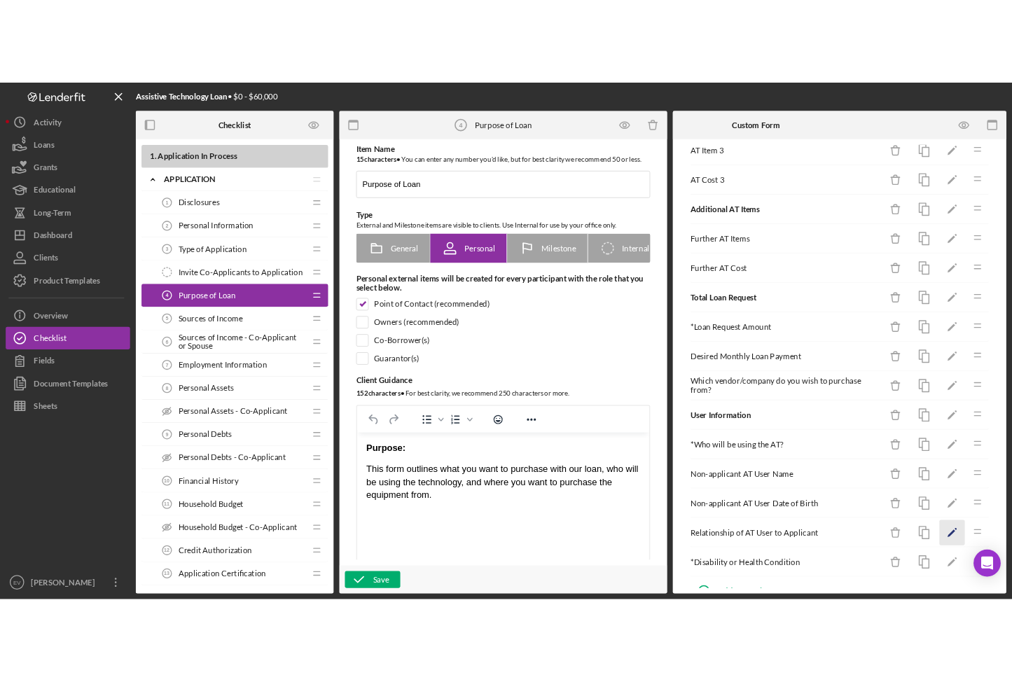
scroll to position [348, 0]
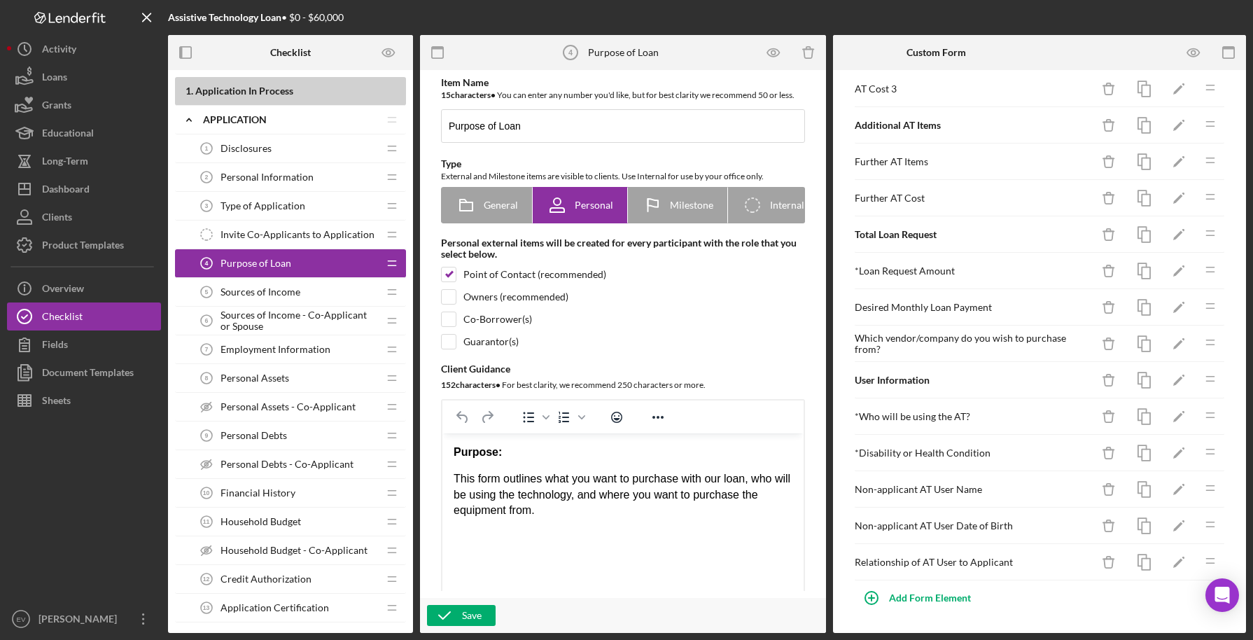
click at [69, 611] on div "[PERSON_NAME]" at bounding box center [80, 621] width 91 height 32
click at [104, 418] on div at bounding box center [84, 509] width 154 height 190
click at [91, 403] on button "Sheets" at bounding box center [84, 400] width 154 height 28
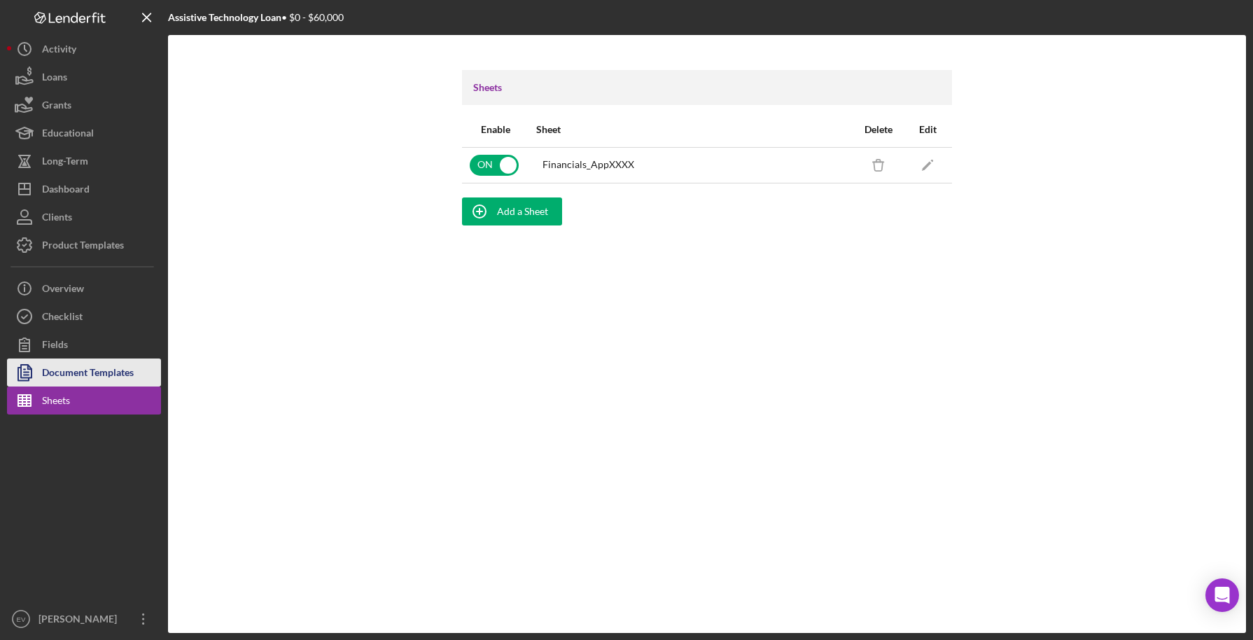
click at [63, 370] on div "Document Templates" at bounding box center [88, 374] width 92 height 32
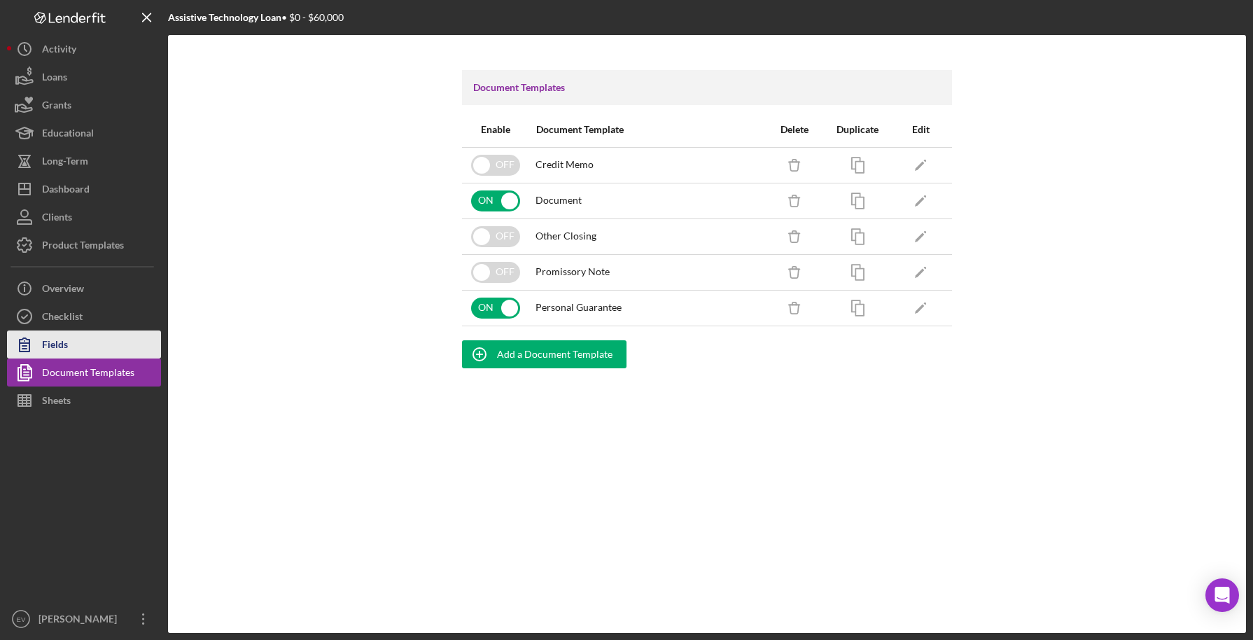
click at [63, 348] on div "Fields" at bounding box center [55, 346] width 26 height 32
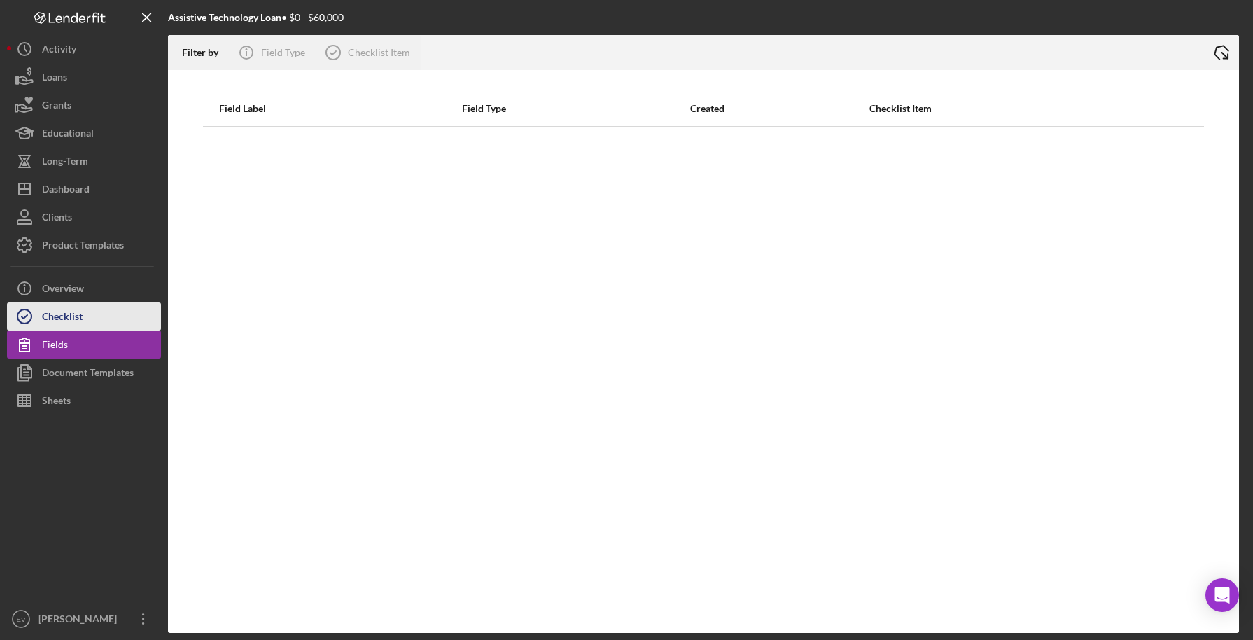
click at [59, 317] on div "Checklist" at bounding box center [62, 318] width 41 height 32
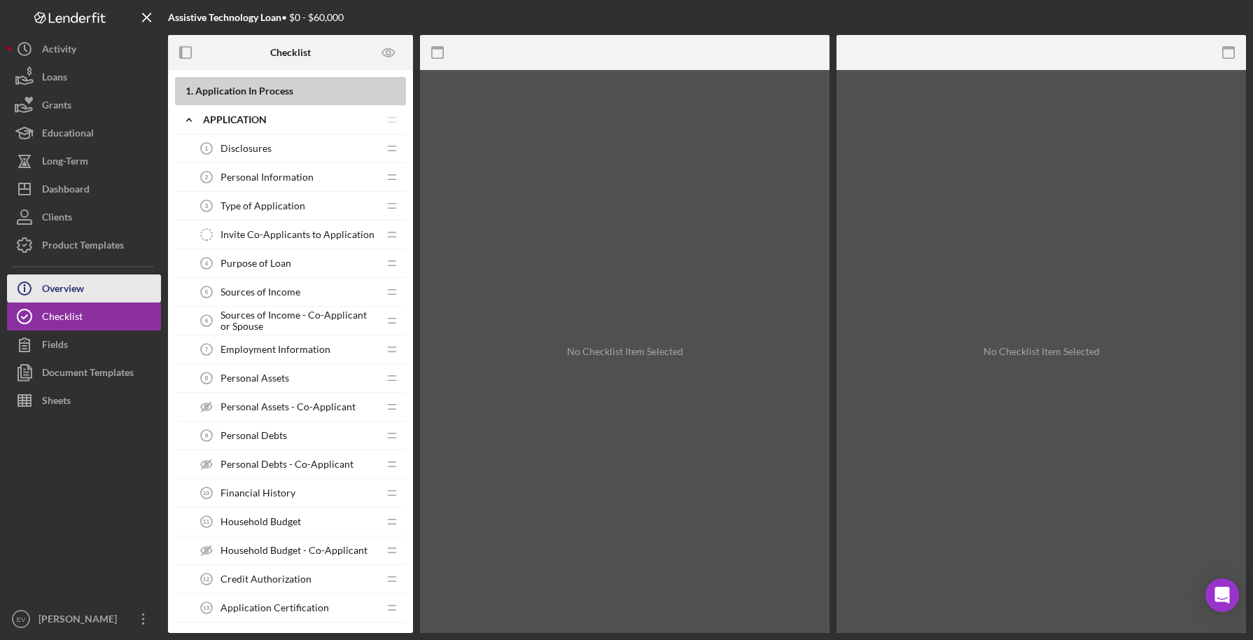
click at [56, 288] on div "Overview" at bounding box center [63, 290] width 42 height 32
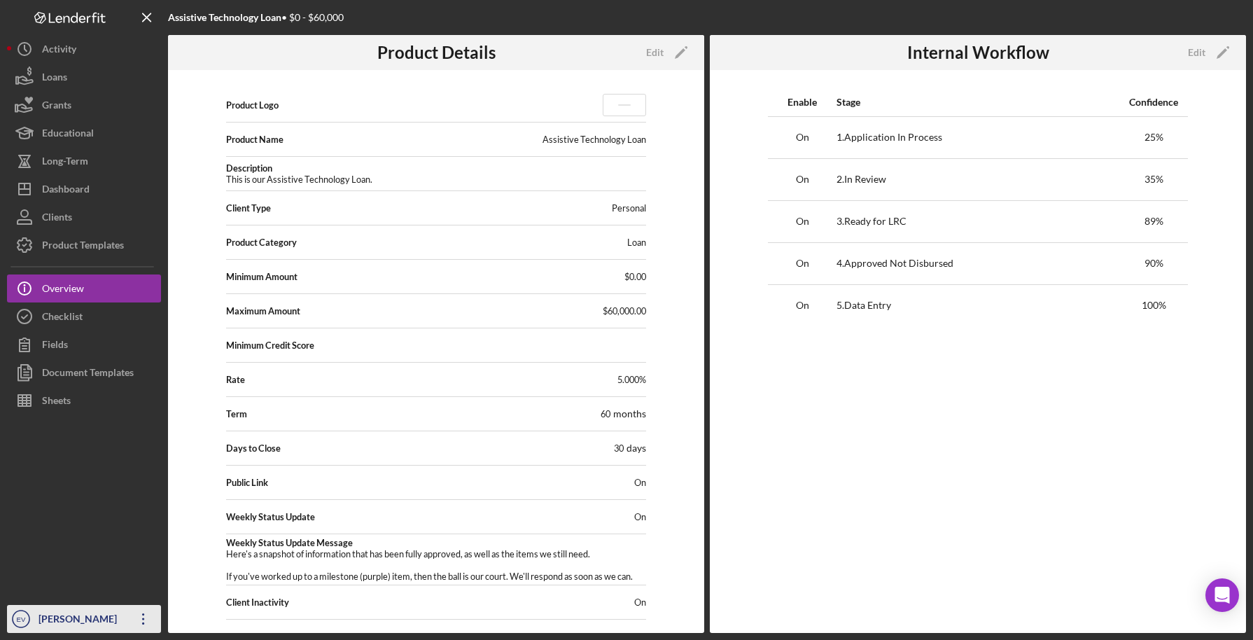
click at [46, 613] on div "[PERSON_NAME]" at bounding box center [80, 621] width 91 height 32
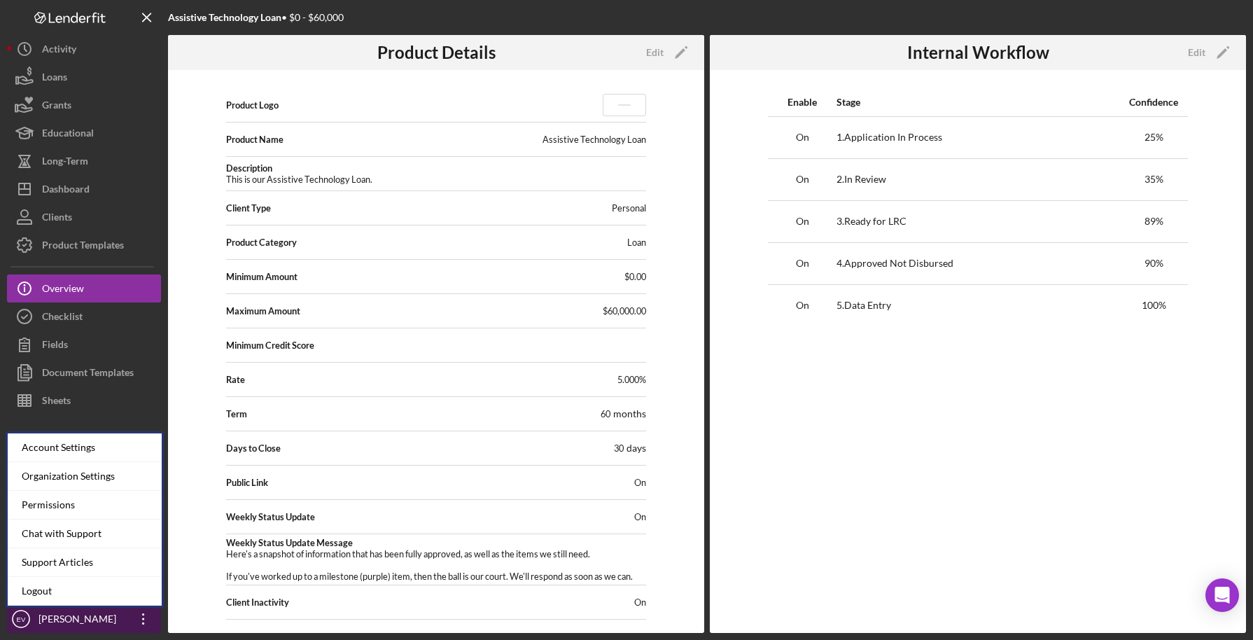
click at [44, 622] on div "[PERSON_NAME]" at bounding box center [80, 621] width 91 height 32
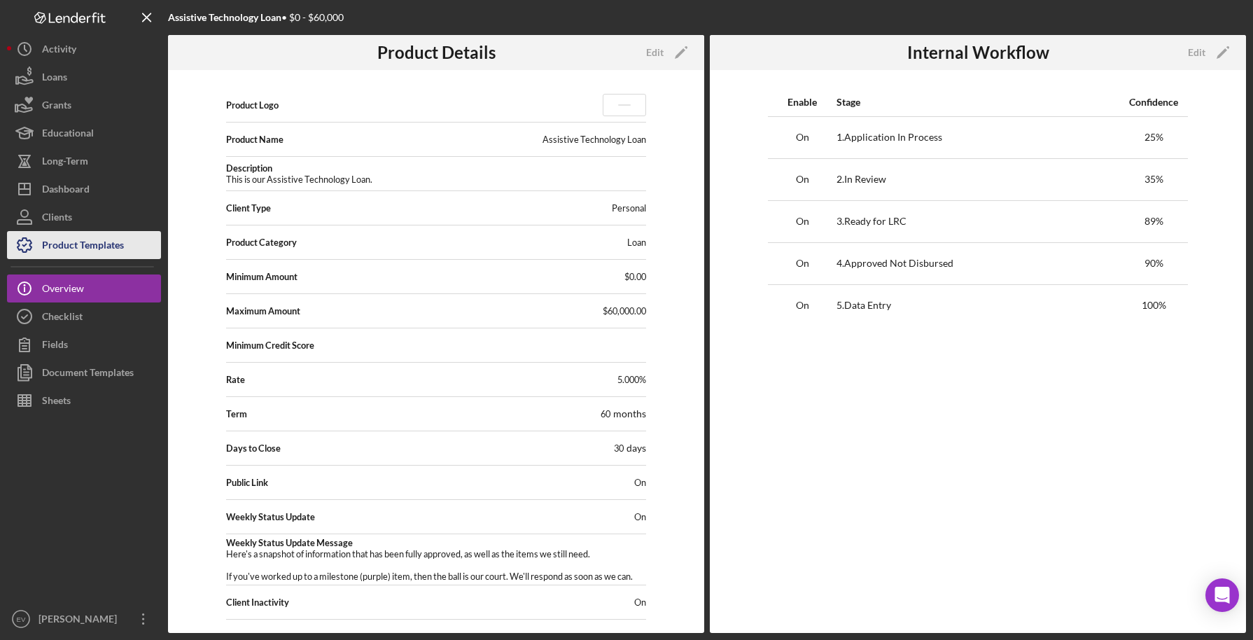
click at [83, 251] on div "Product Templates" at bounding box center [83, 247] width 82 height 32
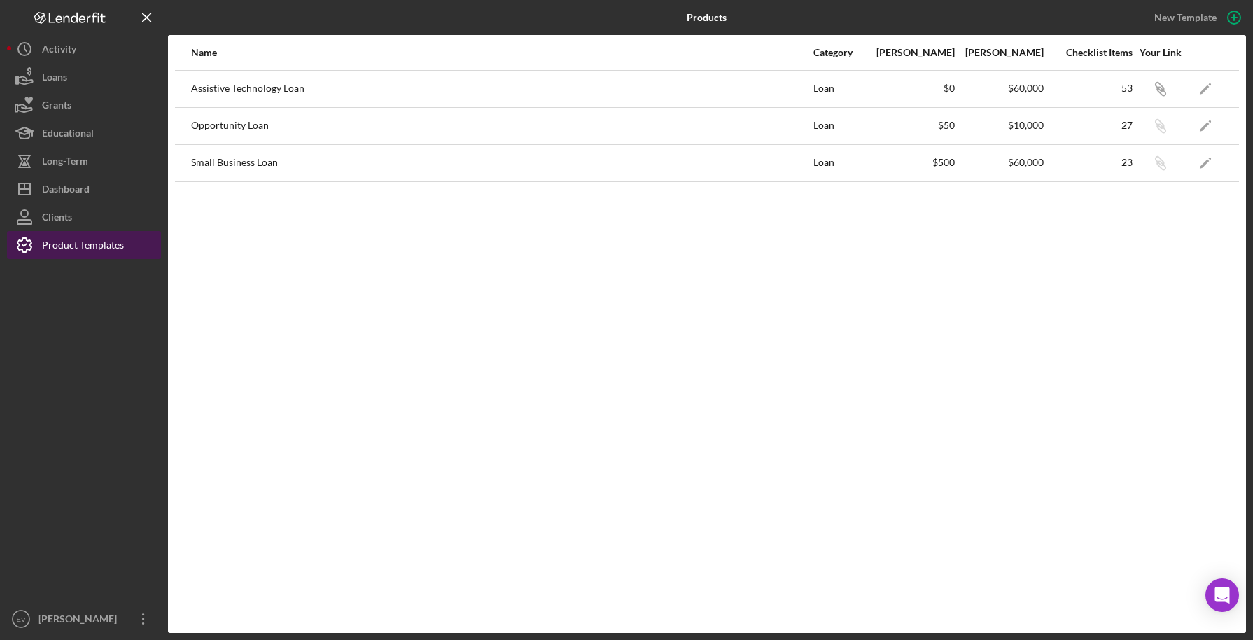
click at [95, 243] on div "Product Templates" at bounding box center [83, 247] width 82 height 32
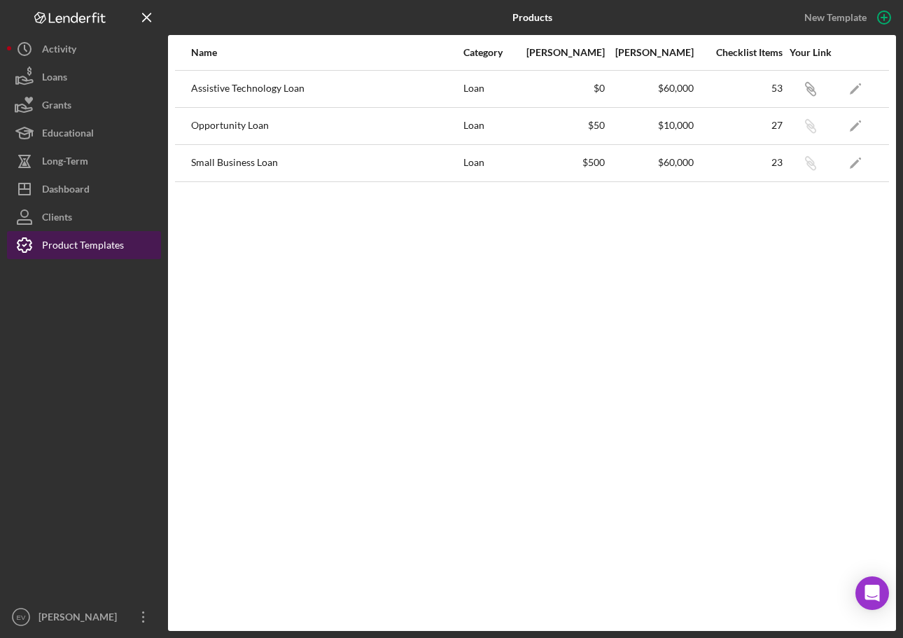
click at [76, 248] on div "Product Templates" at bounding box center [83, 247] width 82 height 32
click at [846, 91] on icon "Icon/Edit" at bounding box center [856, 89] width 32 height 32
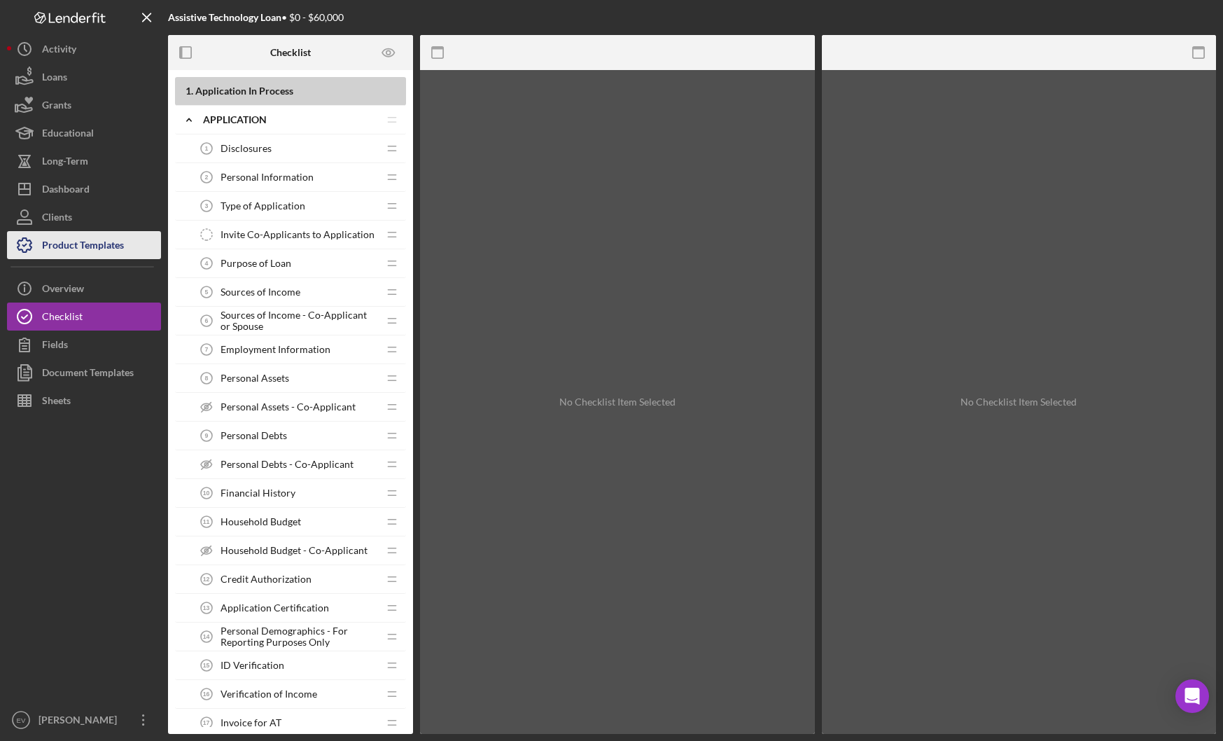
click at [67, 237] on div "Product Templates" at bounding box center [83, 247] width 82 height 32
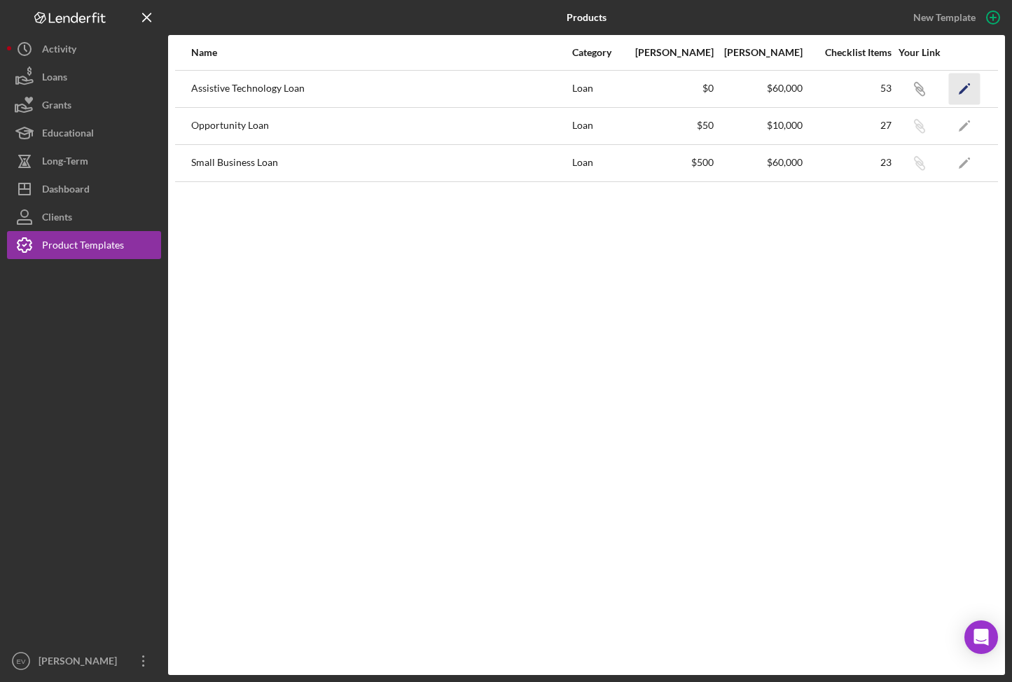
click at [971, 92] on icon "Icon/Edit" at bounding box center [965, 89] width 32 height 32
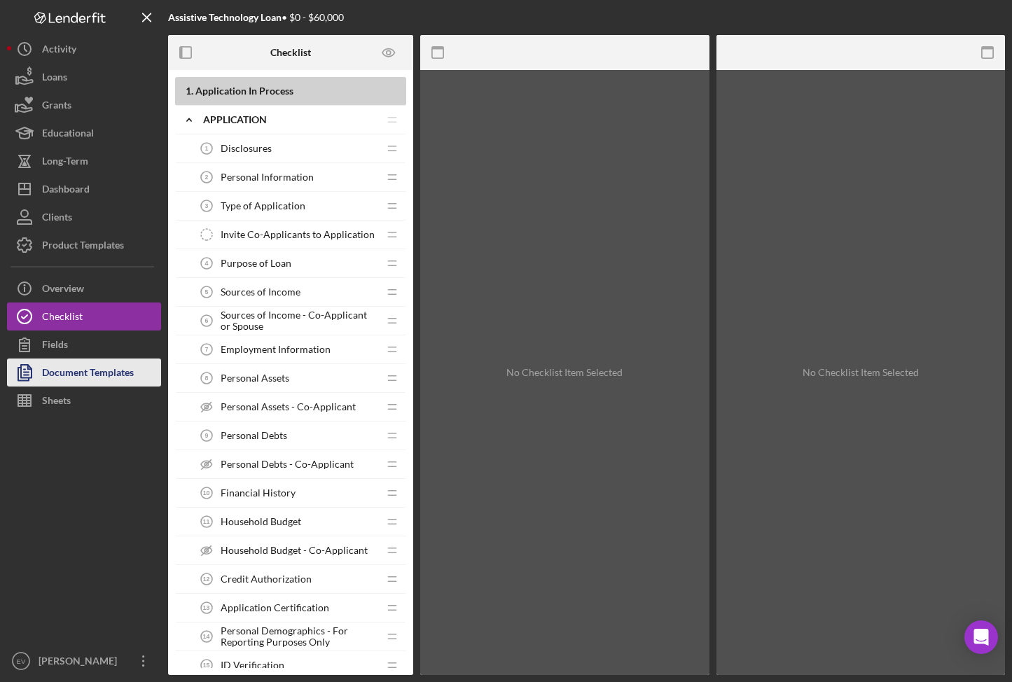
click at [83, 379] on div "Document Templates" at bounding box center [88, 374] width 92 height 32
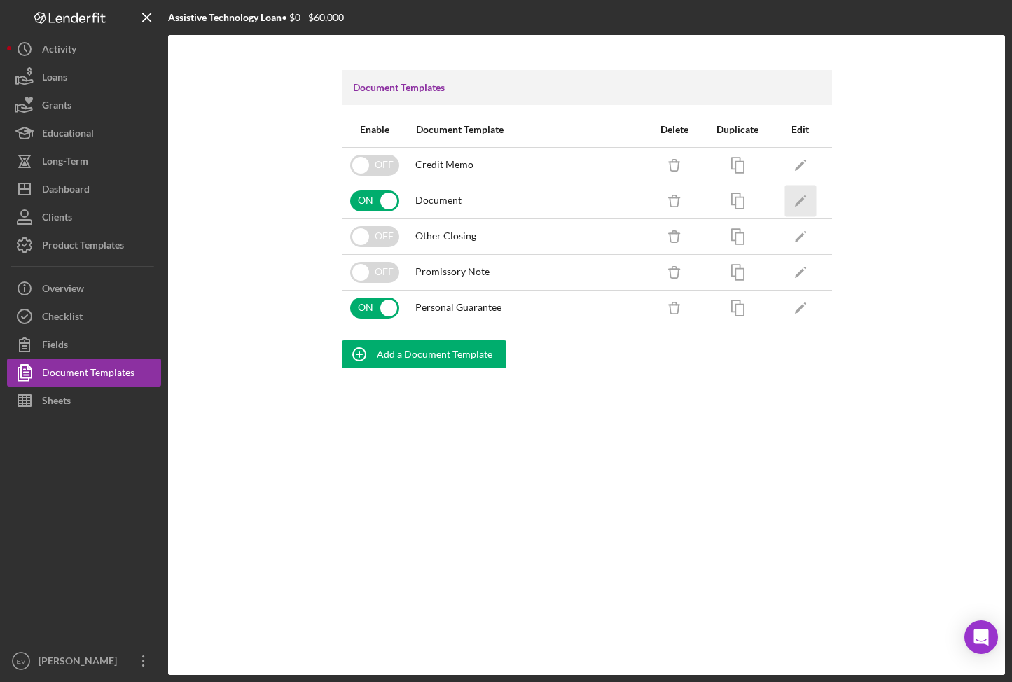
click at [805, 202] on icon "Icon/Edit" at bounding box center [800, 201] width 32 height 32
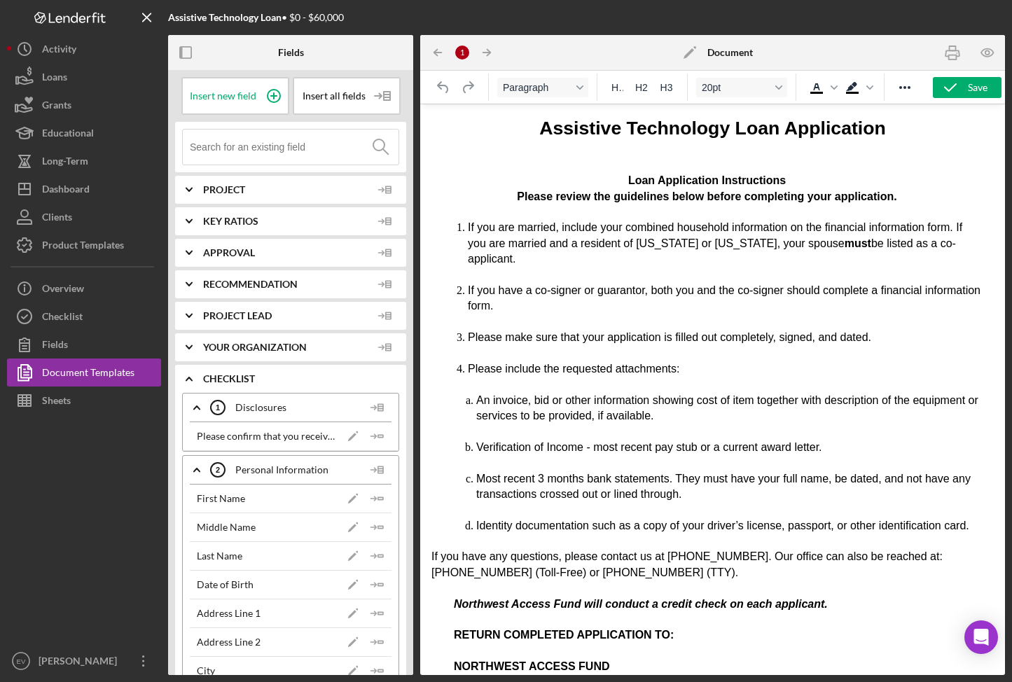
click at [691, 53] on icon "Icon/Edit" at bounding box center [689, 52] width 35 height 35
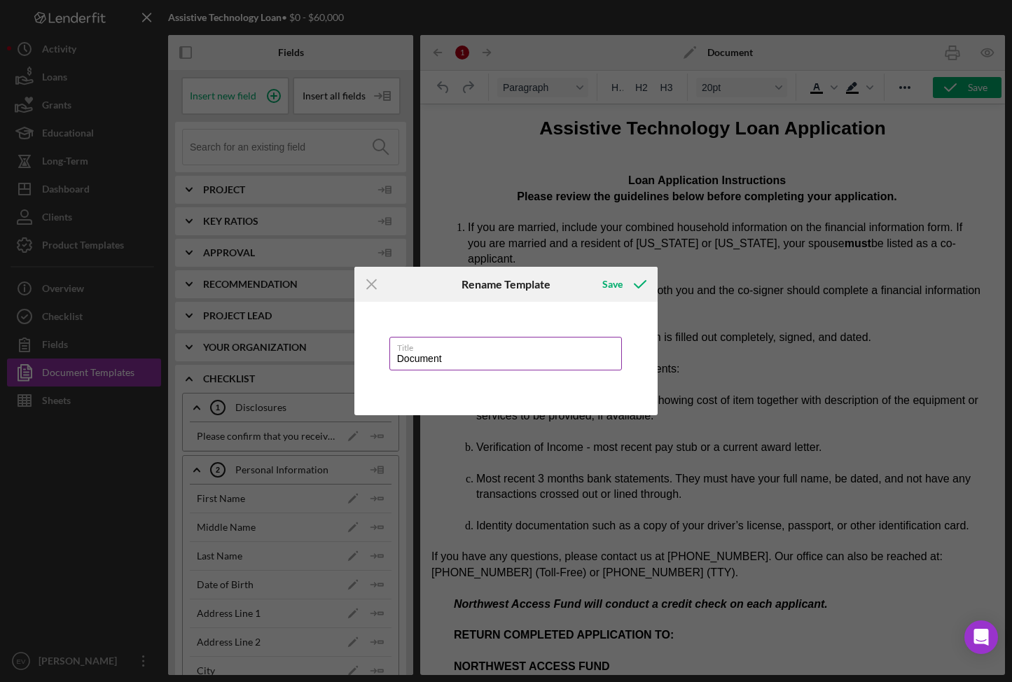
click at [484, 358] on input "Document" at bounding box center [505, 354] width 233 height 34
click at [615, 279] on div "Save" at bounding box center [612, 284] width 20 height 28
type input "Application"
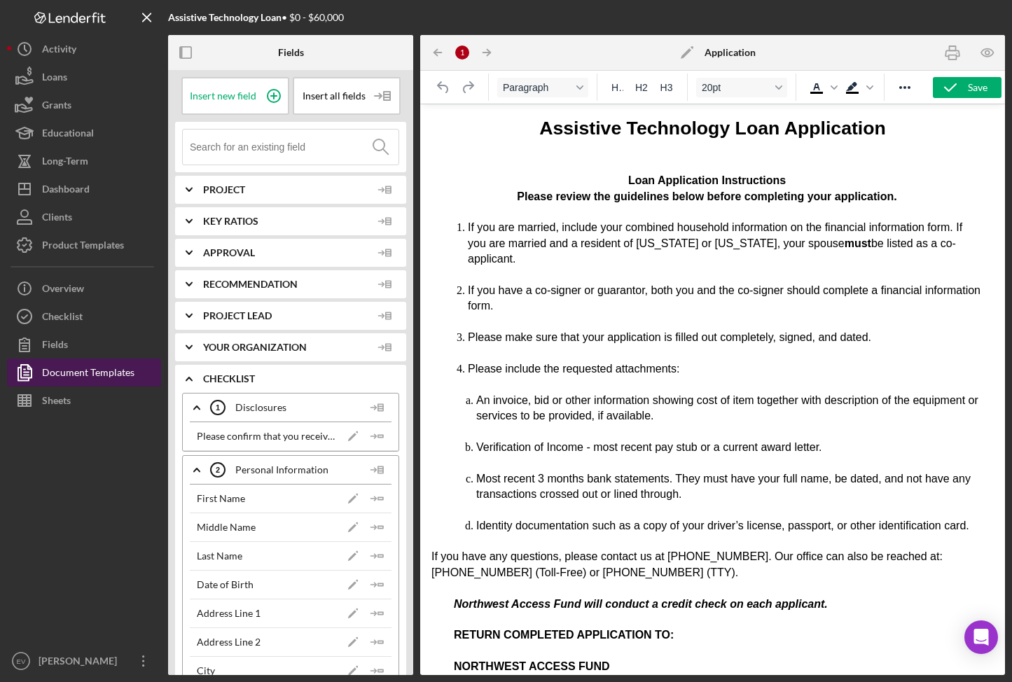
click at [67, 368] on div "Document Templates" at bounding box center [88, 374] width 92 height 32
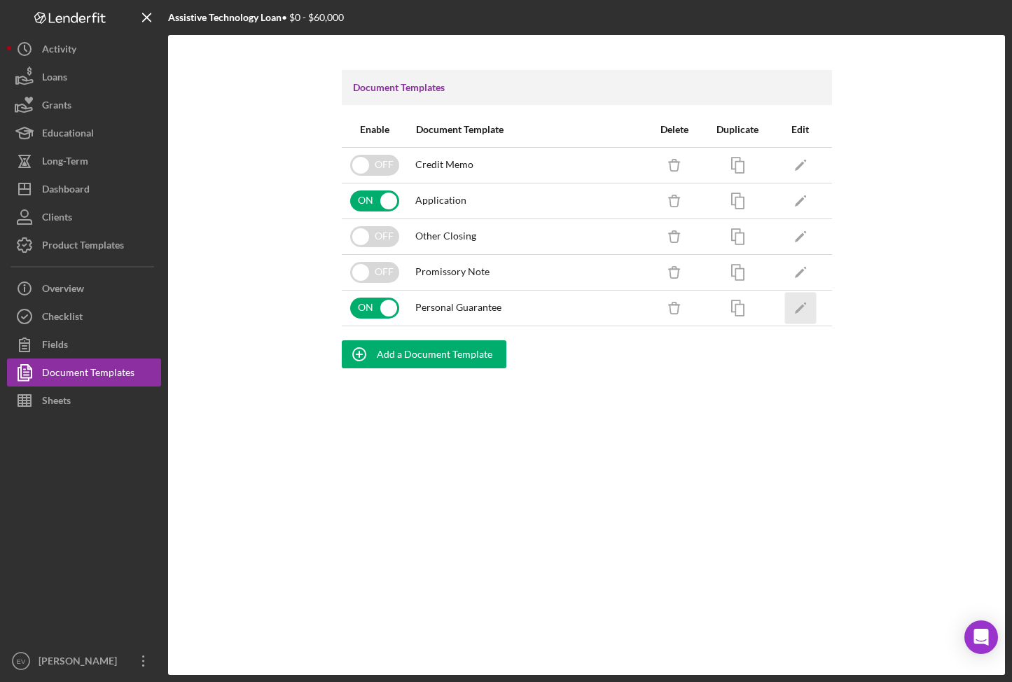
click at [805, 309] on icon "Icon/Edit" at bounding box center [800, 308] width 32 height 32
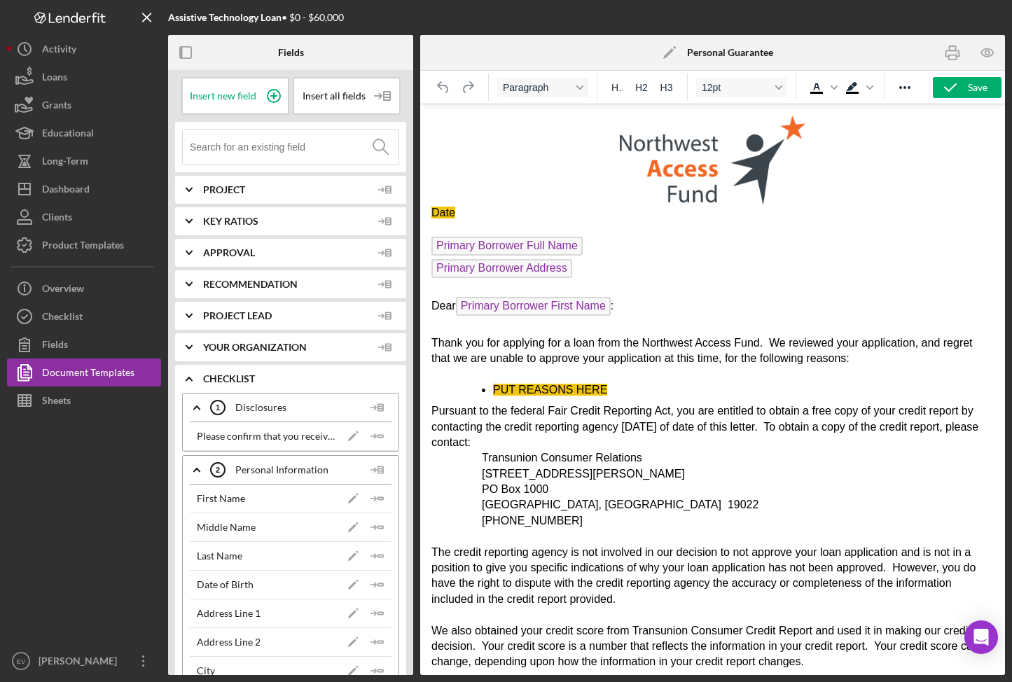
click at [667, 53] on polygon at bounding box center [668, 53] width 11 height 11
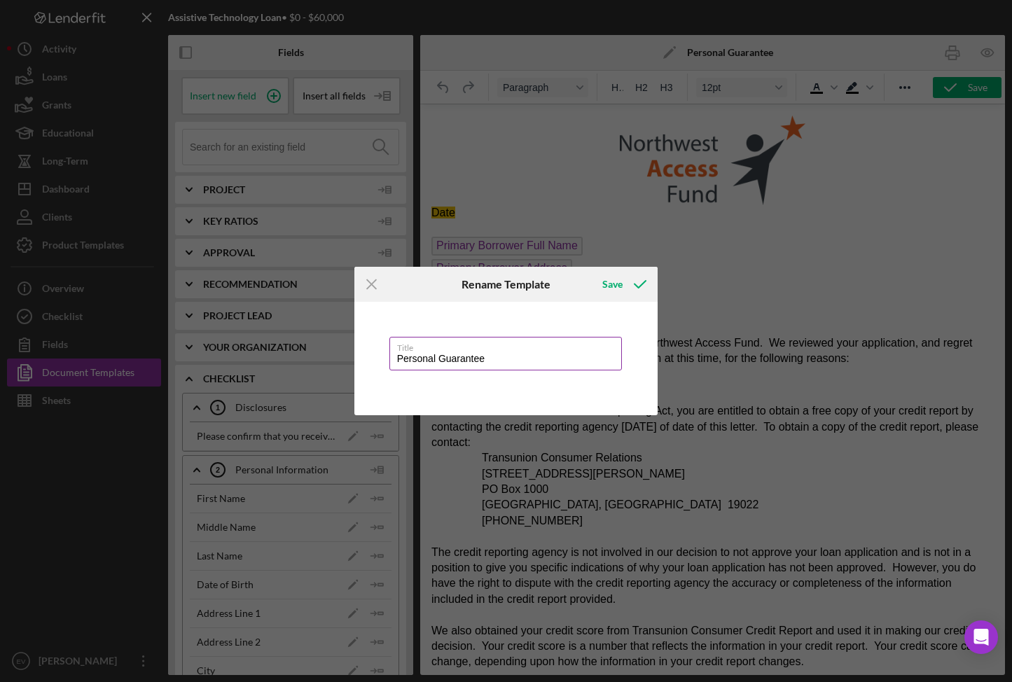
click at [522, 356] on input "Personal Guarantee" at bounding box center [505, 354] width 233 height 34
click at [621, 282] on div "Save" at bounding box center [612, 284] width 20 height 28
type input "Turndown Letter"
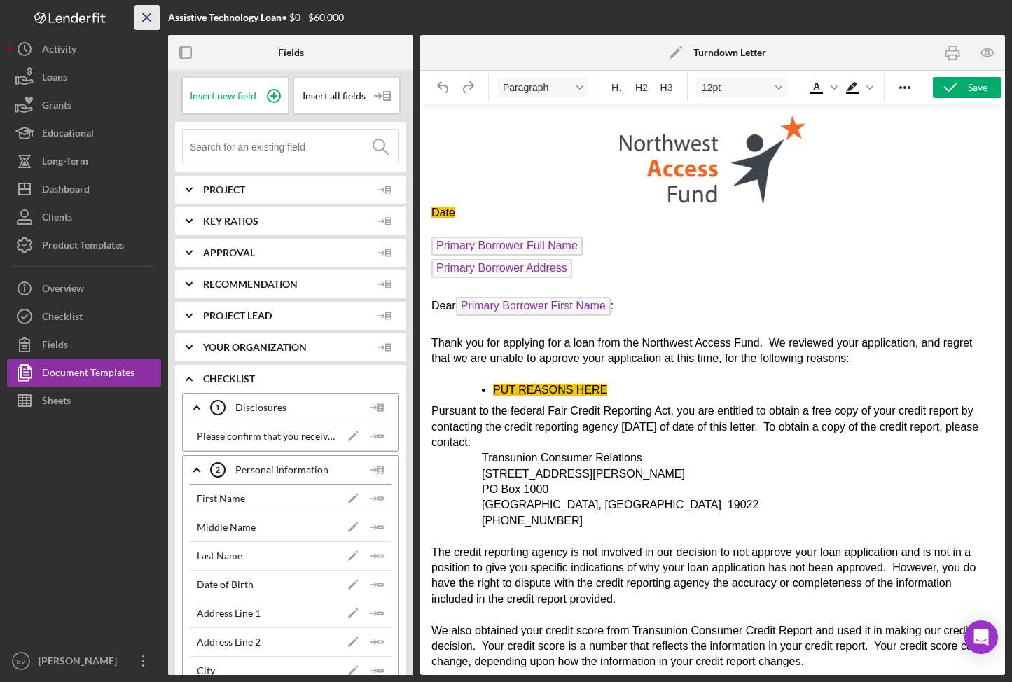
click at [148, 16] on line "button" at bounding box center [147, 17] width 8 height 8
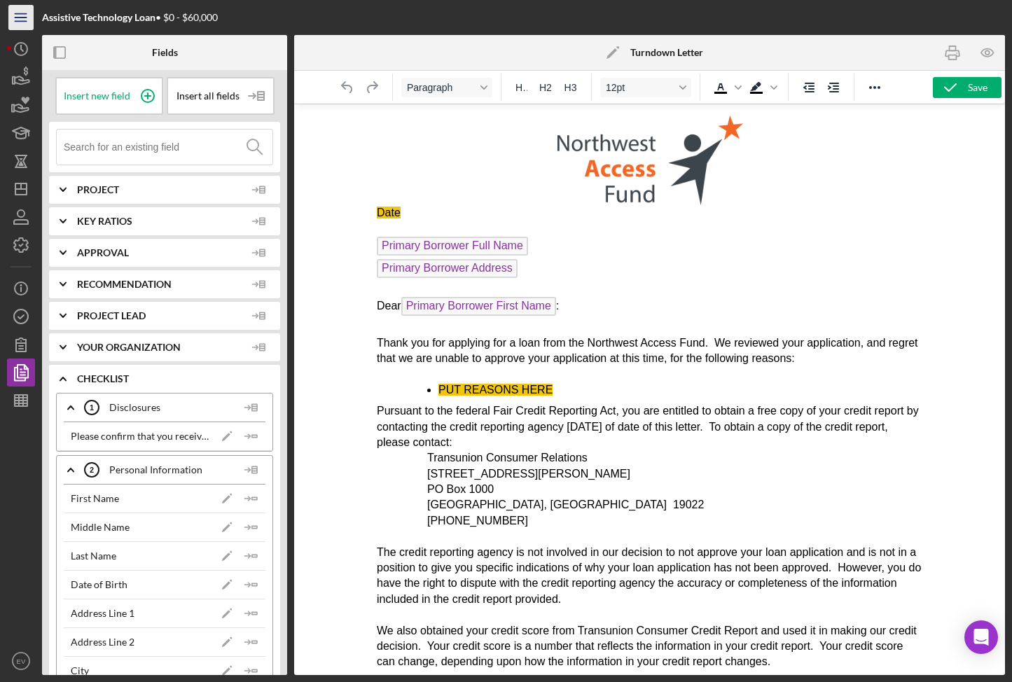
click at [19, 16] on icon "Icon/Menu" at bounding box center [22, 18] width 32 height 32
